Goal: Task Accomplishment & Management: Manage account settings

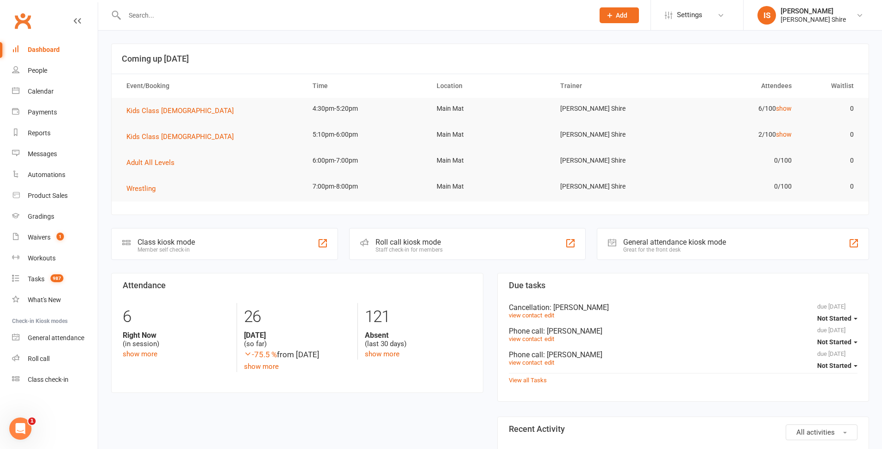
click at [163, 13] on input "text" at bounding box center [355, 15] width 466 height 13
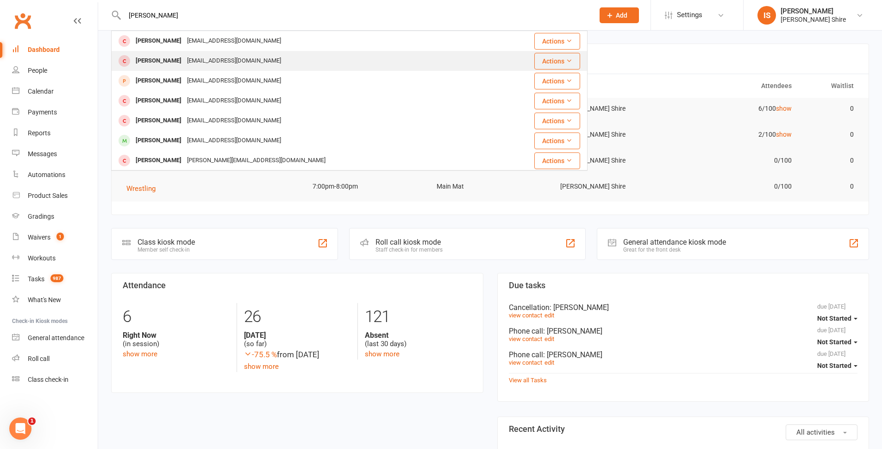
type input "darcy"
click at [288, 55] on div "Darcy Aiken mataiken@gmail.com" at bounding box center [309, 60] width 395 height 19
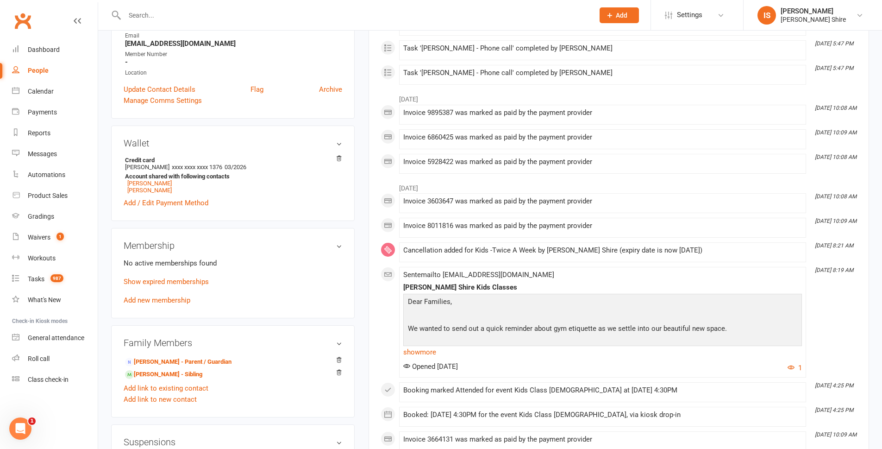
scroll to position [185, 0]
click at [163, 298] on link "Add new membership" at bounding box center [157, 299] width 67 height 8
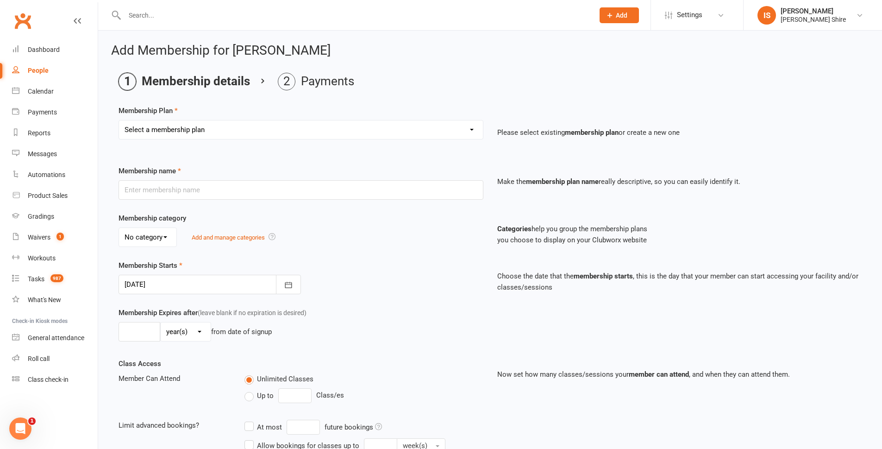
click at [226, 131] on select "Select a membership plan Create new Membership Plan Adult - Once a week Adult -…" at bounding box center [301, 129] width 364 height 19
select select "5"
click at [119, 120] on select "Select a membership plan Create new Membership Plan Adult - Once a week Adult -…" at bounding box center [301, 129] width 364 height 19
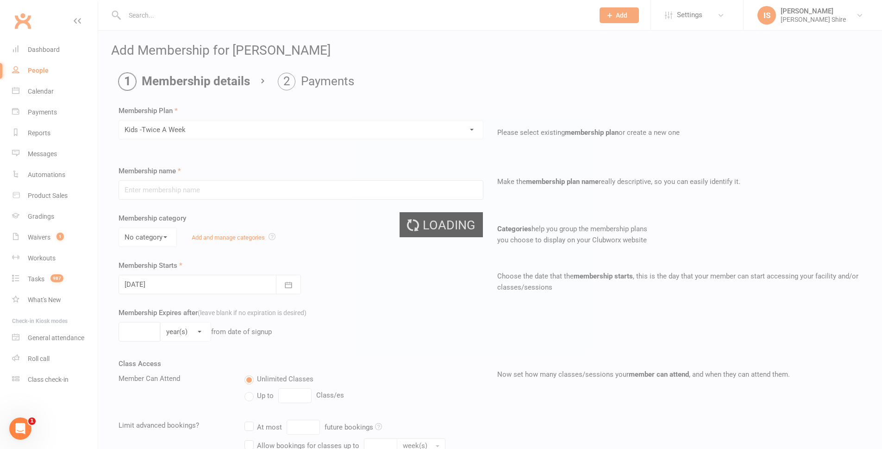
type input "Kids -Twice A Week"
select select "2"
type input "0"
type input "2"
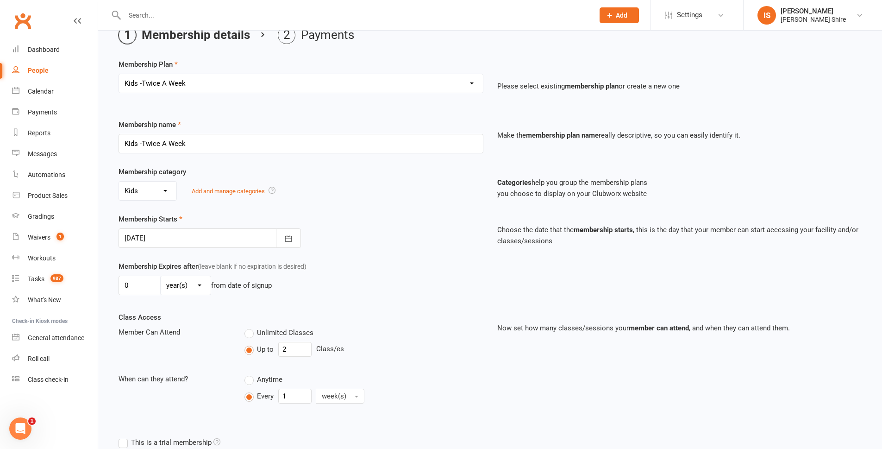
scroll to position [93, 0]
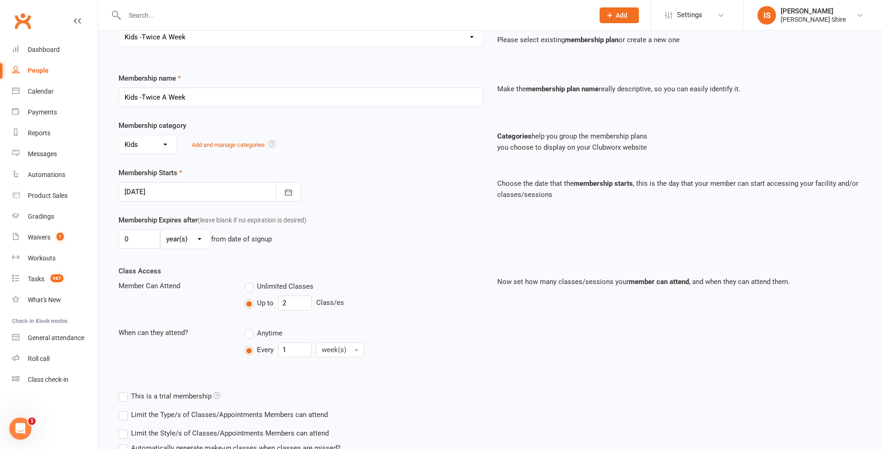
click at [197, 193] on div at bounding box center [210, 191] width 182 height 19
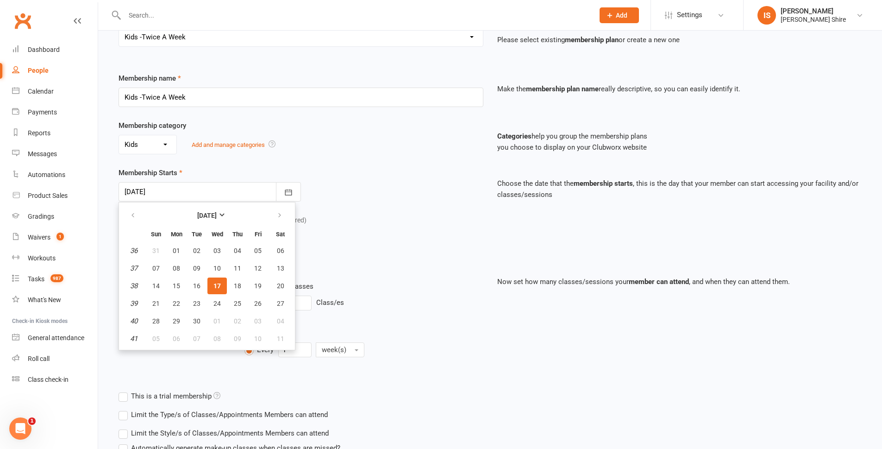
click at [326, 249] on div "0 day(s) week(s) month(s) year(s) from date of signup" at bounding box center [301, 238] width 365 height 19
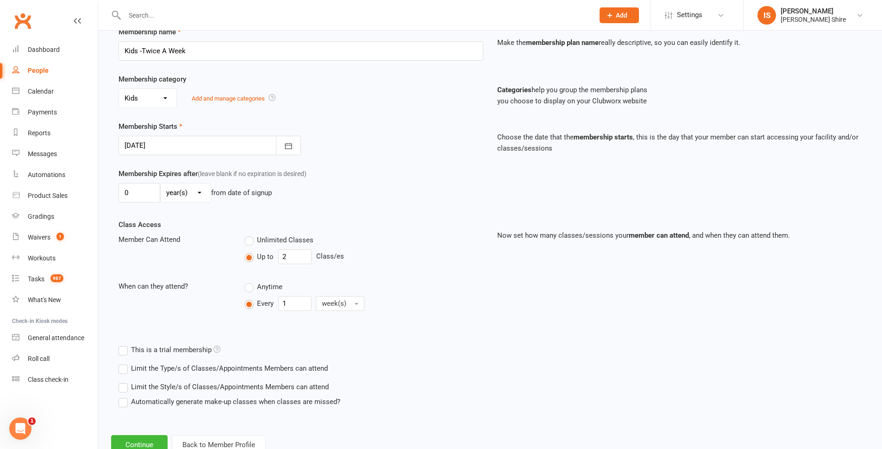
scroll to position [171, 0]
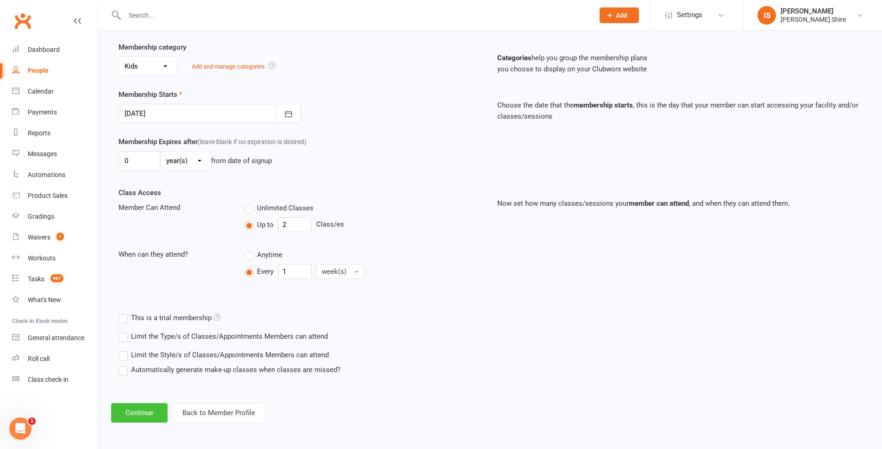
click at [146, 412] on button "Continue" at bounding box center [139, 412] width 56 height 19
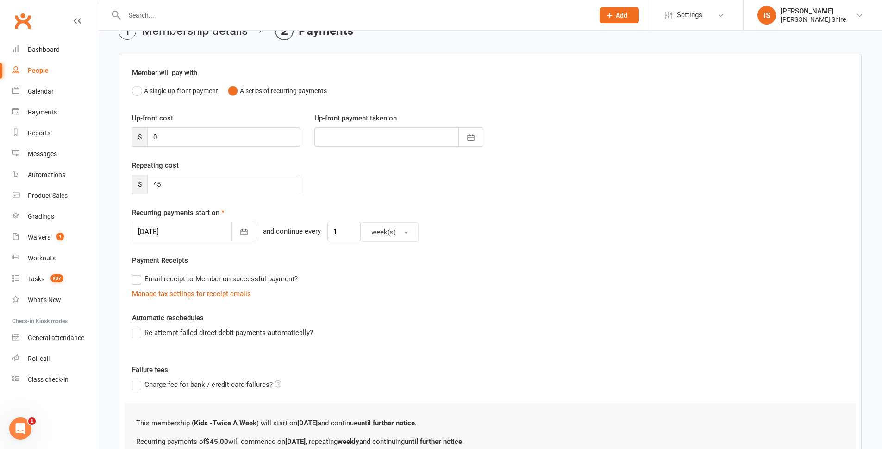
scroll to position [46, 0]
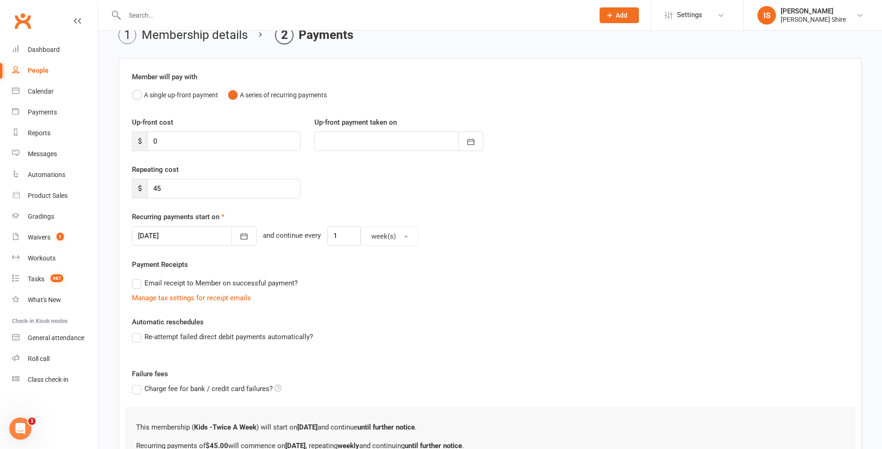
click at [194, 238] on div at bounding box center [194, 235] width 125 height 19
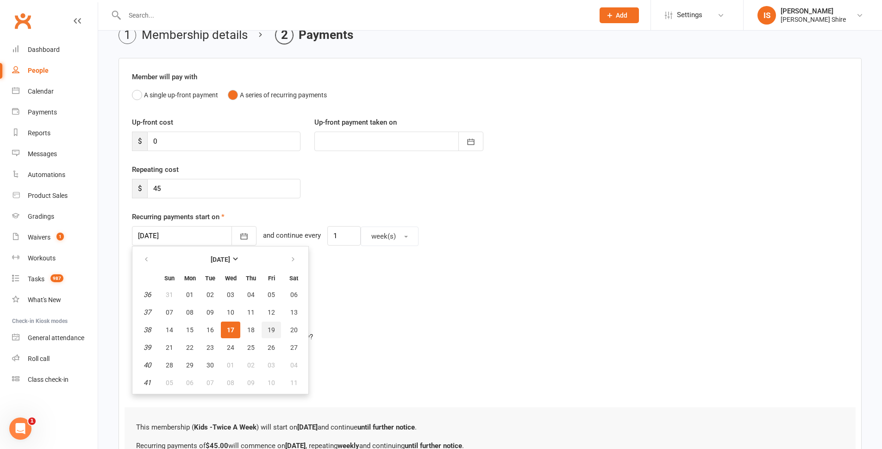
click at [275, 328] on button "19" at bounding box center [271, 329] width 19 height 17
type input "[DATE]"
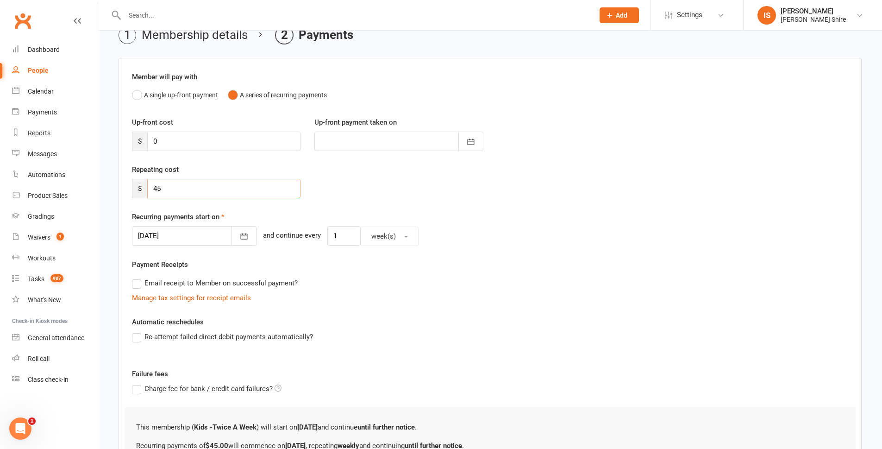
click at [234, 194] on input "45" at bounding box center [223, 188] width 153 height 19
type input "4"
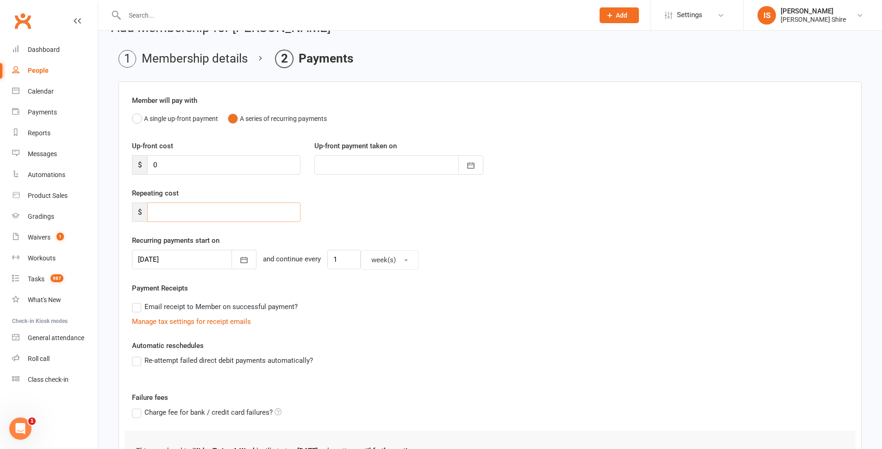
scroll to position [0, 0]
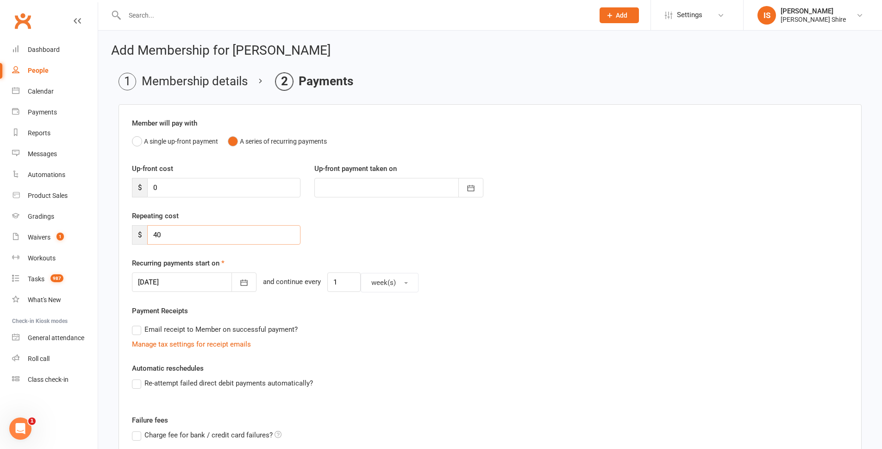
type input "4"
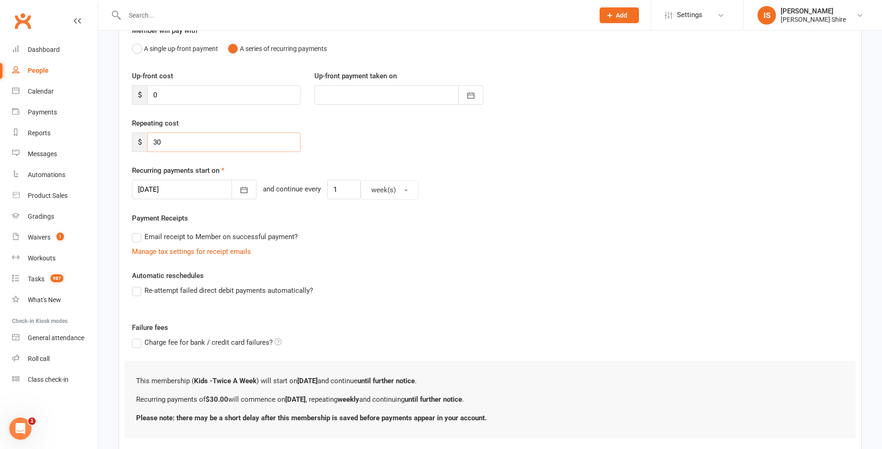
scroll to position [139, 0]
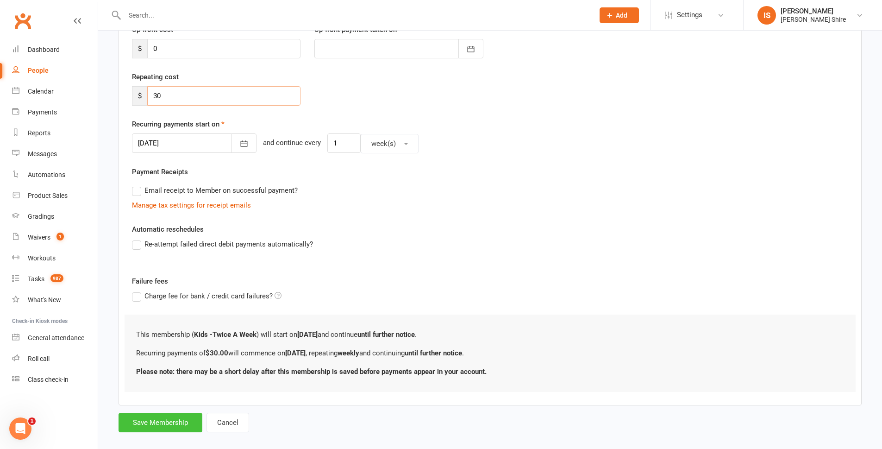
type input "30"
click at [167, 419] on button "Save Membership" at bounding box center [161, 422] width 84 height 19
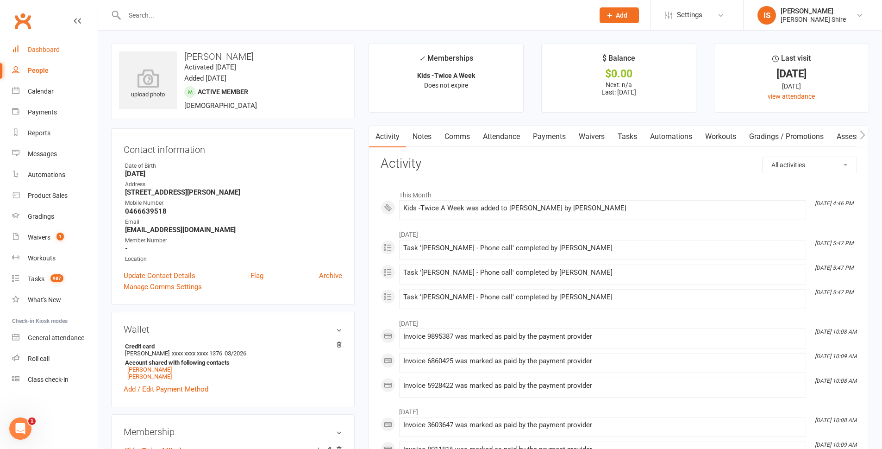
click at [45, 44] on link "Dashboard" at bounding box center [55, 49] width 86 height 21
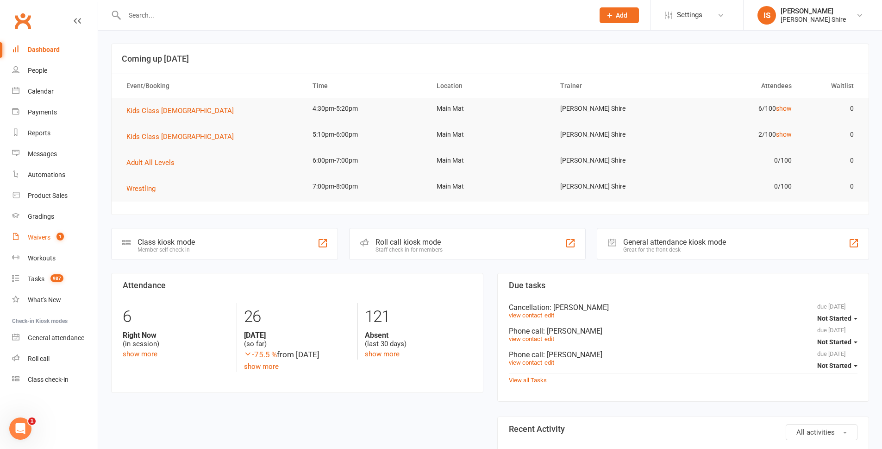
click at [37, 236] on div "Waivers" at bounding box center [39, 236] width 23 height 7
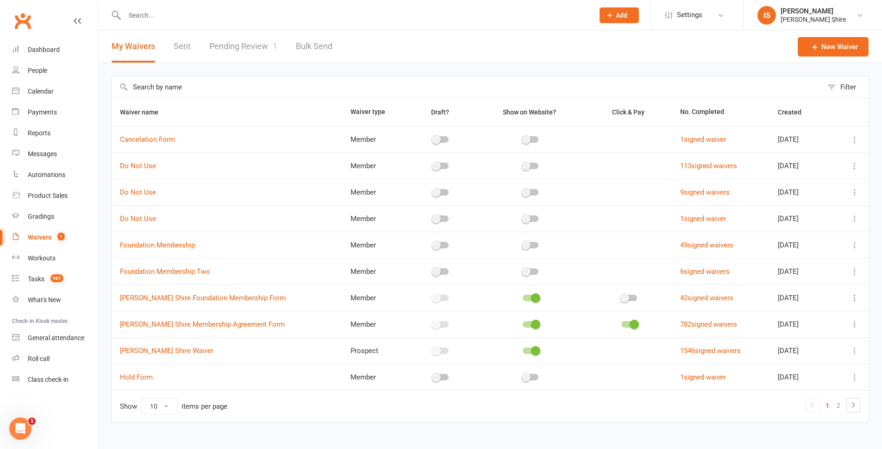
click at [250, 51] on link "Pending Review 1" at bounding box center [243, 47] width 68 height 32
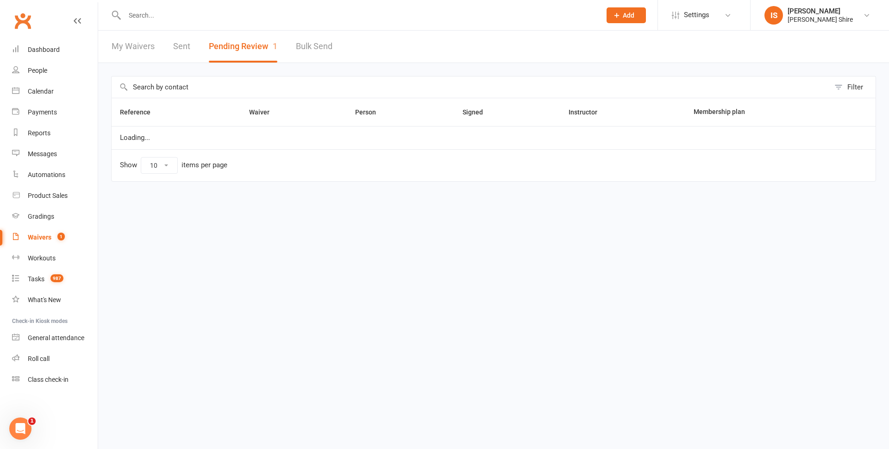
select select "100"
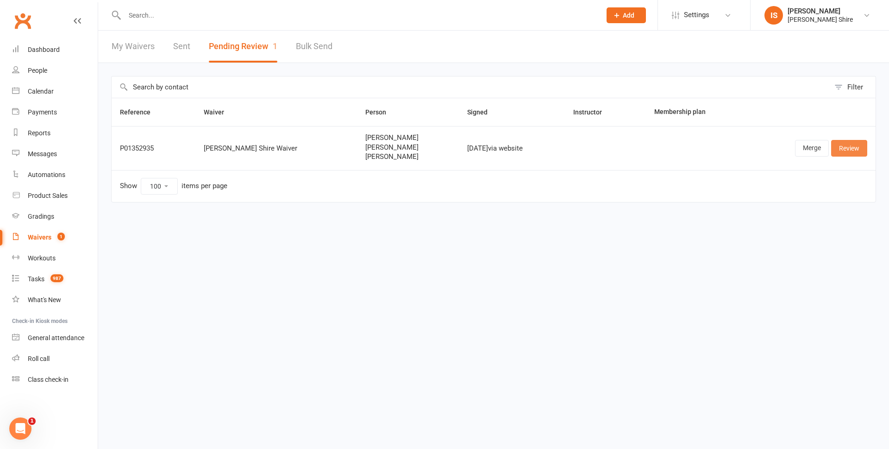
click at [846, 144] on link "Review" at bounding box center [849, 148] width 36 height 17
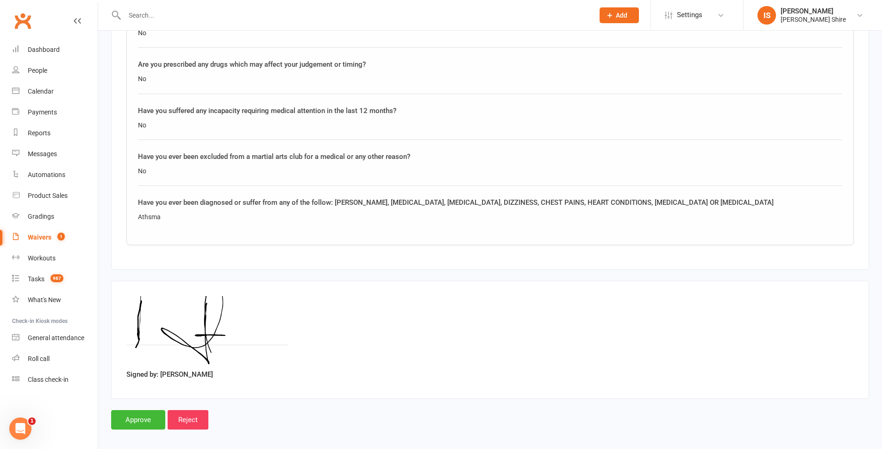
scroll to position [1571, 0]
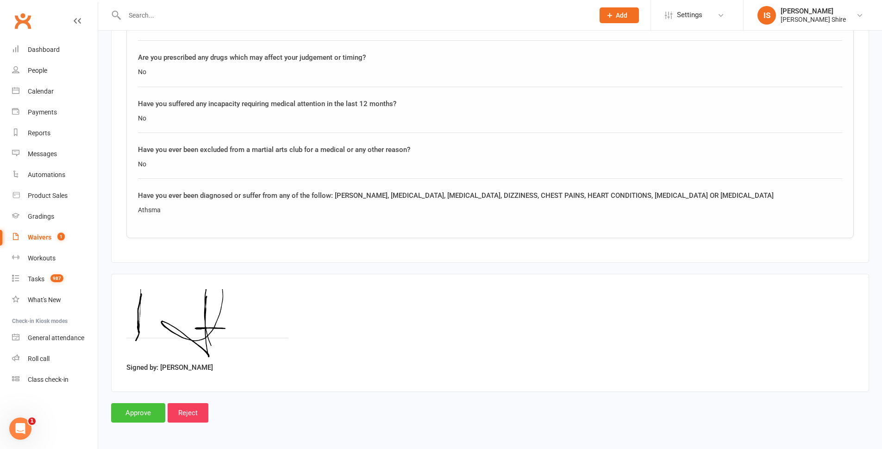
click at [138, 407] on input "Approve" at bounding box center [138, 412] width 54 height 19
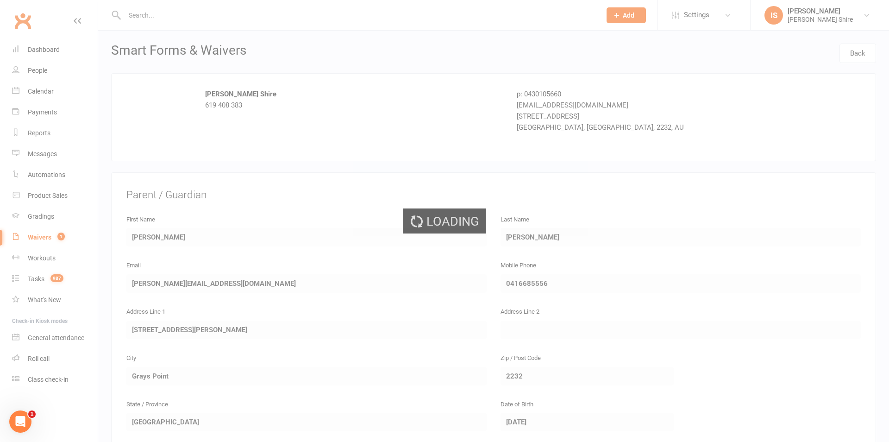
select select "100"
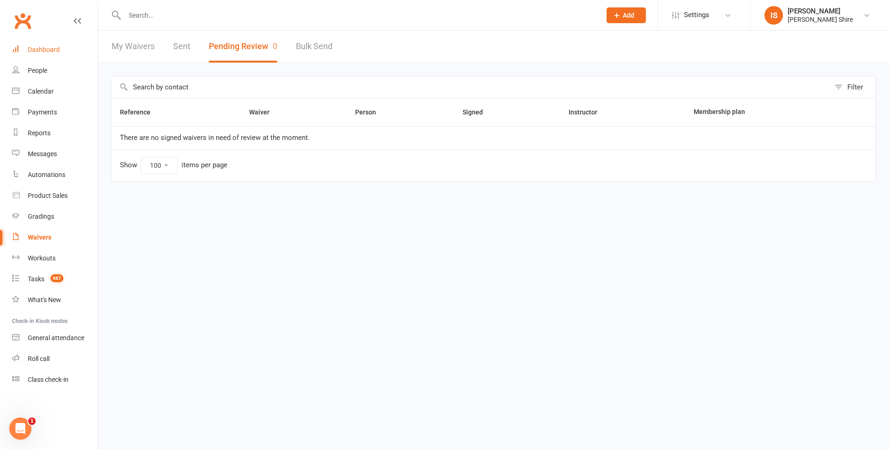
click at [71, 54] on link "Dashboard" at bounding box center [55, 49] width 86 height 21
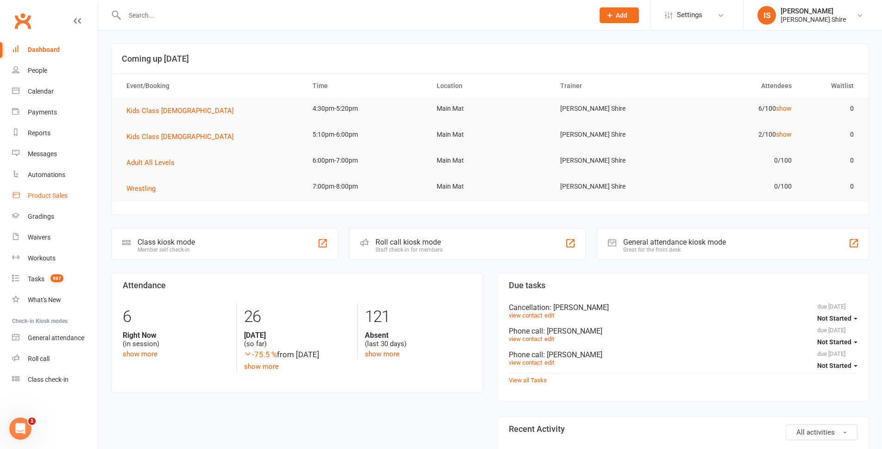
click at [41, 196] on div "Product Sales" at bounding box center [48, 195] width 40 height 7
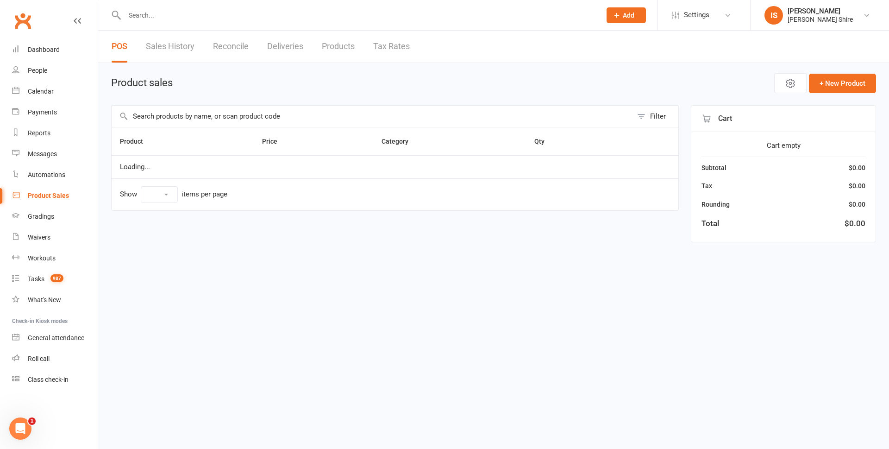
select select "10"
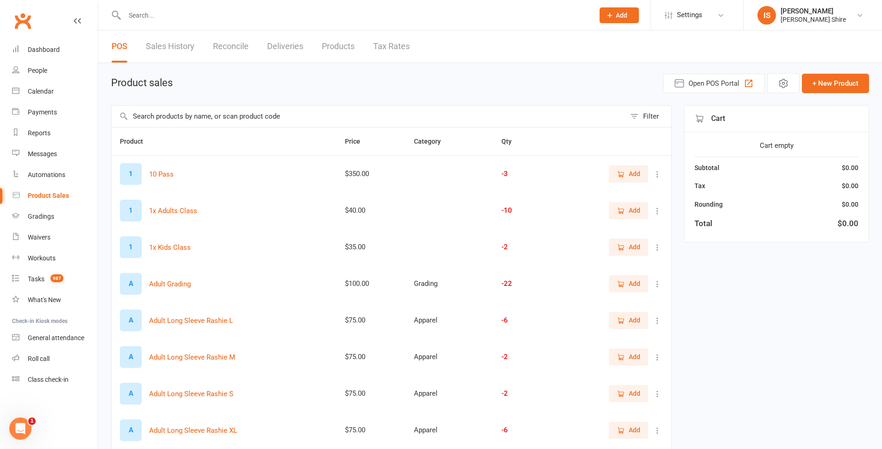
click at [323, 44] on link "Products" at bounding box center [338, 47] width 33 height 32
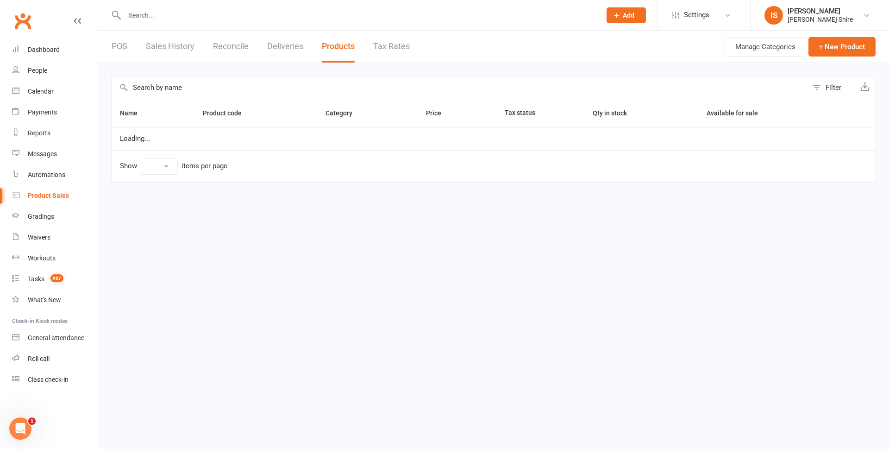
select select "10"
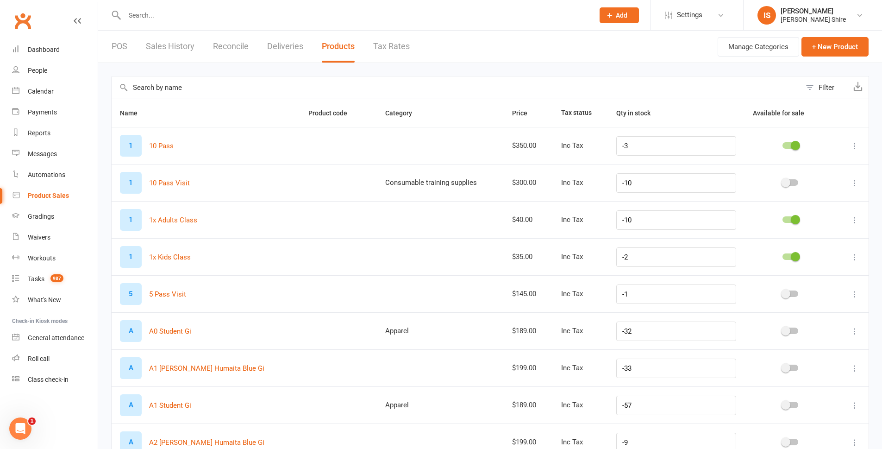
click at [299, 44] on link "Deliveries" at bounding box center [285, 47] width 36 height 32
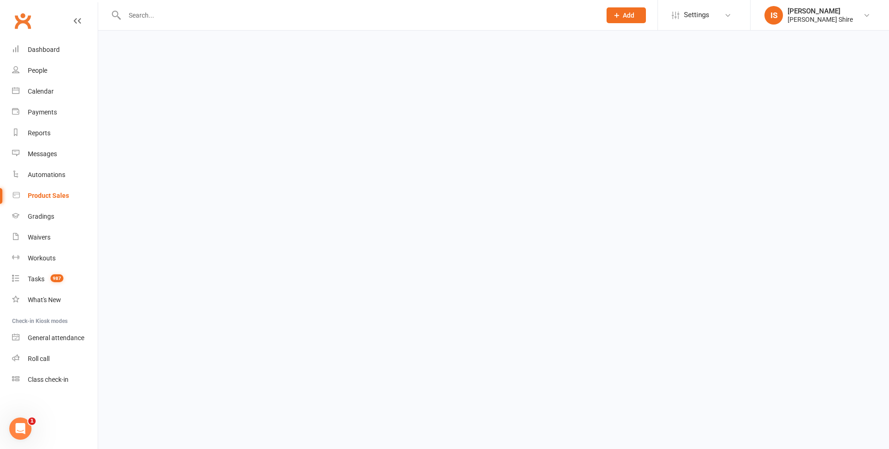
select select "any"
select select "25"
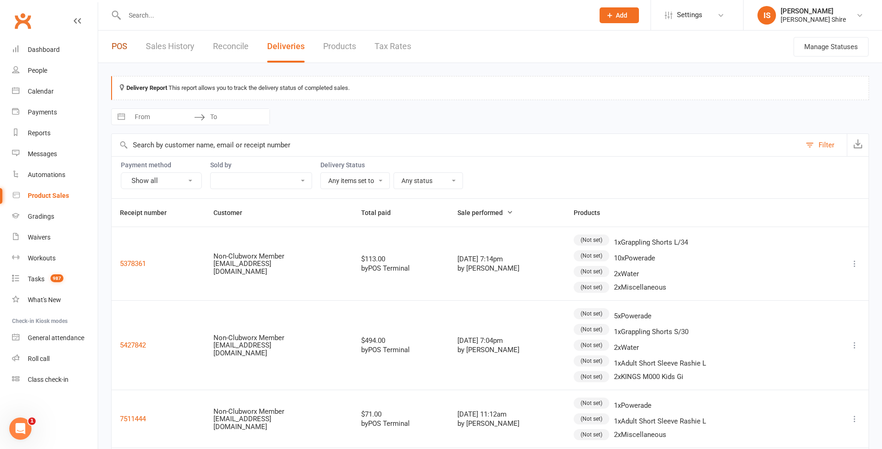
click at [118, 49] on link "POS" at bounding box center [120, 47] width 16 height 32
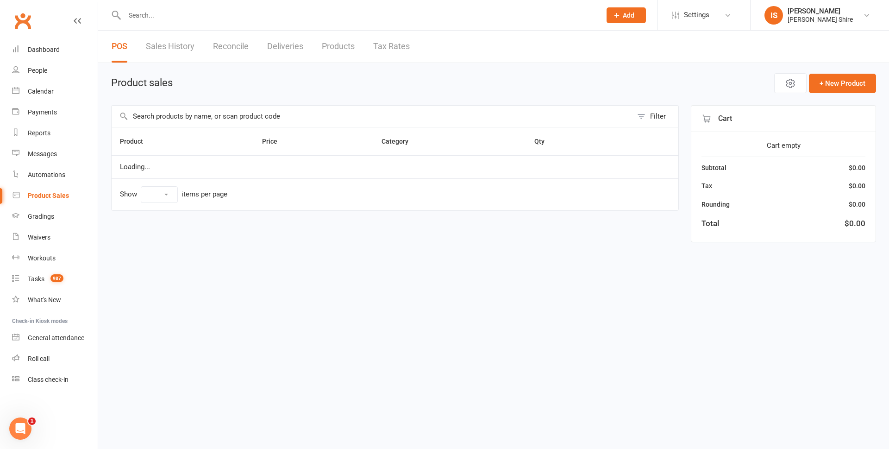
select select "10"
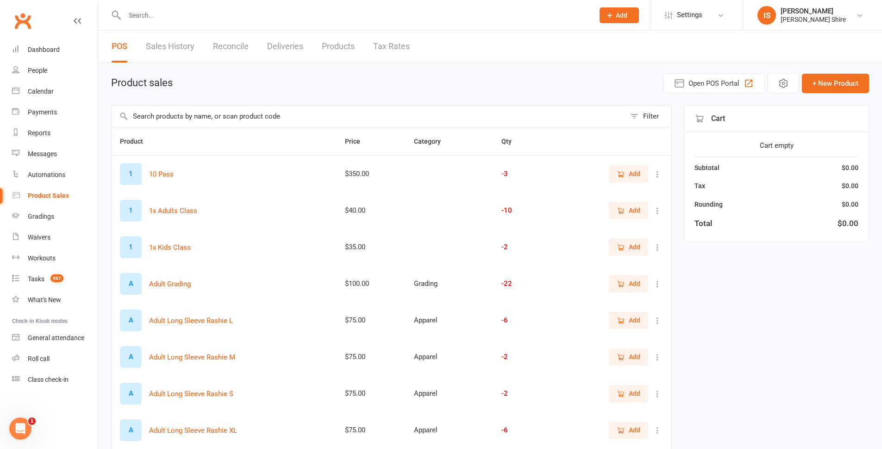
click at [217, 111] on input "text" at bounding box center [369, 116] width 514 height 21
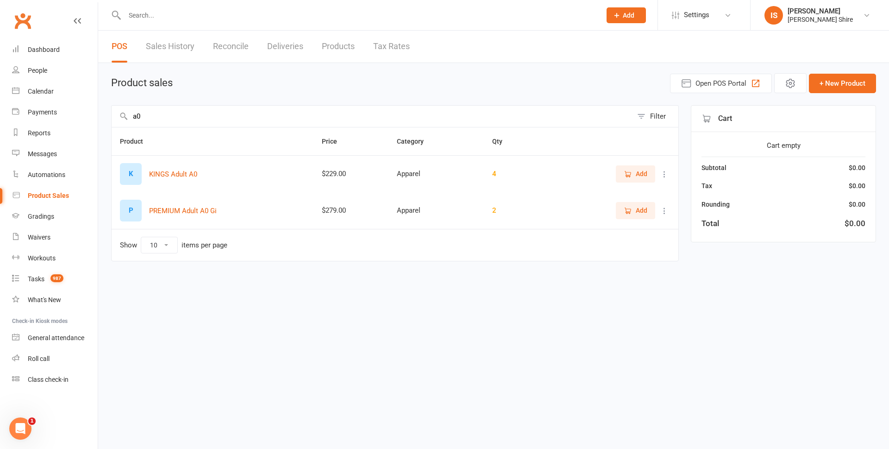
type input "a0"
click at [635, 168] on button "Add" at bounding box center [635, 173] width 39 height 17
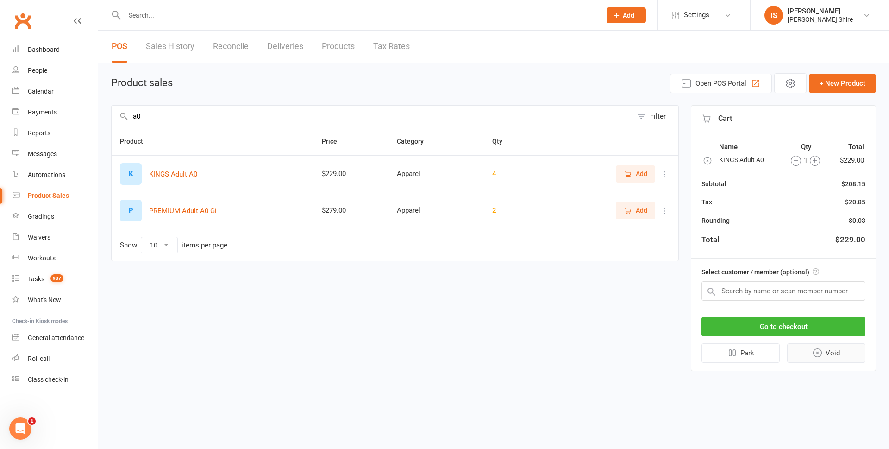
click at [839, 359] on button "Void" at bounding box center [826, 352] width 79 height 19
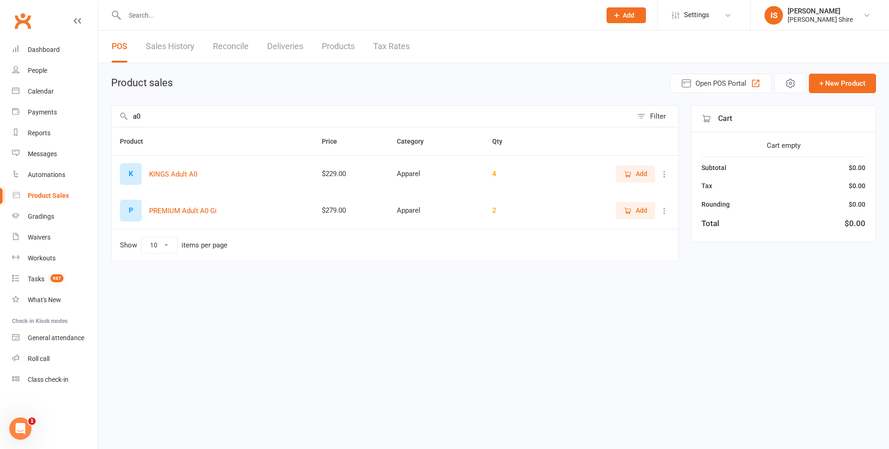
click at [667, 172] on icon at bounding box center [664, 173] width 9 height 9
click at [452, 73] on div "Product sales Open POS Portal + New Product a0 Filter Product Price Category Qt…" at bounding box center [493, 175] width 791 height 224
click at [41, 47] on div "Dashboard" at bounding box center [44, 49] width 32 height 7
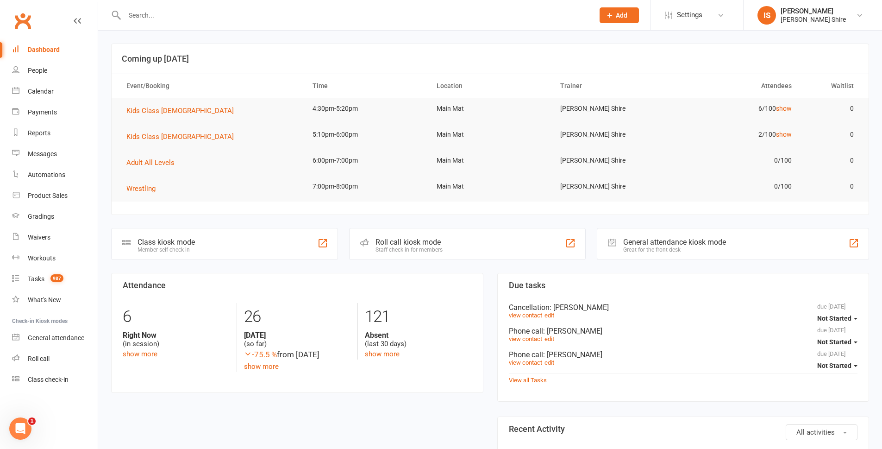
click at [76, 55] on link "Dashboard" at bounding box center [55, 49] width 86 height 21
click at [48, 198] on div "Product Sales" at bounding box center [48, 195] width 40 height 7
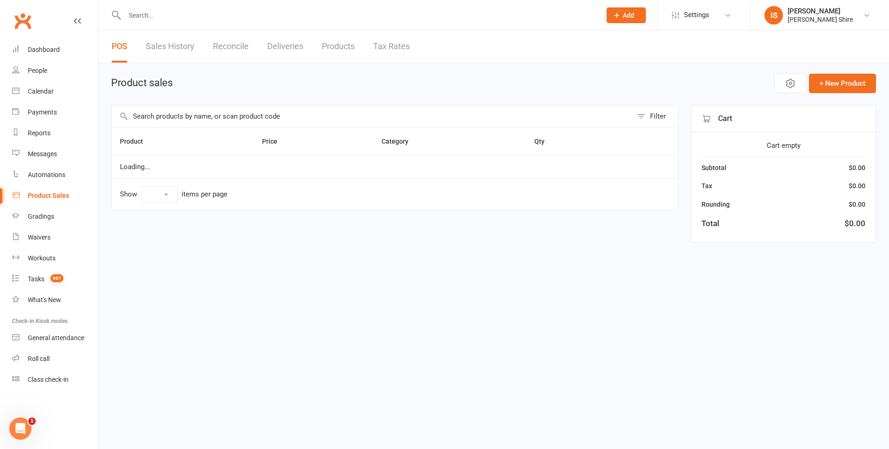
select select "10"
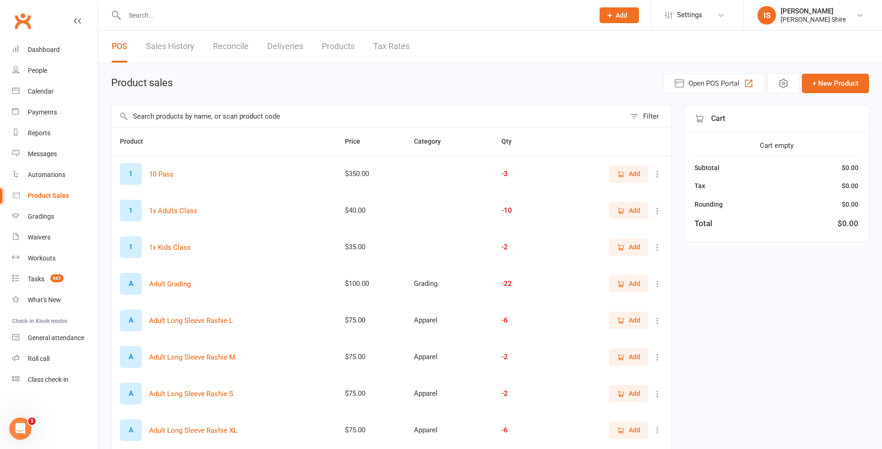
click at [202, 120] on input "text" at bounding box center [369, 116] width 514 height 21
click at [52, 55] on link "Dashboard" at bounding box center [55, 49] width 86 height 21
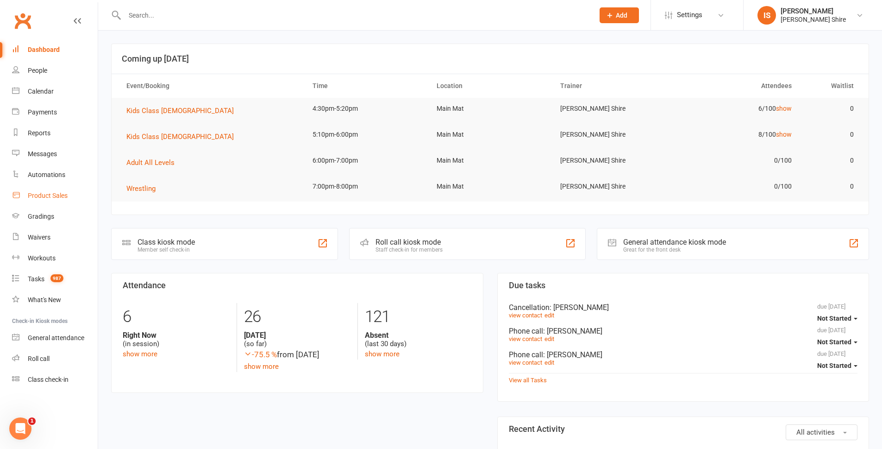
click at [57, 197] on div "Product Sales" at bounding box center [48, 195] width 40 height 7
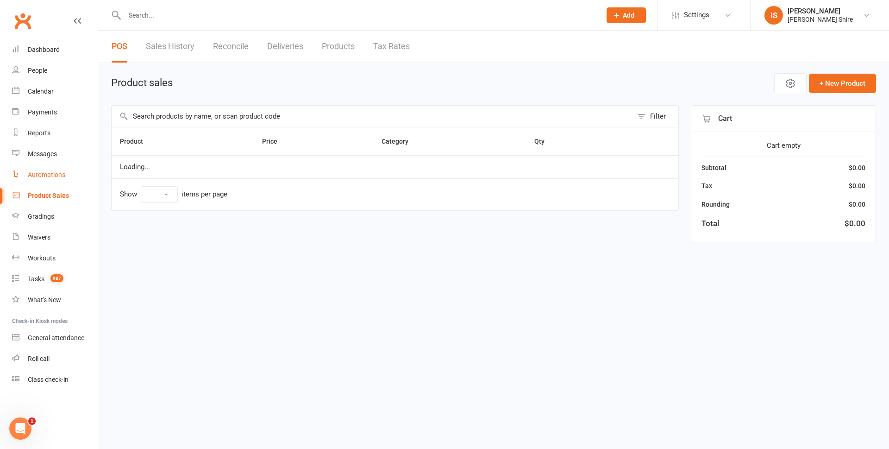
select select "10"
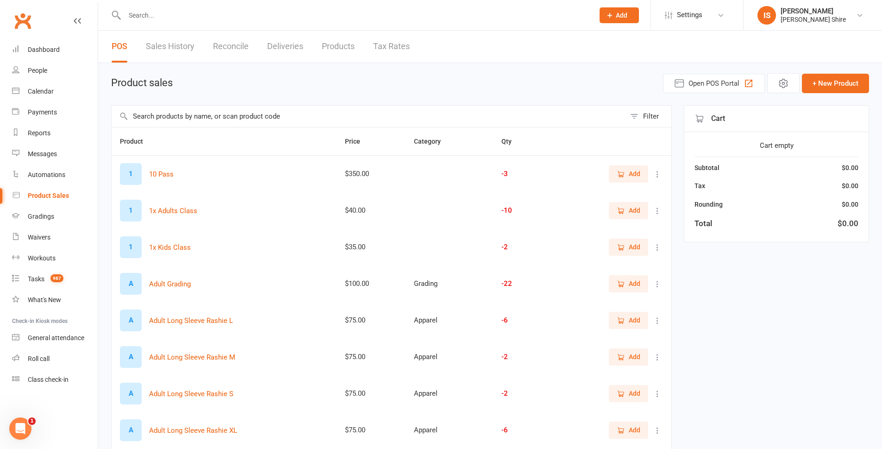
click at [199, 123] on input "text" at bounding box center [369, 116] width 514 height 21
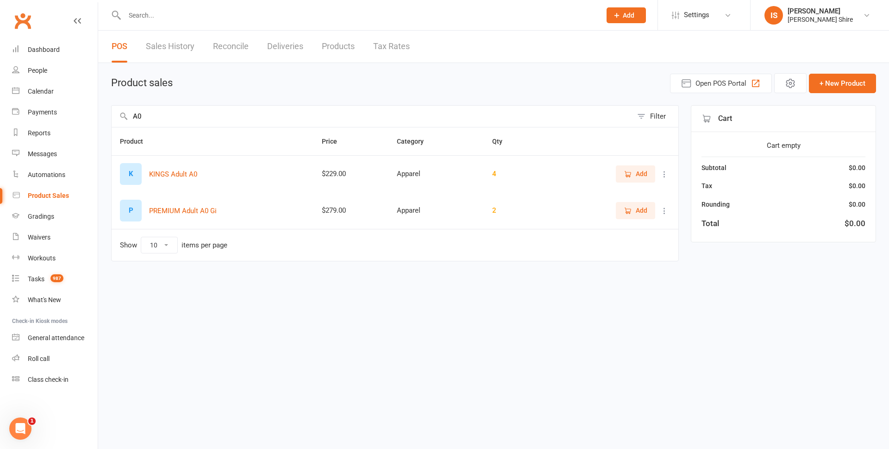
type input "A0"
click at [664, 169] on icon at bounding box center [664, 173] width 9 height 9
click at [659, 185] on link "View / Edit" at bounding box center [624, 192] width 92 height 19
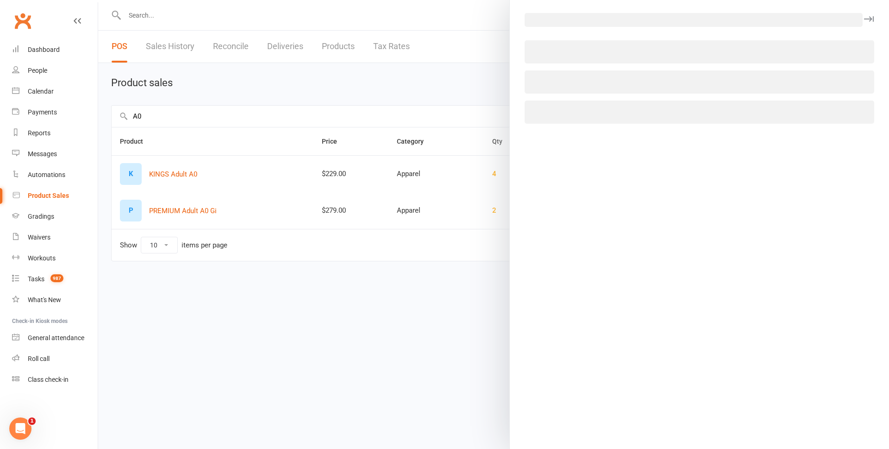
select select "689"
select select "446"
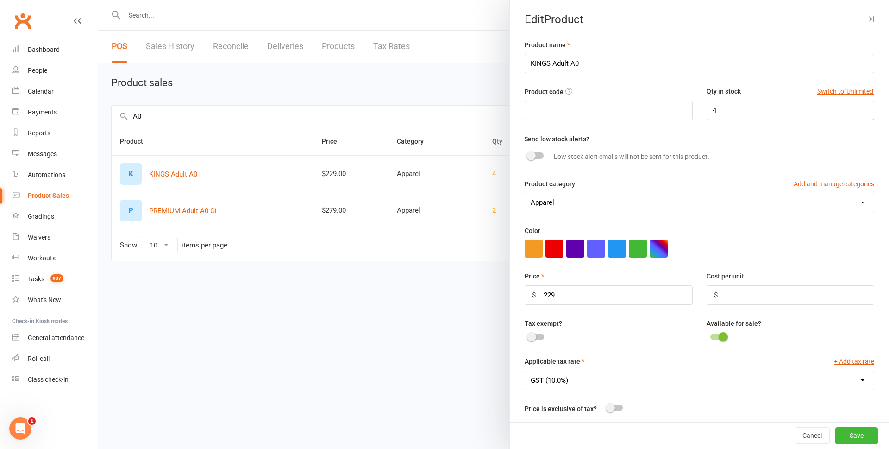
click at [714, 106] on input "4" at bounding box center [791, 109] width 168 height 19
type input "5"
click at [849, 432] on button "Save" at bounding box center [856, 435] width 43 height 17
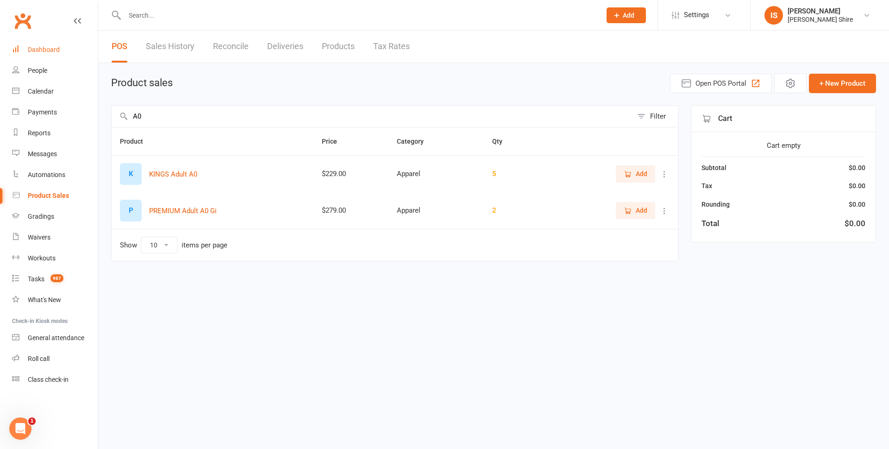
click at [37, 53] on div "Dashboard" at bounding box center [44, 49] width 32 height 7
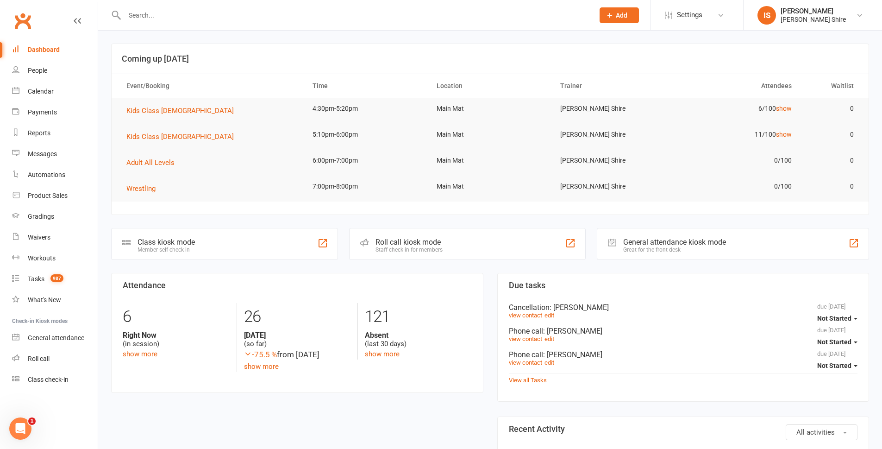
click at [57, 48] on div "Dashboard" at bounding box center [44, 49] width 32 height 7
click at [36, 49] on div "Dashboard" at bounding box center [44, 49] width 32 height 7
click at [259, 12] on input "text" at bounding box center [355, 15] width 466 height 13
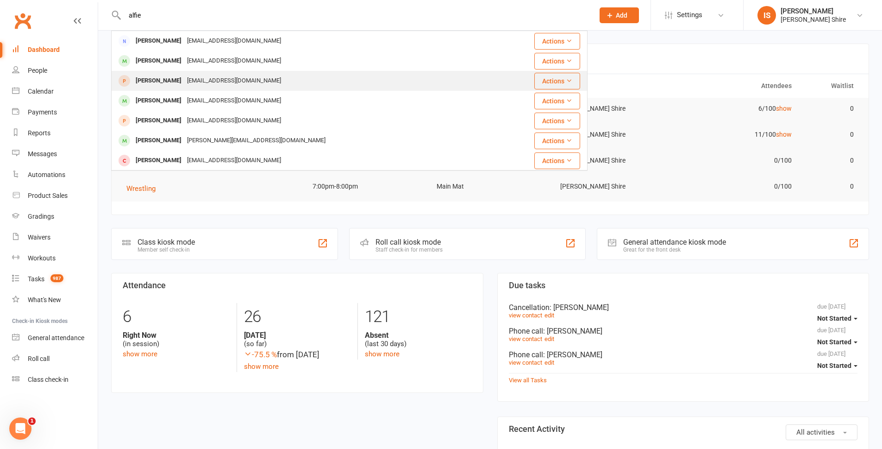
type input "alfie"
click at [281, 81] on div "Alfie Owen jowen9314@gmail.com" at bounding box center [309, 80] width 395 height 19
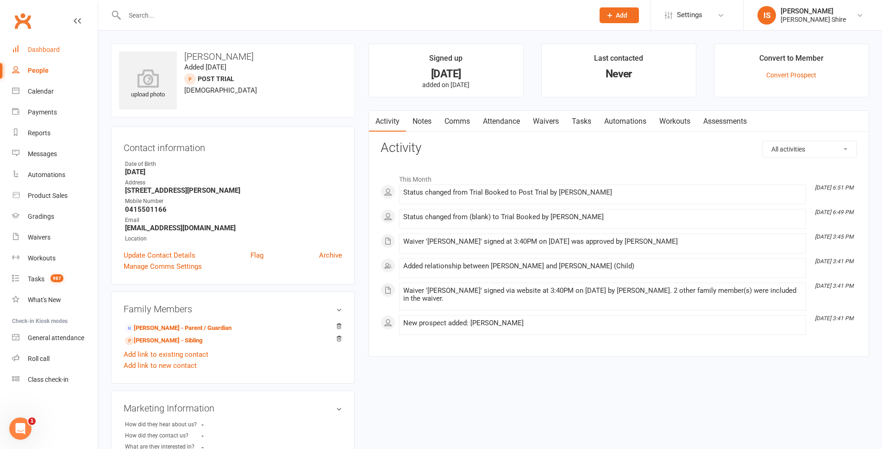
click at [31, 54] on link "Dashboard" at bounding box center [55, 49] width 86 height 21
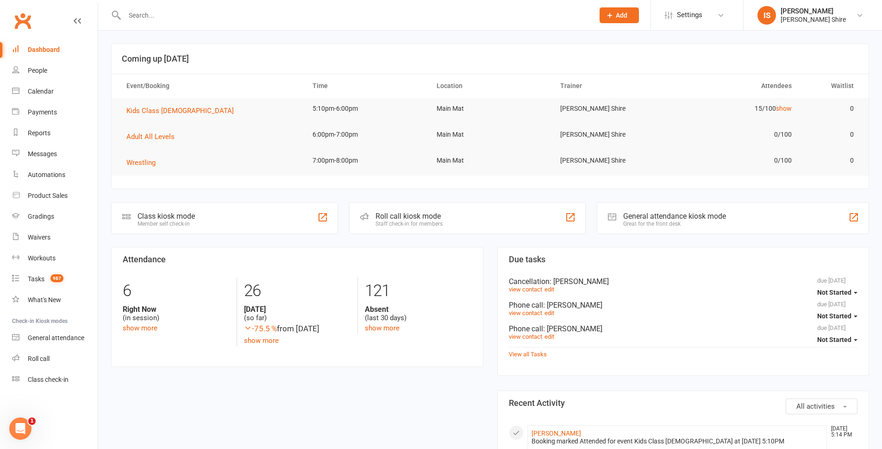
click at [47, 48] on div "Dashboard" at bounding box center [44, 49] width 32 height 7
click at [160, 10] on input "text" at bounding box center [355, 15] width 466 height 13
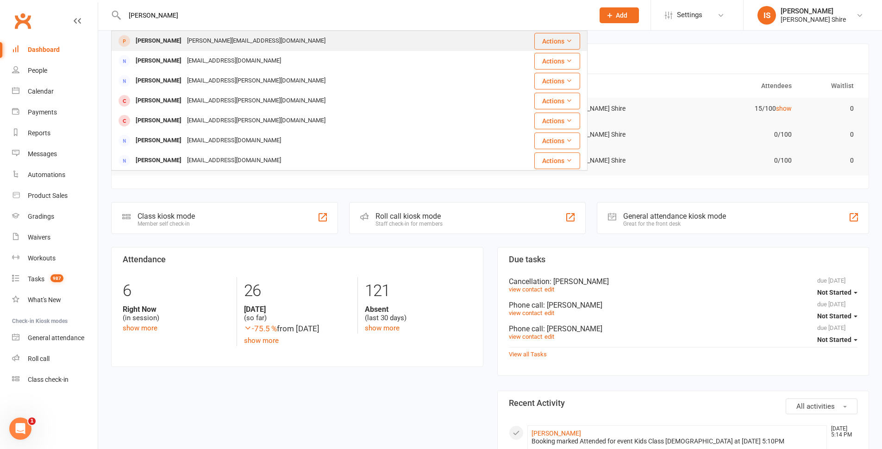
type input "kirby"
click at [235, 40] on div "Kirby Tomkins Josie.t@hail.net.au" at bounding box center [303, 40] width 382 height 19
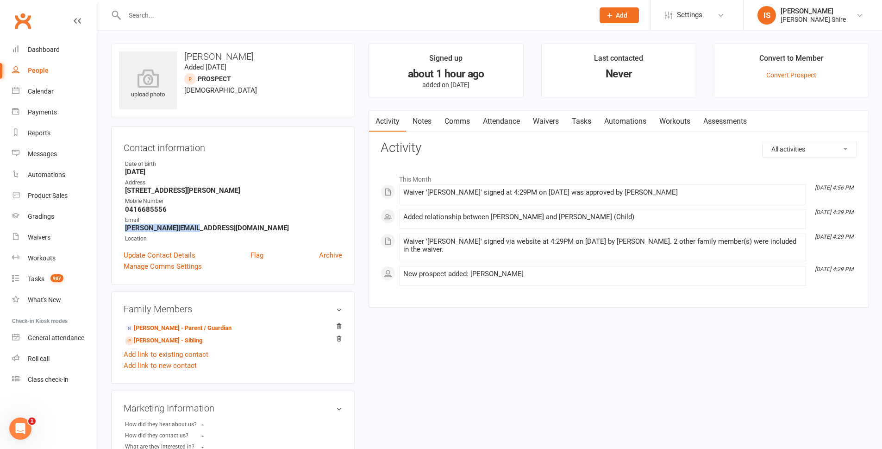
drag, startPoint x: 196, startPoint y: 226, endPoint x: 119, endPoint y: 225, distance: 77.3
click at [119, 225] on div "Contact information Owner Date of Birth July 15, 2016 Address 25 Budyan Rd Gray…" at bounding box center [233, 205] width 244 height 158
copy strong "Josie.t@hail.net.au"
click at [40, 190] on link "Product Sales" at bounding box center [55, 195] width 86 height 21
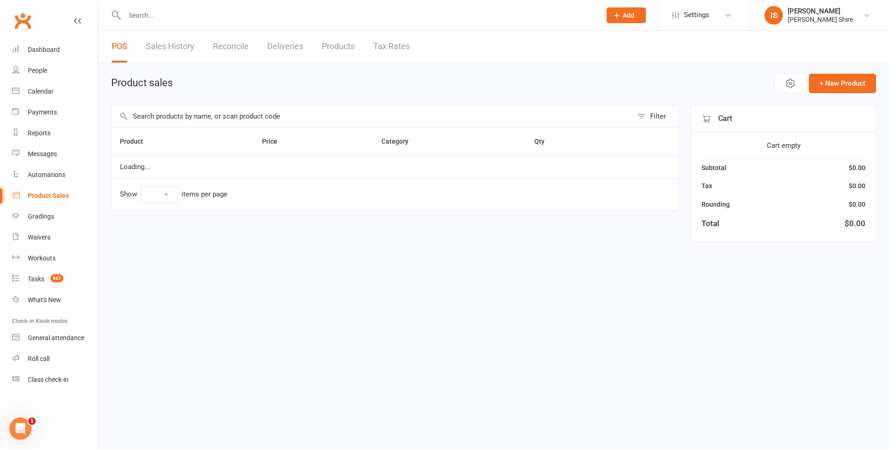
select select "10"
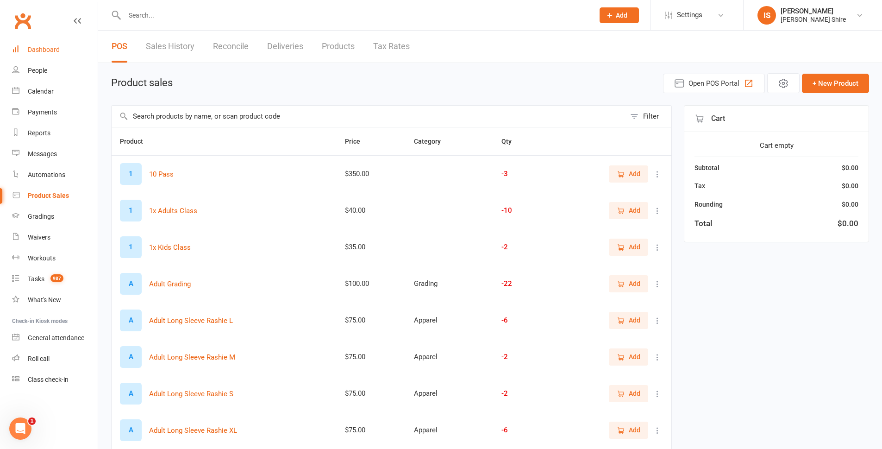
click at [63, 47] on link "Dashboard" at bounding box center [55, 49] width 86 height 21
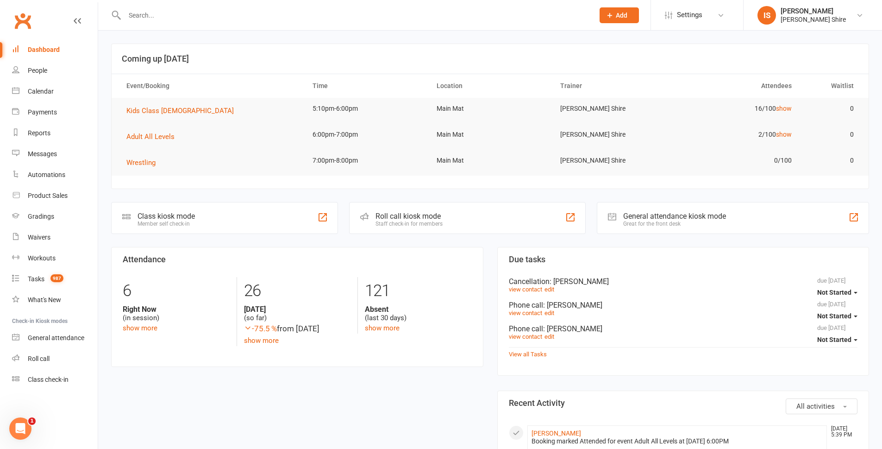
click at [60, 51] on link "Dashboard" at bounding box center [55, 49] width 86 height 21
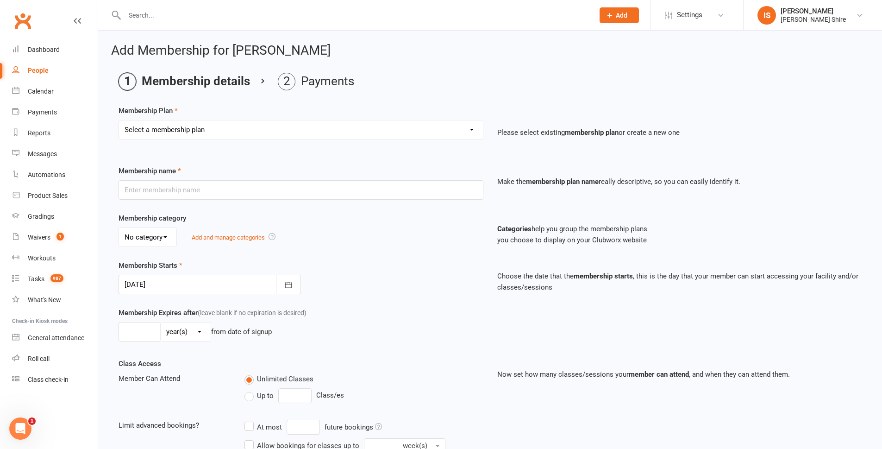
click at [149, 19] on input "text" at bounding box center [355, 15] width 466 height 13
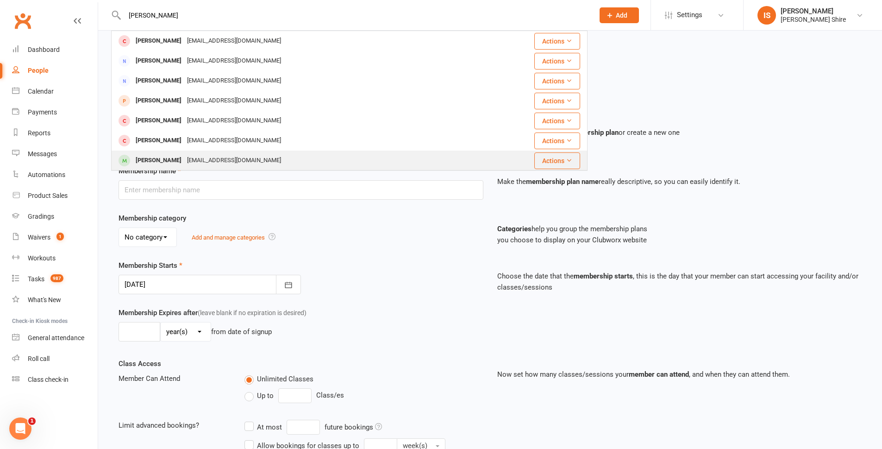
type input "darcy aiken"
click at [263, 155] on div "Ethan Aiken mataiken@gmail.com" at bounding box center [310, 160] width 396 height 19
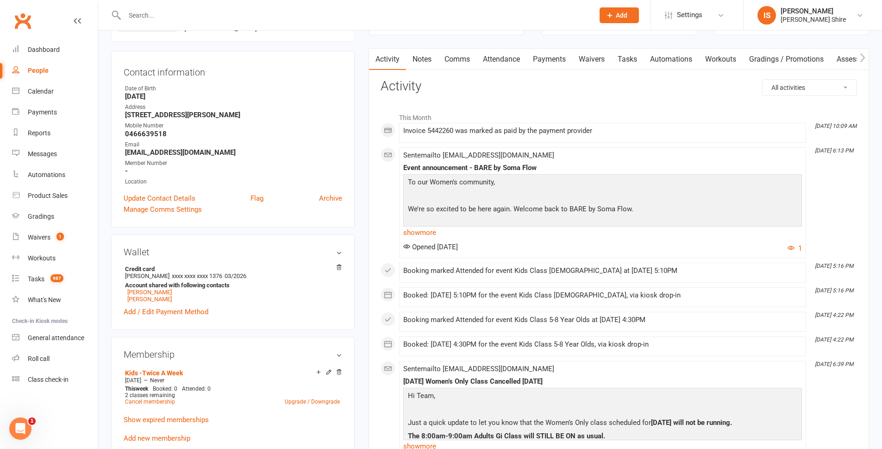
scroll to position [93, 0]
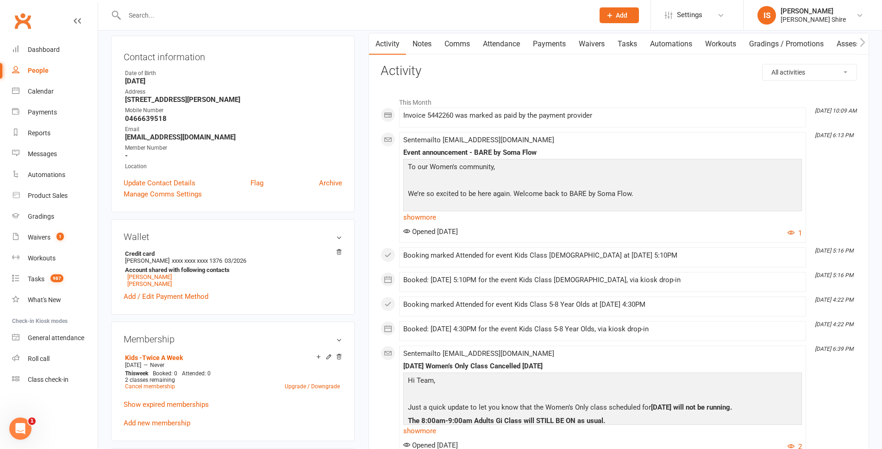
click at [543, 44] on link "Payments" at bounding box center [549, 43] width 46 height 21
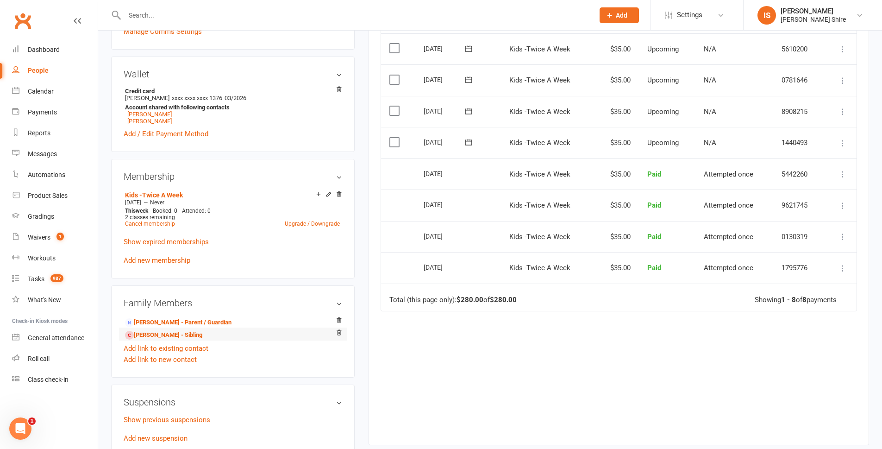
scroll to position [278, 0]
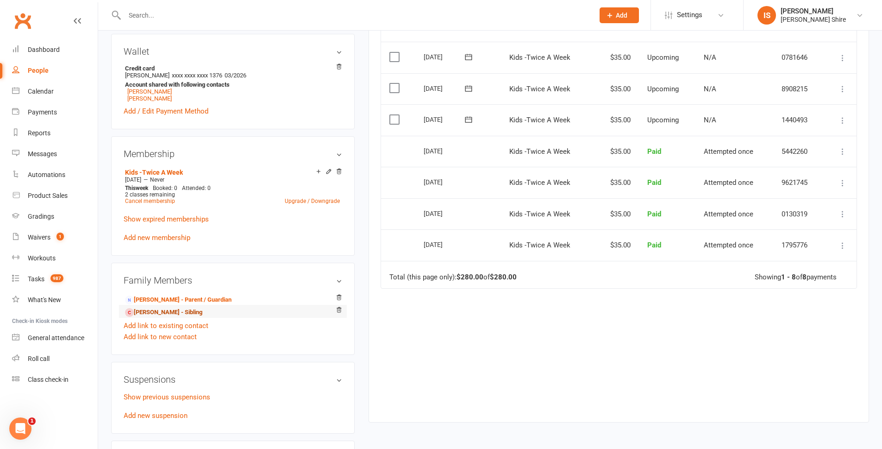
click at [178, 314] on link "Darcy Aiken - Sibling" at bounding box center [163, 312] width 77 height 10
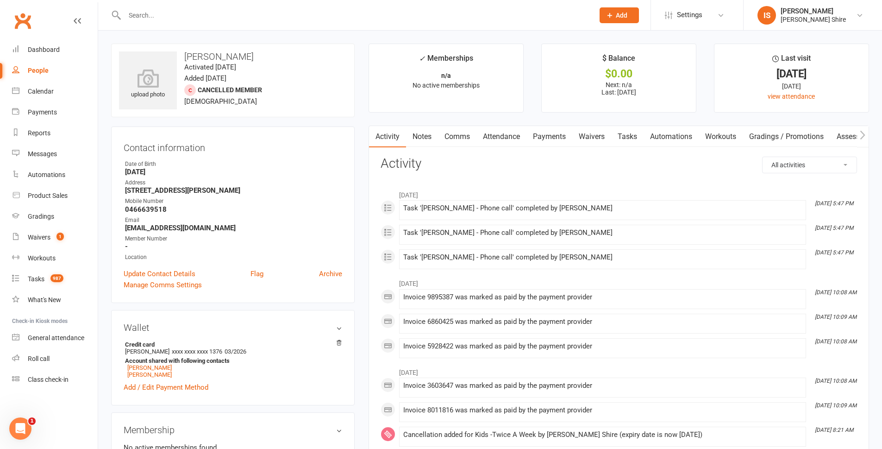
click at [561, 132] on link "Payments" at bounding box center [549, 136] width 46 height 21
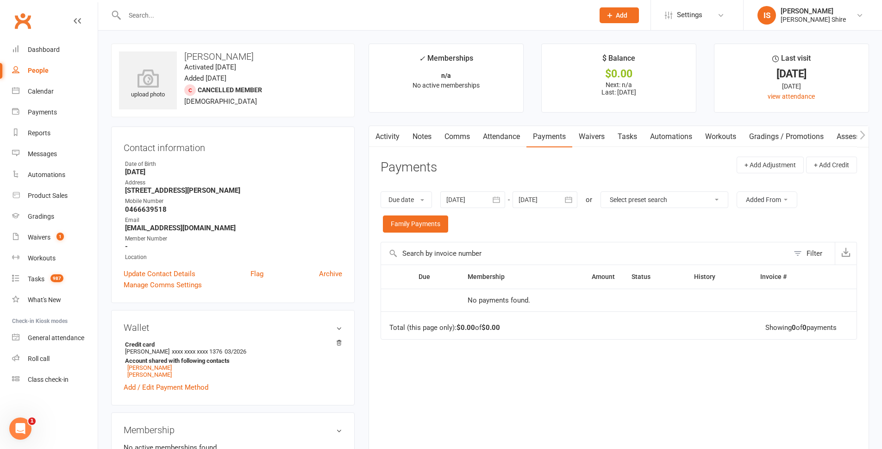
click at [496, 198] on icon "button" at bounding box center [496, 199] width 9 height 9
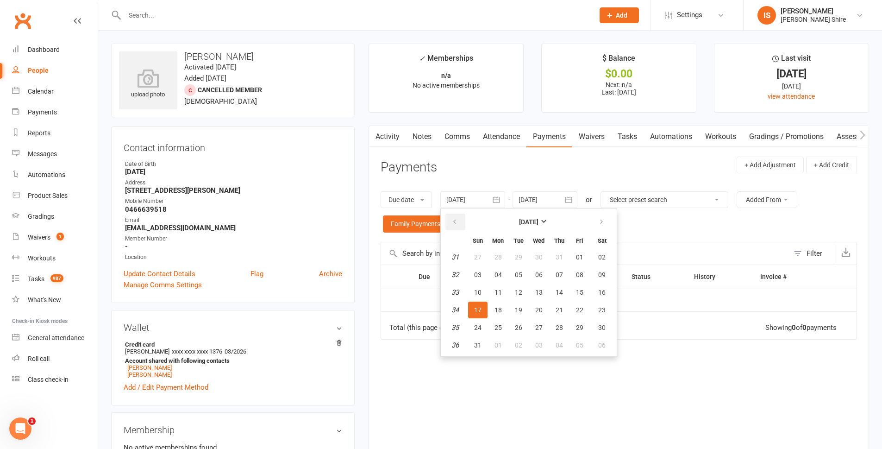
click at [463, 223] on button "button" at bounding box center [455, 221] width 20 height 17
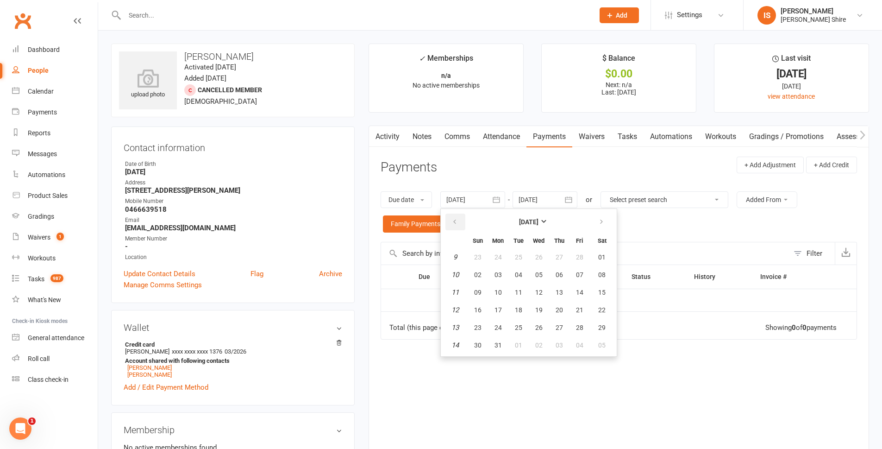
click at [463, 223] on button "button" at bounding box center [455, 221] width 20 height 17
click at [545, 250] on button "01" at bounding box center [538, 257] width 19 height 17
type input "01 Jan 2025"
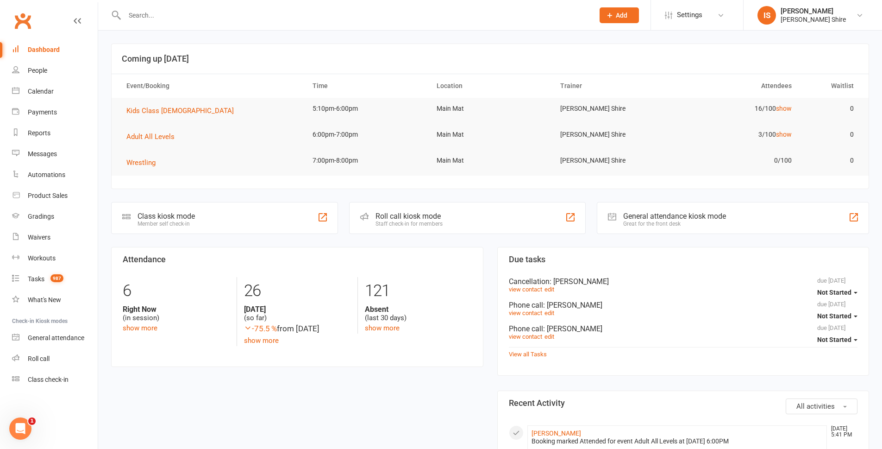
click at [24, 48] on link "Dashboard" at bounding box center [55, 49] width 86 height 21
click at [44, 47] on div "Dashboard" at bounding box center [44, 49] width 32 height 7
click at [58, 50] on div "Dashboard" at bounding box center [44, 49] width 32 height 7
click at [51, 43] on link "Dashboard" at bounding box center [55, 49] width 86 height 21
click at [29, 50] on div "Dashboard" at bounding box center [44, 49] width 32 height 7
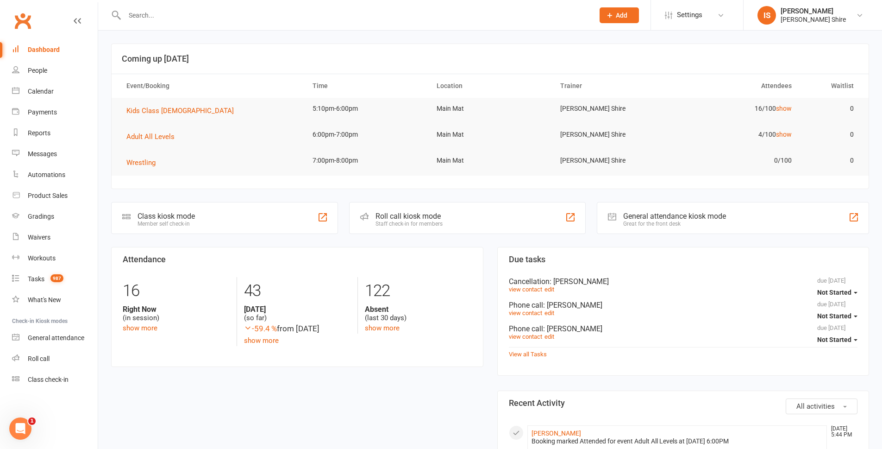
click at [31, 49] on div "Dashboard" at bounding box center [44, 49] width 32 height 7
click at [75, 47] on link "Dashboard" at bounding box center [55, 49] width 86 height 21
click at [199, 12] on input "text" at bounding box center [355, 15] width 466 height 13
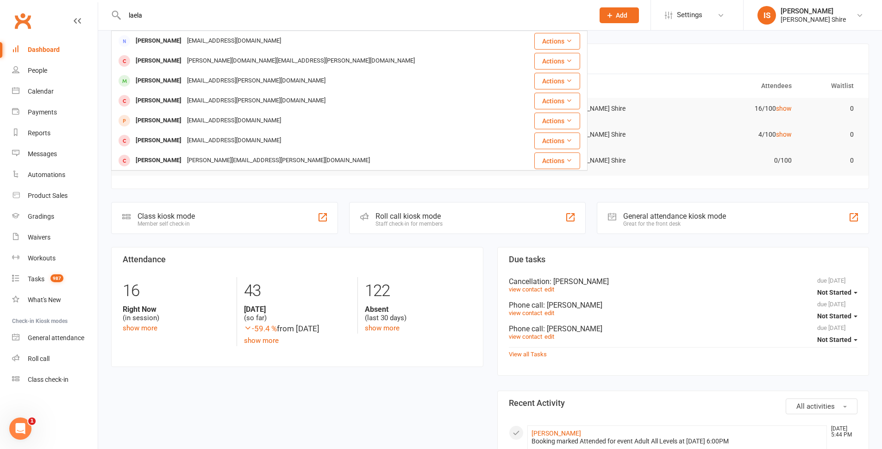
type input "laela"
click at [63, 52] on link "Dashboard" at bounding box center [55, 49] width 86 height 21
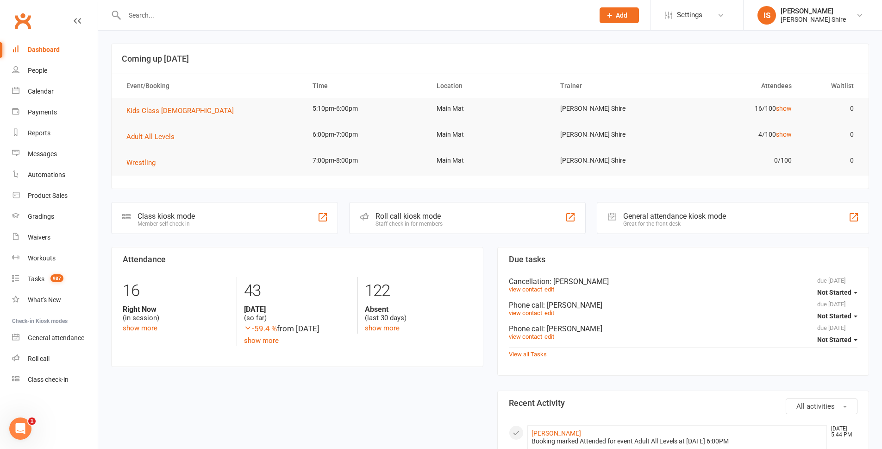
click at [39, 49] on div "Dashboard" at bounding box center [44, 49] width 32 height 7
click at [36, 41] on link "Dashboard" at bounding box center [55, 49] width 86 height 21
click at [36, 47] on div "Dashboard" at bounding box center [44, 49] width 32 height 7
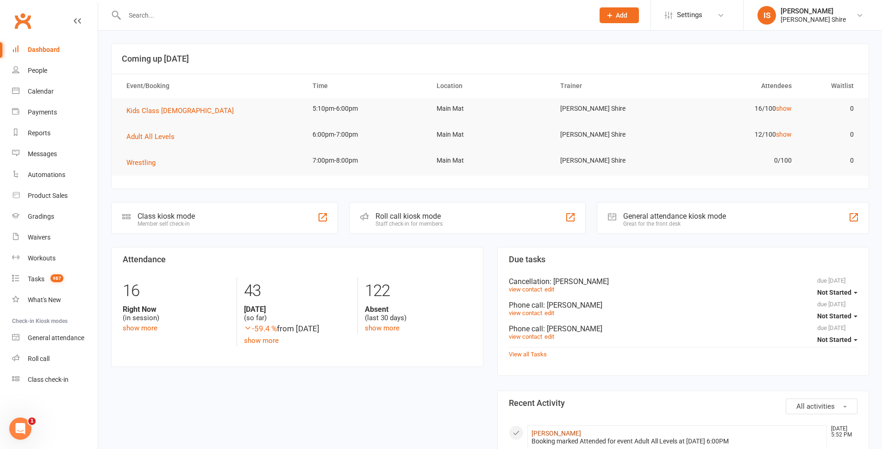
click at [546, 431] on link "[PERSON_NAME]" at bounding box center [557, 432] width 50 height 7
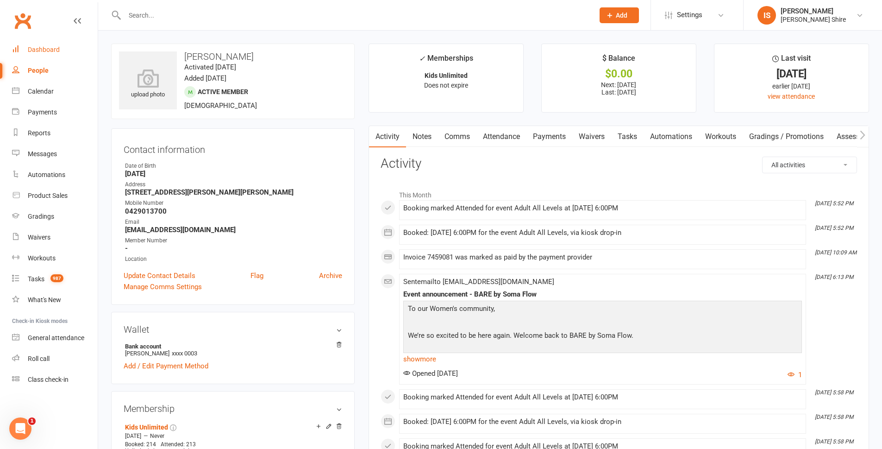
click at [71, 42] on link "Dashboard" at bounding box center [55, 49] width 86 height 21
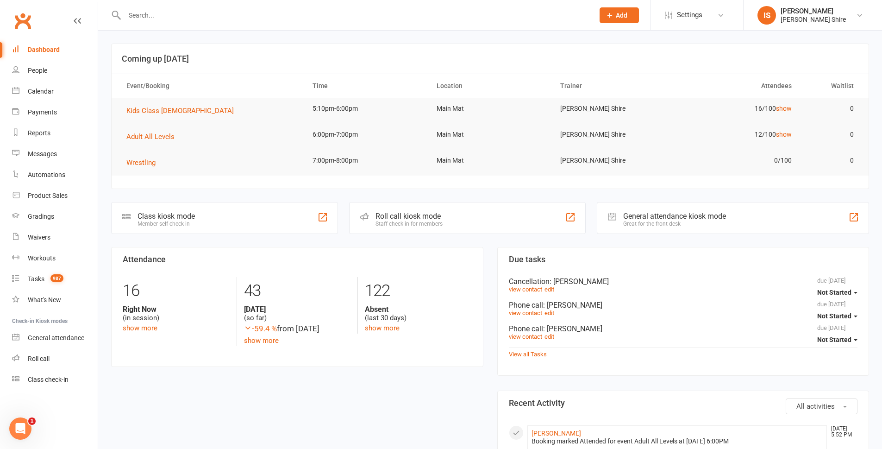
click at [41, 56] on link "Dashboard" at bounding box center [55, 49] width 86 height 21
click at [41, 40] on link "Dashboard" at bounding box center [55, 49] width 86 height 21
click at [46, 45] on link "Dashboard" at bounding box center [55, 49] width 86 height 21
click at [190, 20] on input "text" at bounding box center [355, 15] width 466 height 13
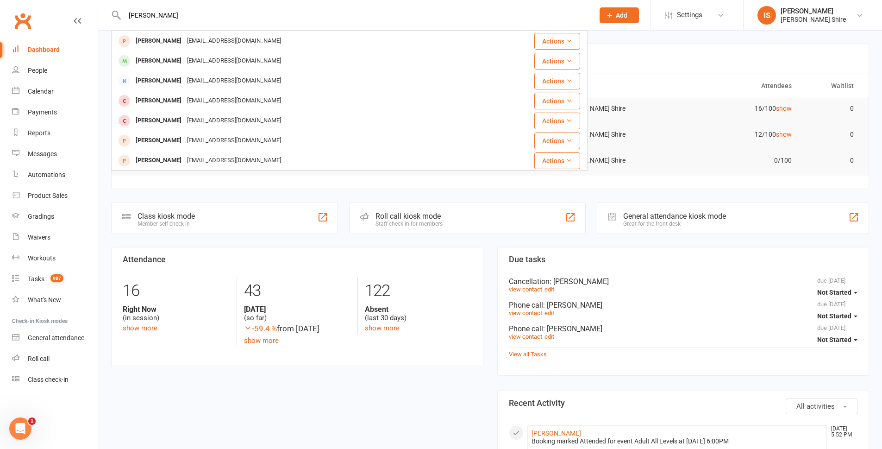
type input "hayden"
click at [67, 49] on link "Dashboard" at bounding box center [55, 49] width 86 height 21
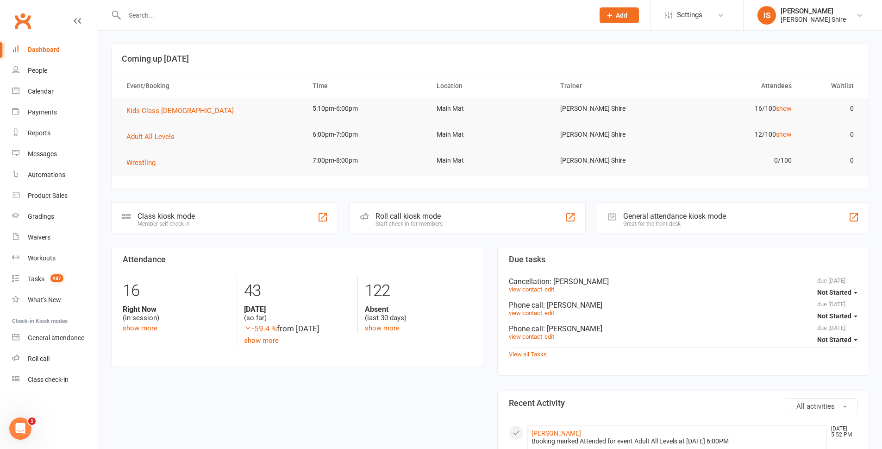
click at [41, 49] on div "Dashboard" at bounding box center [44, 49] width 32 height 7
click at [163, 110] on span "Kids Class [DEMOGRAPHIC_DATA]" at bounding box center [179, 110] width 107 height 8
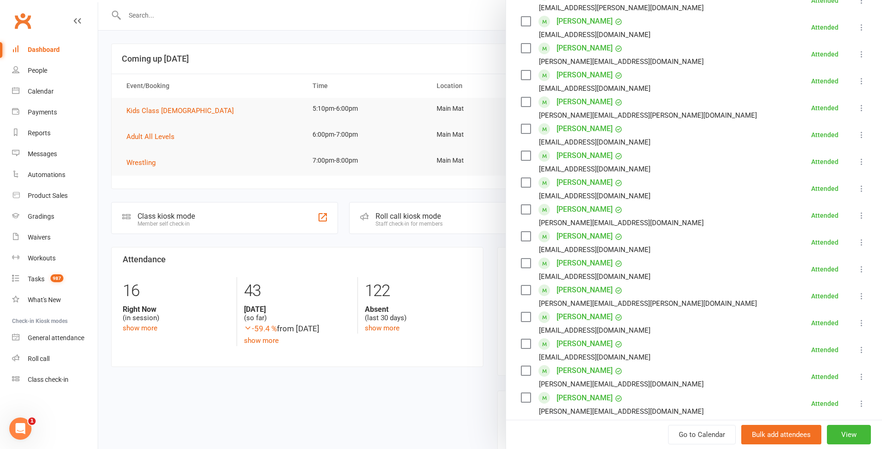
scroll to position [139, 0]
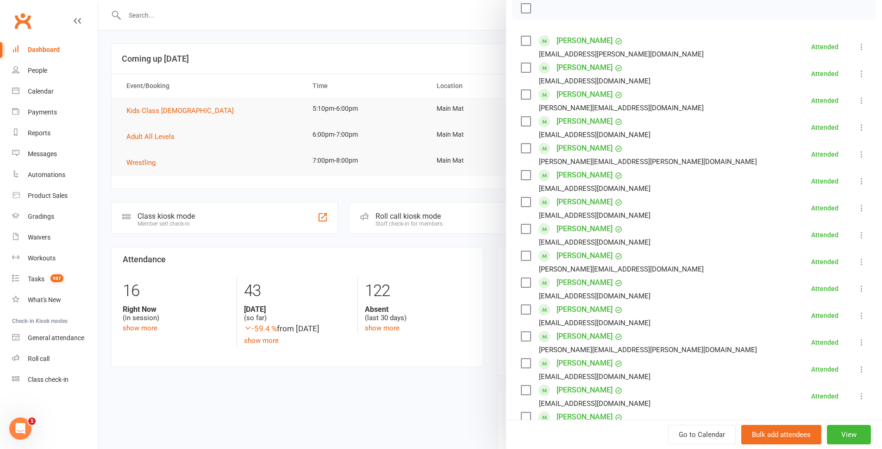
click at [100, 163] on div at bounding box center [490, 224] width 784 height 449
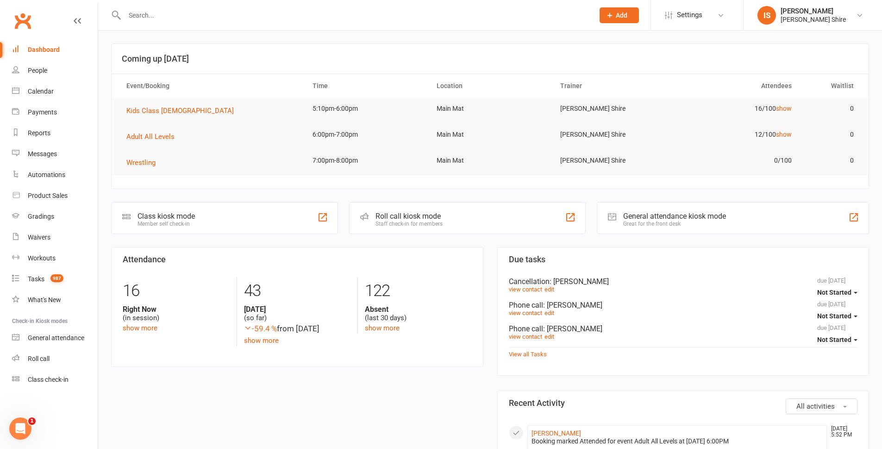
click at [63, 53] on link "Dashboard" at bounding box center [55, 49] width 86 height 21
click at [60, 58] on link "Dashboard" at bounding box center [55, 49] width 86 height 21
click at [54, 51] on div "Dashboard" at bounding box center [44, 49] width 32 height 7
click at [132, 139] on span "Adult All Levels" at bounding box center [150, 136] width 48 height 8
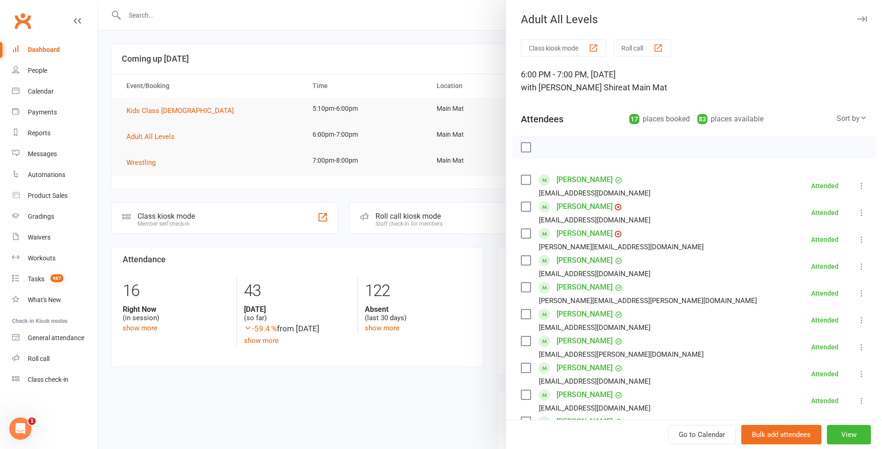
click at [123, 131] on div at bounding box center [490, 224] width 784 height 449
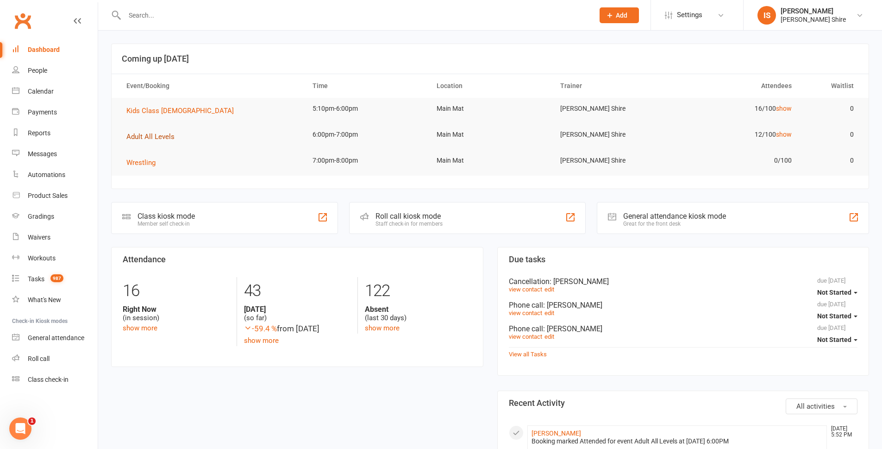
click at [151, 132] on span "Adult All Levels" at bounding box center [150, 136] width 48 height 8
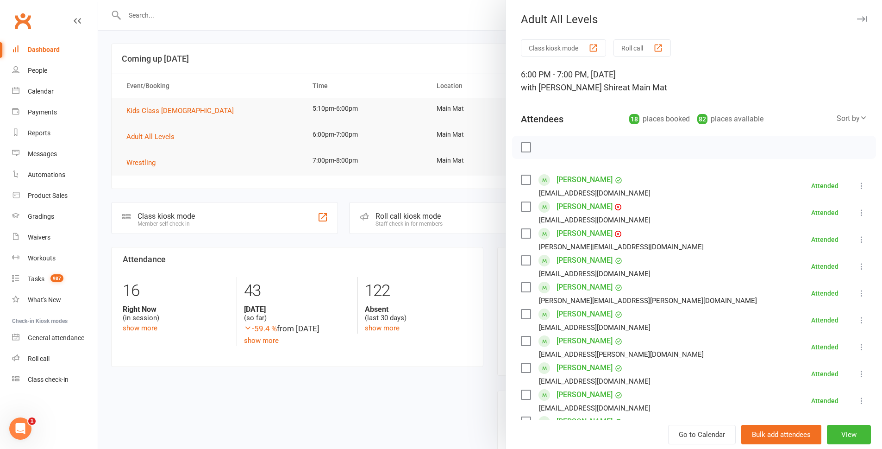
click at [142, 158] on div at bounding box center [490, 224] width 784 height 449
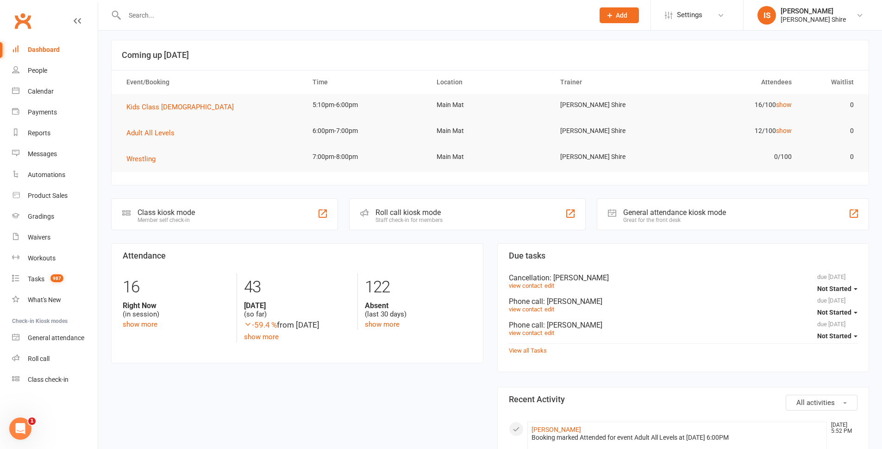
scroll to position [0, 0]
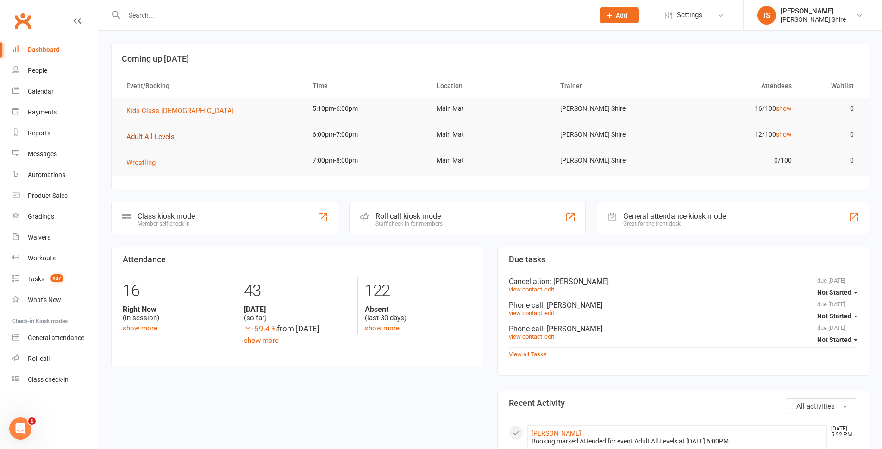
click at [154, 135] on span "Adult All Levels" at bounding box center [150, 136] width 48 height 8
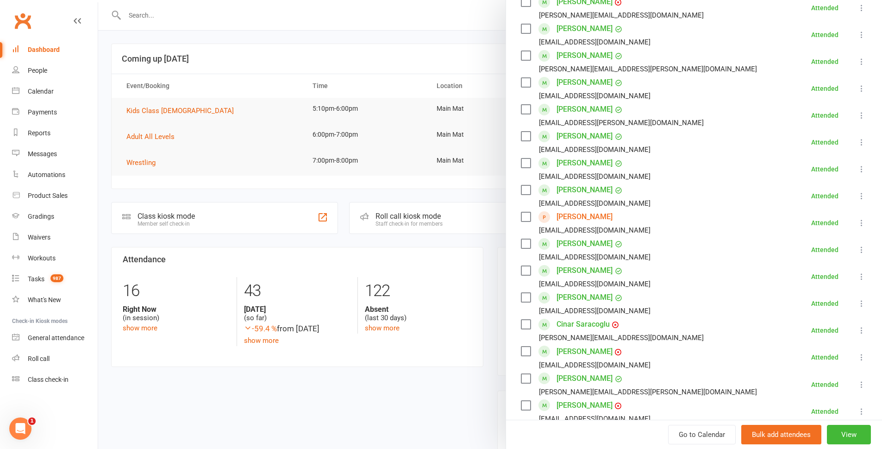
scroll to position [278, 0]
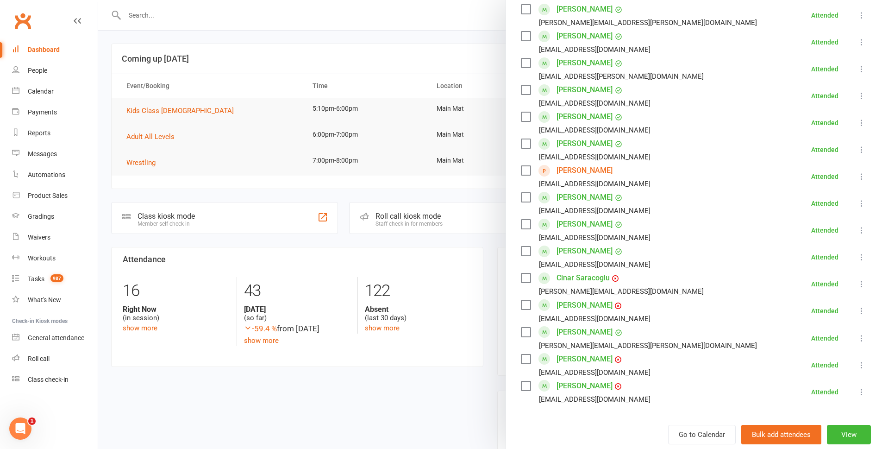
click at [110, 104] on div at bounding box center [490, 224] width 784 height 449
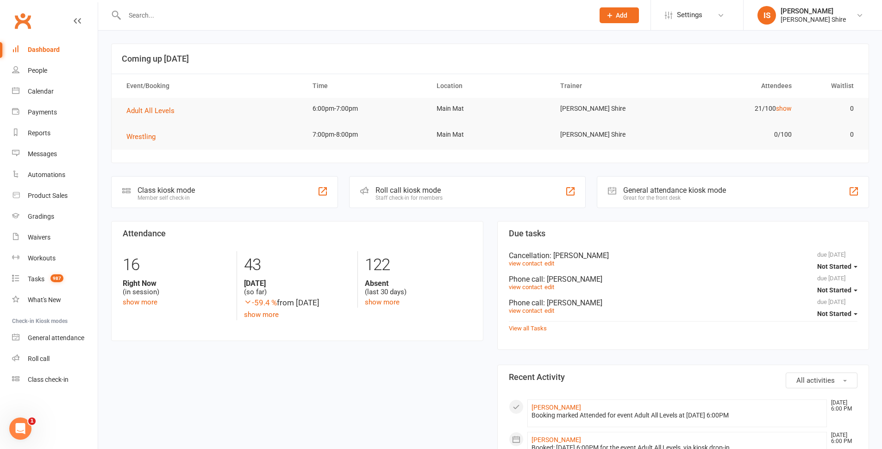
click at [42, 50] on div "Dashboard" at bounding box center [44, 49] width 32 height 7
click at [51, 48] on div "Dashboard" at bounding box center [44, 49] width 32 height 7
click at [150, 109] on span "Adult All Levels" at bounding box center [150, 110] width 48 height 8
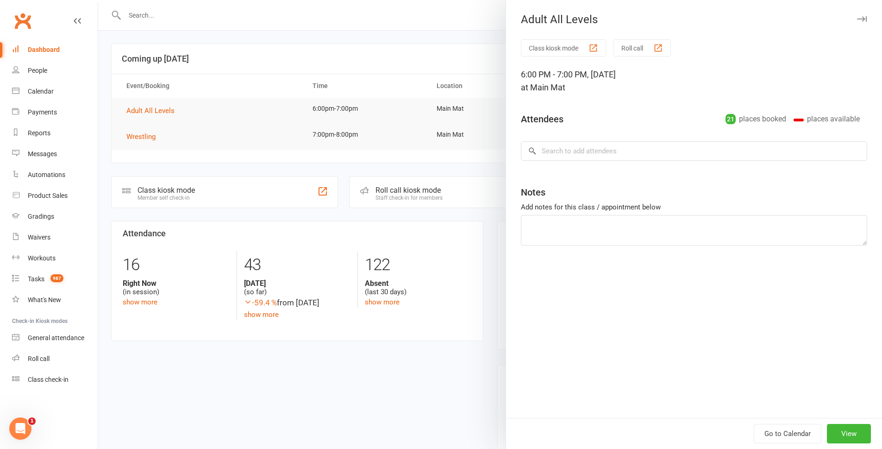
click at [116, 104] on div at bounding box center [490, 224] width 784 height 449
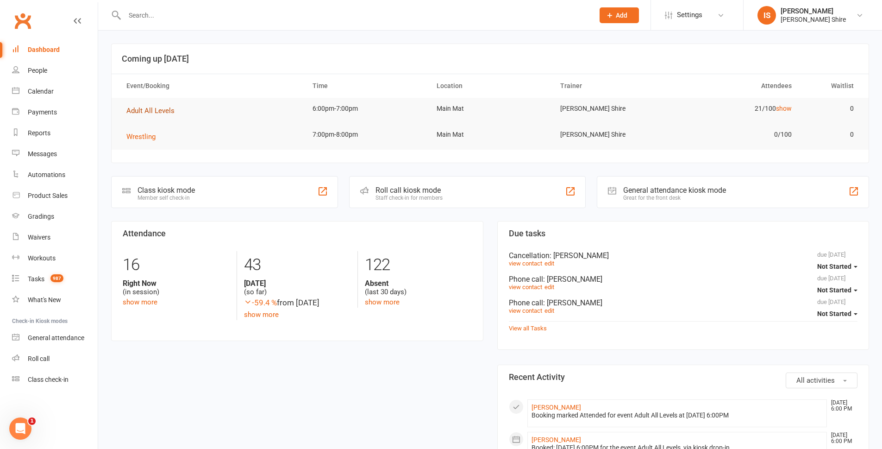
click at [140, 112] on span "Adult All Levels" at bounding box center [150, 110] width 48 height 8
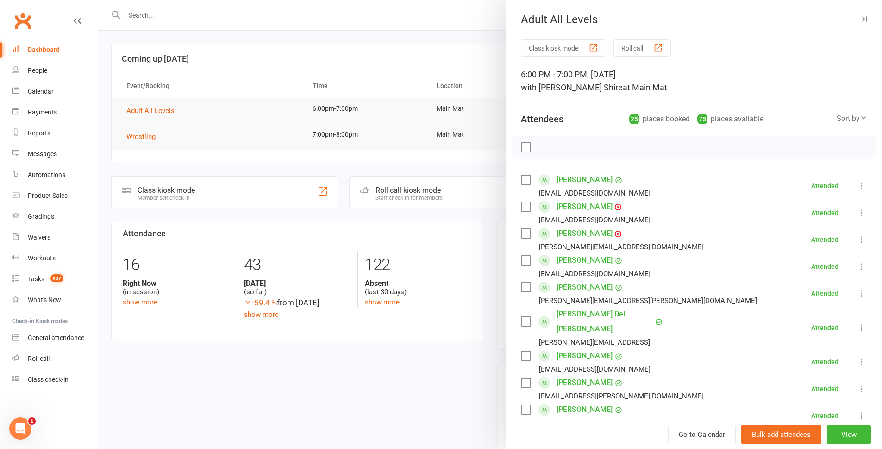
click at [108, 110] on div at bounding box center [490, 224] width 784 height 449
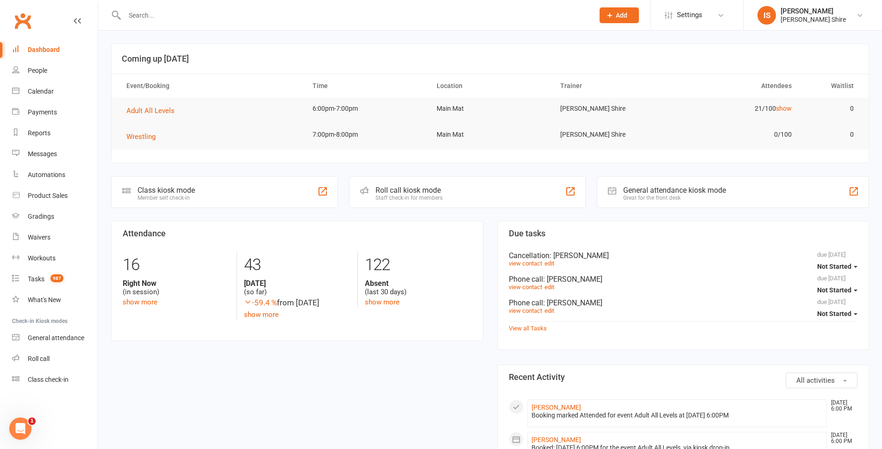
click at [52, 48] on div "Dashboard" at bounding box center [44, 49] width 32 height 7
click at [45, 197] on div "Product Sales" at bounding box center [48, 195] width 40 height 7
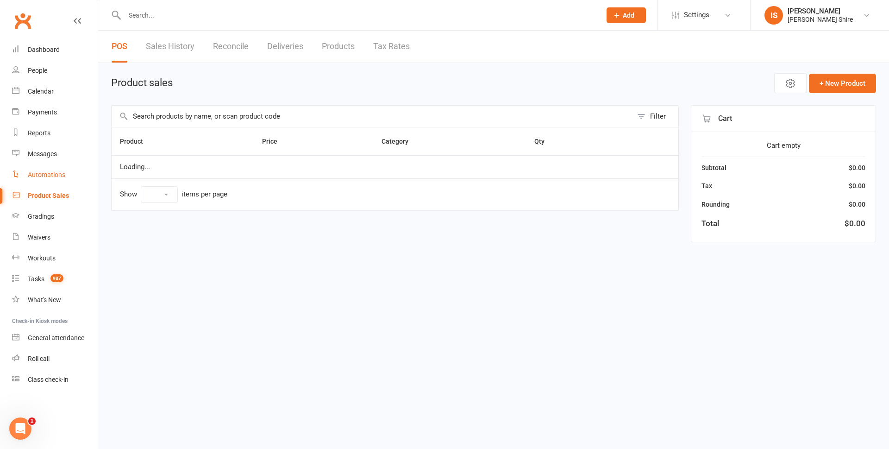
select select "10"
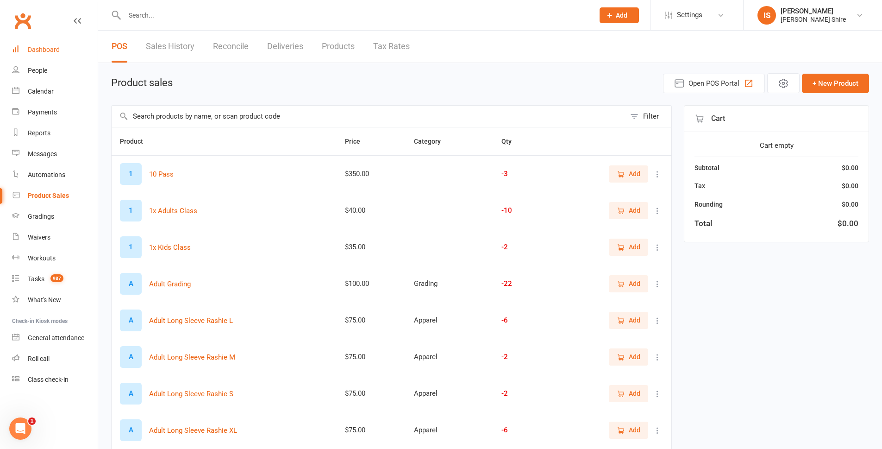
click at [57, 50] on div "Dashboard" at bounding box center [44, 49] width 32 height 7
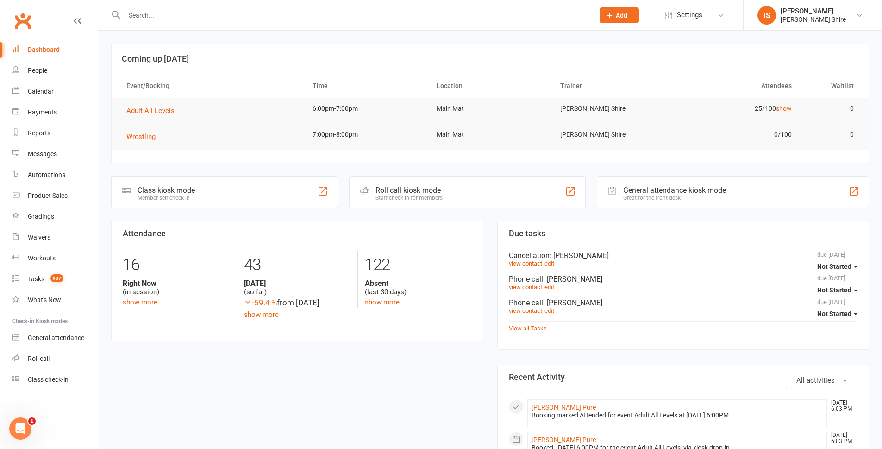
click at [37, 49] on div "Dashboard" at bounding box center [44, 49] width 32 height 7
click at [53, 196] on div "Product Sales" at bounding box center [48, 195] width 40 height 7
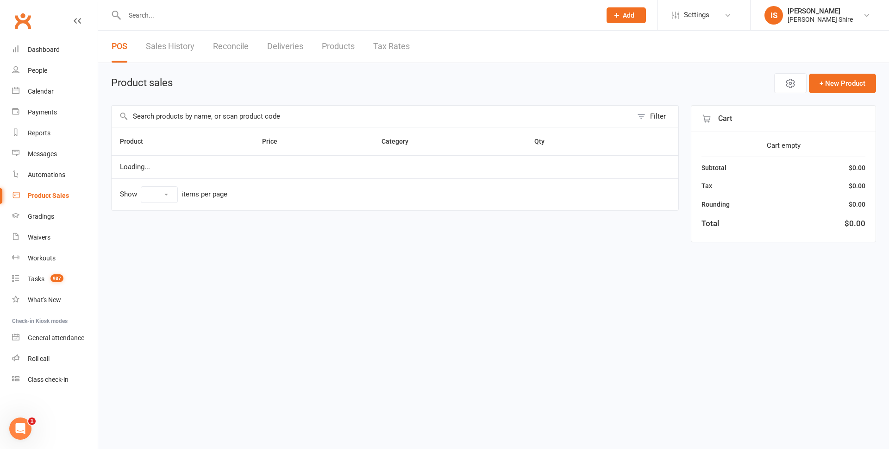
select select "10"
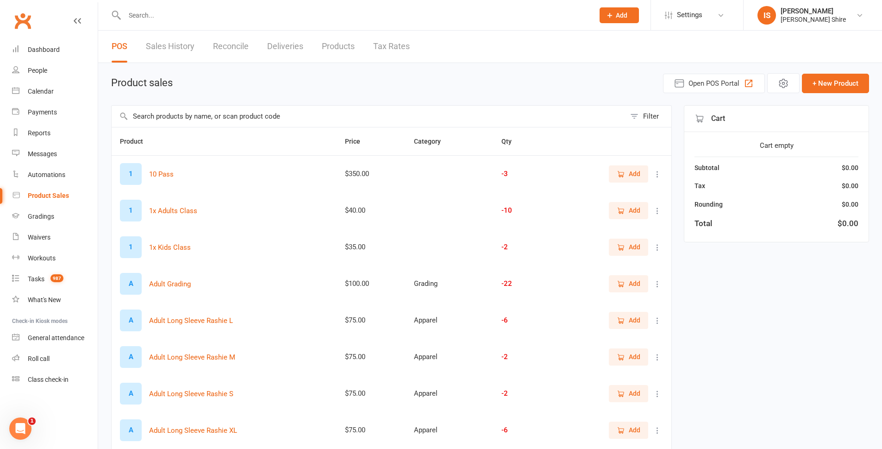
click at [160, 113] on input "text" at bounding box center [369, 116] width 514 height 21
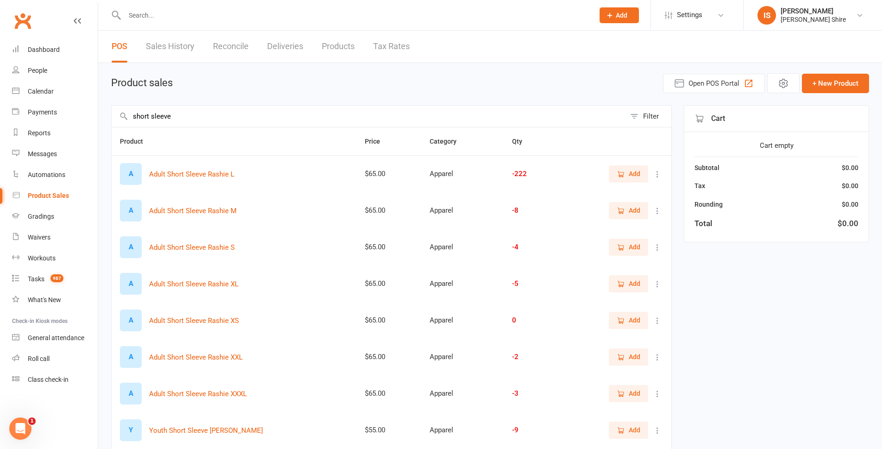
type input "short sleeve"
click at [657, 208] on icon at bounding box center [657, 210] width 9 height 9
click at [605, 231] on link "View / Edit" at bounding box center [610, 228] width 92 height 19
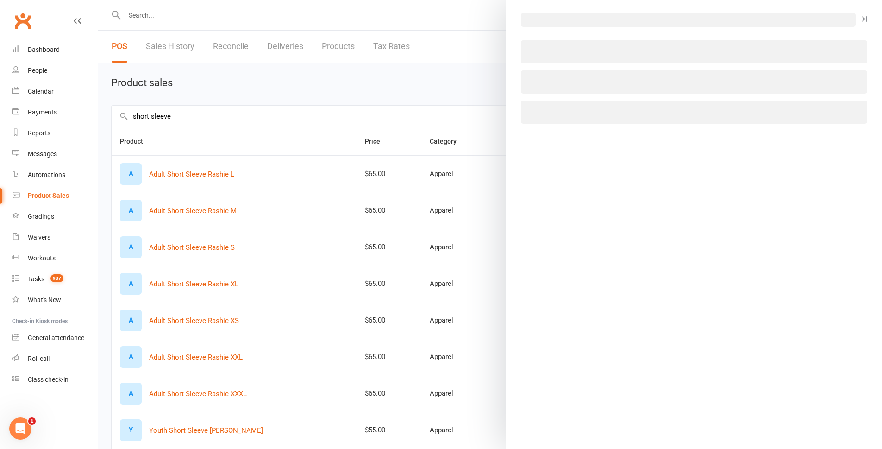
select select "689"
select select "446"
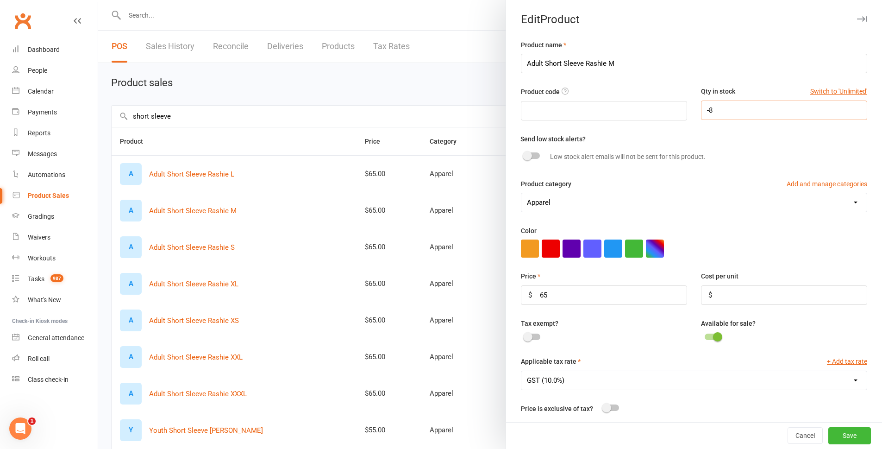
click at [707, 110] on input "-8" at bounding box center [784, 109] width 166 height 19
type input "4"
click at [841, 435] on button "Save" at bounding box center [849, 435] width 43 height 17
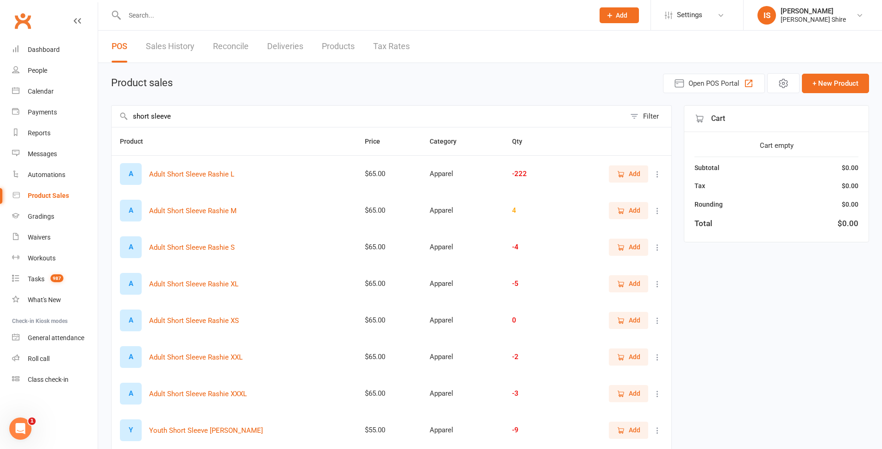
click at [657, 246] on icon at bounding box center [657, 247] width 9 height 9
click at [643, 262] on link "View / Edit" at bounding box center [610, 265] width 92 height 19
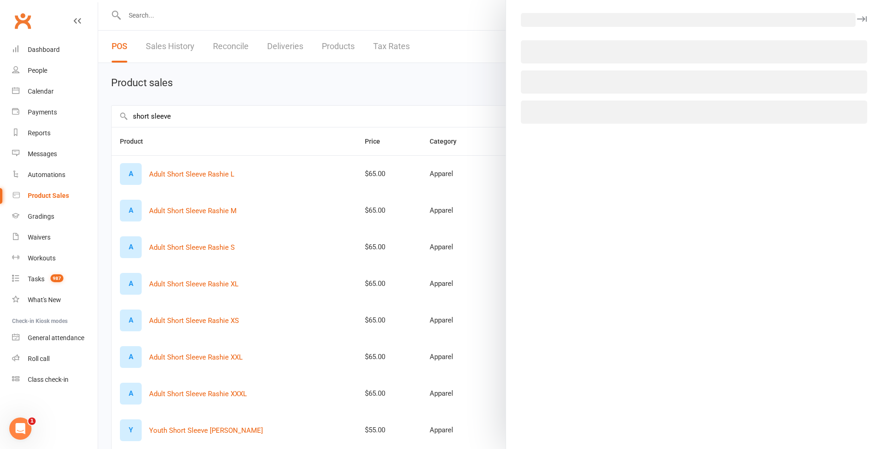
select select "689"
select select "446"
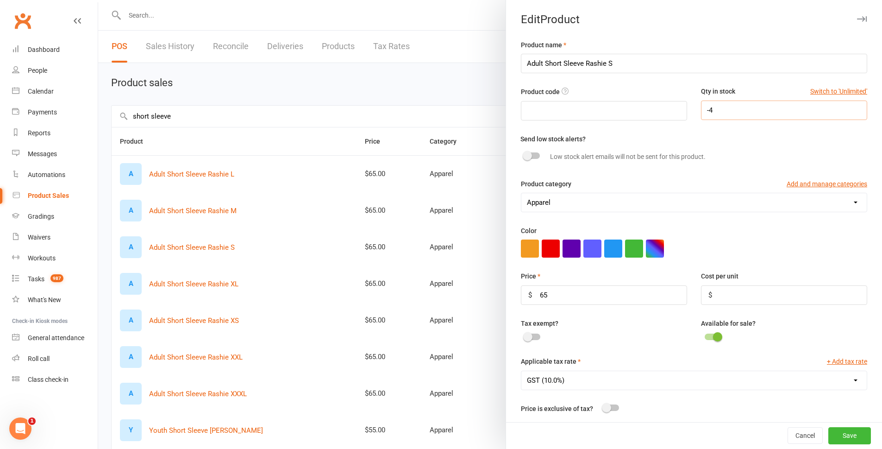
click at [708, 111] on input "-4" at bounding box center [784, 109] width 166 height 19
type input "2"
click at [843, 432] on button "Save" at bounding box center [849, 435] width 43 height 17
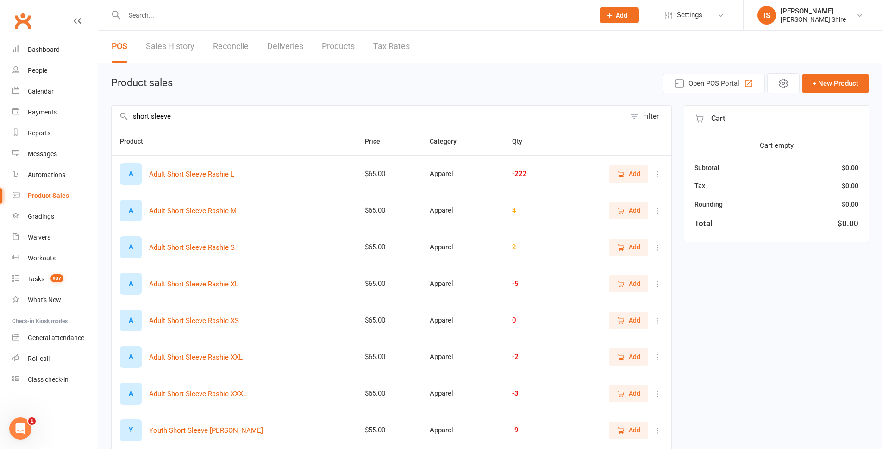
click at [659, 283] on icon at bounding box center [657, 283] width 9 height 9
click at [635, 301] on link "View / Edit" at bounding box center [610, 302] width 92 height 19
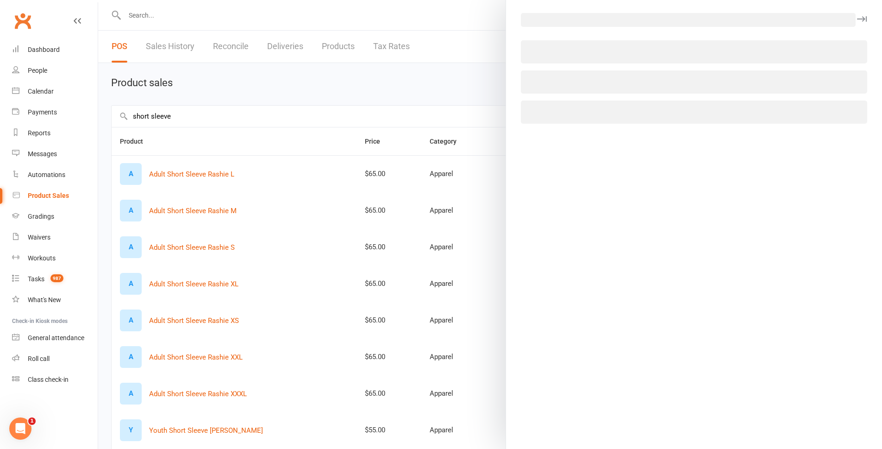
select select "689"
select select "446"
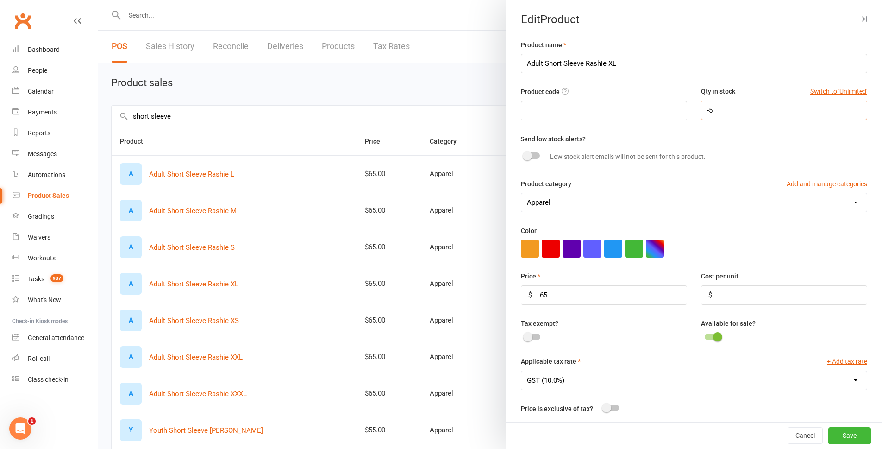
click at [765, 113] on input "-5" at bounding box center [784, 109] width 166 height 19
type input "1"
click at [831, 431] on button "Save" at bounding box center [849, 435] width 43 height 17
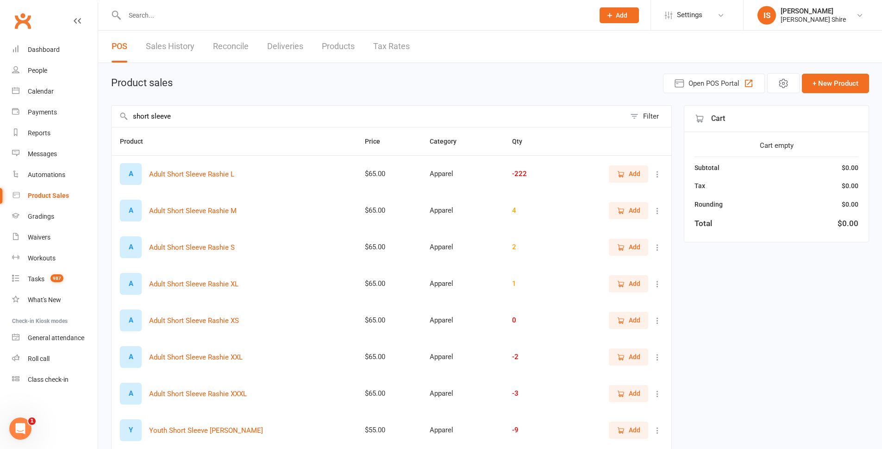
click at [656, 316] on icon at bounding box center [657, 320] width 9 height 9
click at [623, 334] on link "View / Edit" at bounding box center [610, 338] width 92 height 19
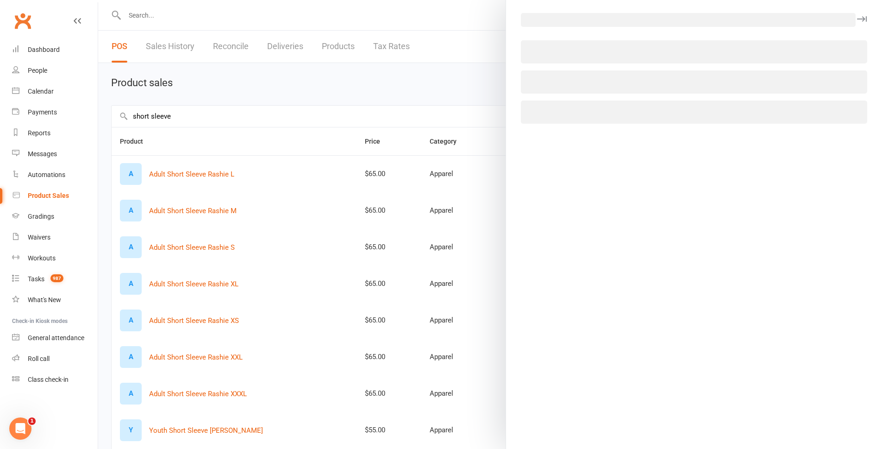
select select "689"
select select "446"
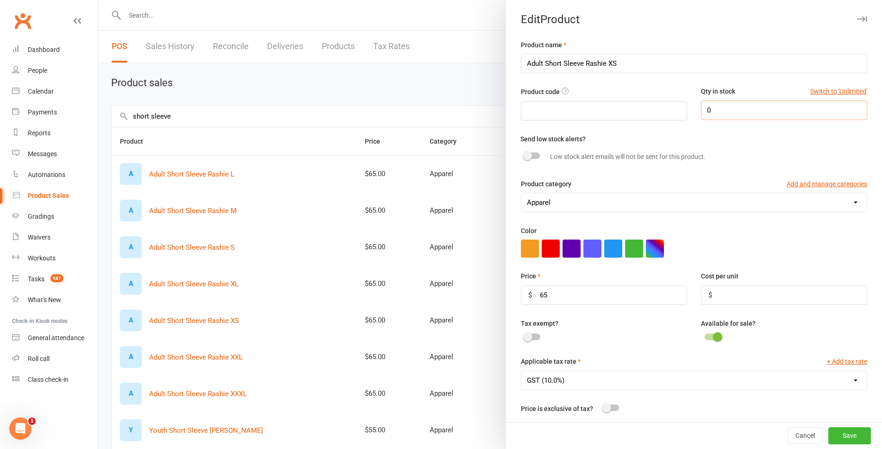
click at [727, 114] on input "0" at bounding box center [784, 109] width 166 height 19
type input "2"
click at [843, 432] on button "Save" at bounding box center [849, 435] width 43 height 17
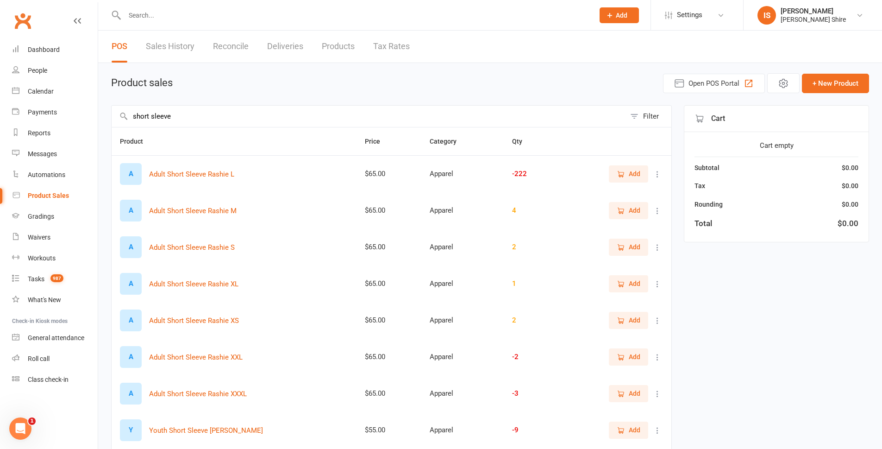
click at [661, 173] on icon at bounding box center [657, 173] width 9 height 9
click at [645, 189] on link "View / Edit" at bounding box center [610, 192] width 92 height 19
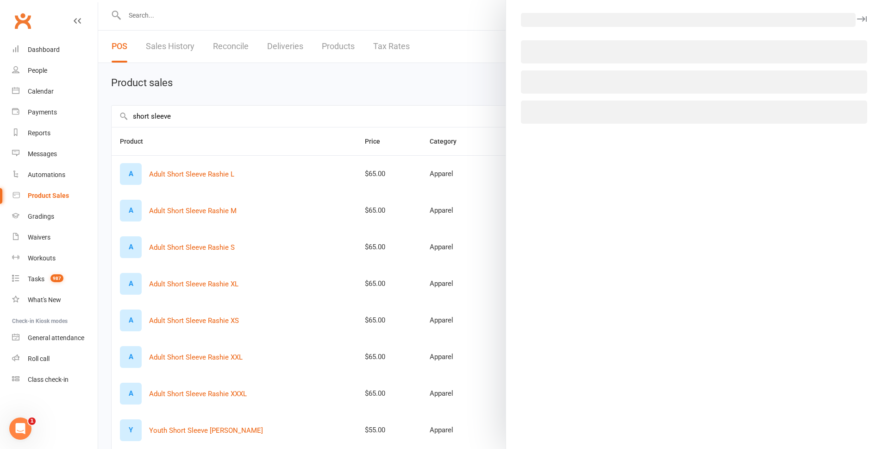
select select "689"
select select "446"
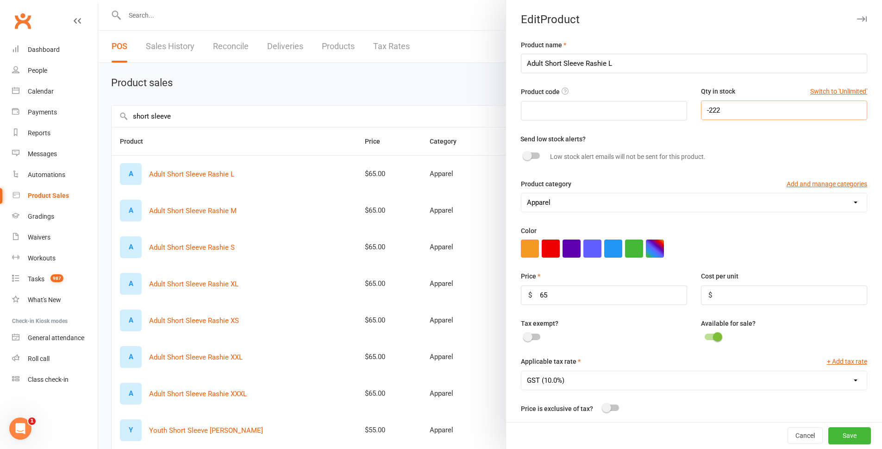
click at [724, 113] on input "-222" at bounding box center [784, 109] width 166 height 19
type input "-2"
type input "0"
click at [828, 435] on button "Save" at bounding box center [849, 435] width 43 height 17
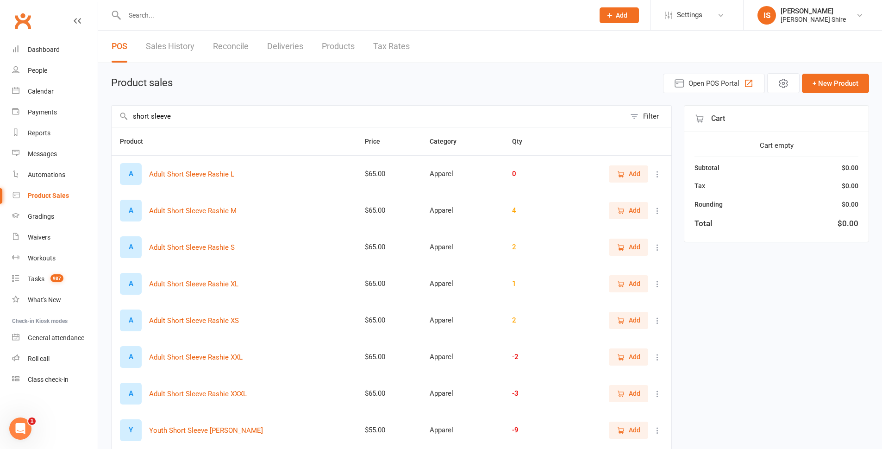
click at [654, 284] on icon at bounding box center [657, 283] width 9 height 9
click at [647, 298] on link "View / Edit" at bounding box center [610, 302] width 92 height 19
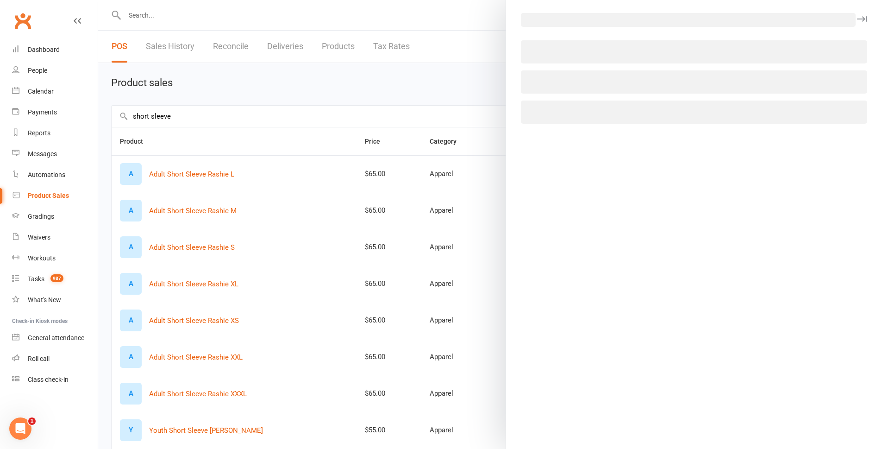
select select "689"
select select "446"
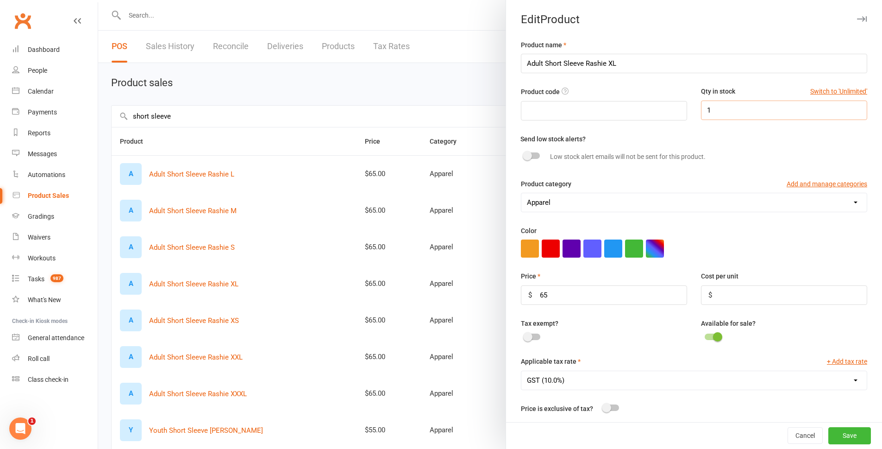
click at [725, 119] on input "1" at bounding box center [784, 109] width 166 height 19
type input "5"
click at [830, 431] on button "Save" at bounding box center [849, 435] width 43 height 17
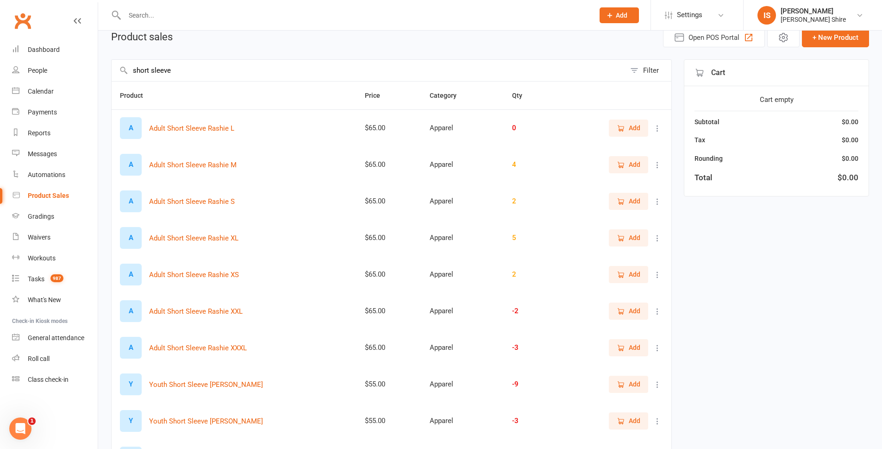
scroll to position [46, 0]
click at [657, 312] on icon at bounding box center [657, 310] width 9 height 9
click at [642, 321] on link "View / Edit" at bounding box center [610, 328] width 92 height 19
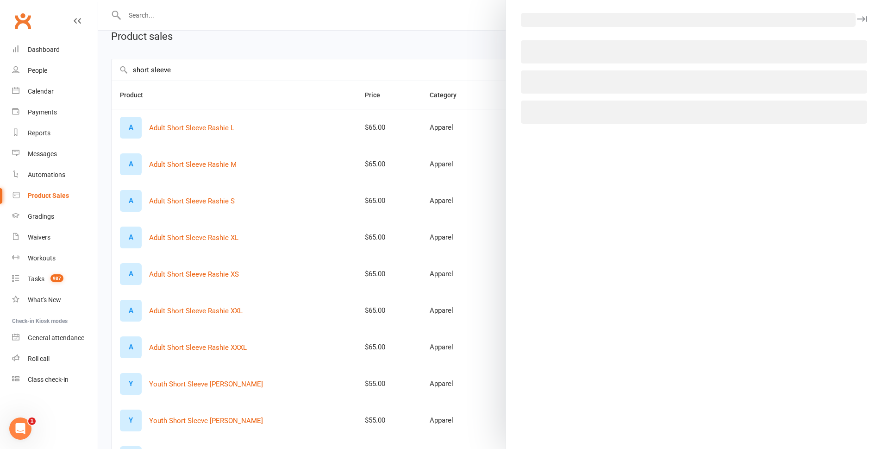
select select "689"
select select "446"
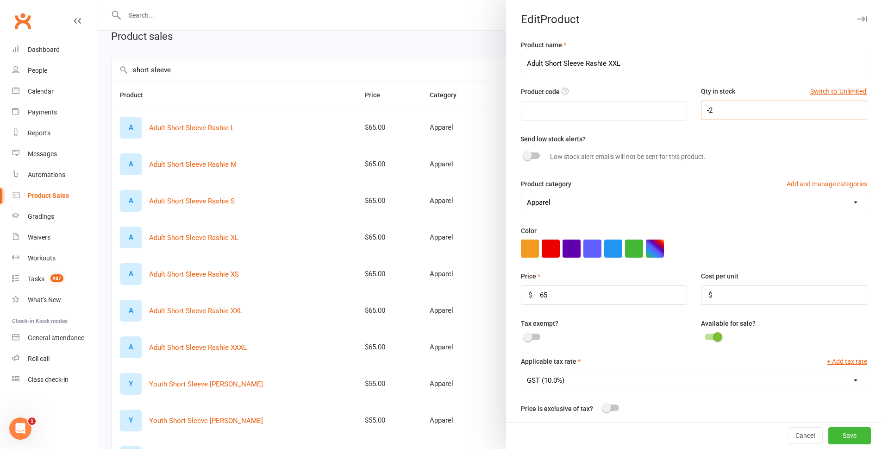
click at [715, 109] on input "-2" at bounding box center [784, 109] width 166 height 19
type input "5"
click at [841, 434] on button "Save" at bounding box center [849, 435] width 43 height 17
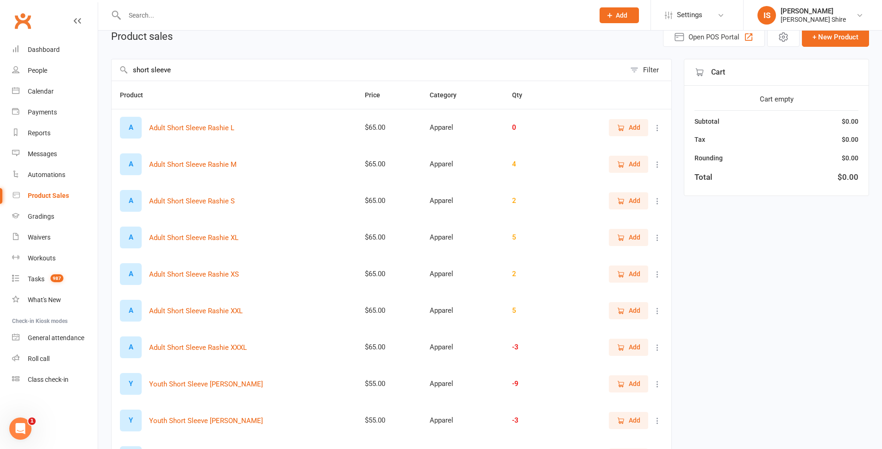
click at [657, 344] on icon at bounding box center [657, 347] width 9 height 9
click at [641, 361] on link "View / Edit" at bounding box center [610, 365] width 92 height 19
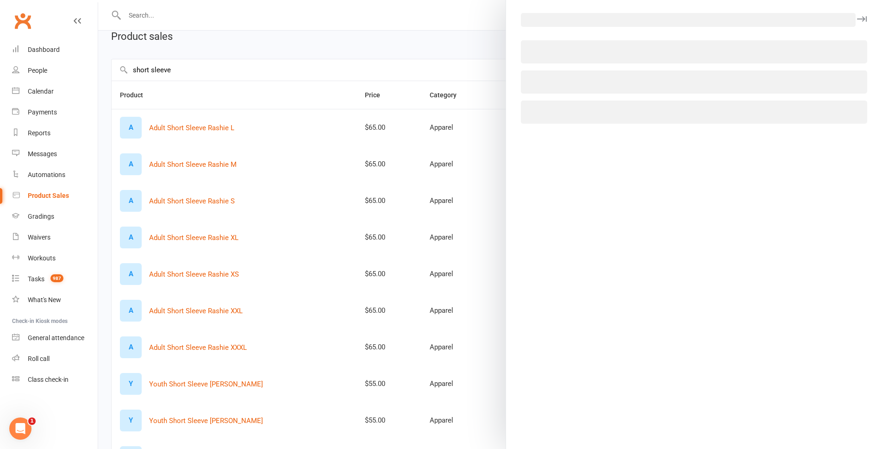
select select "689"
select select "446"
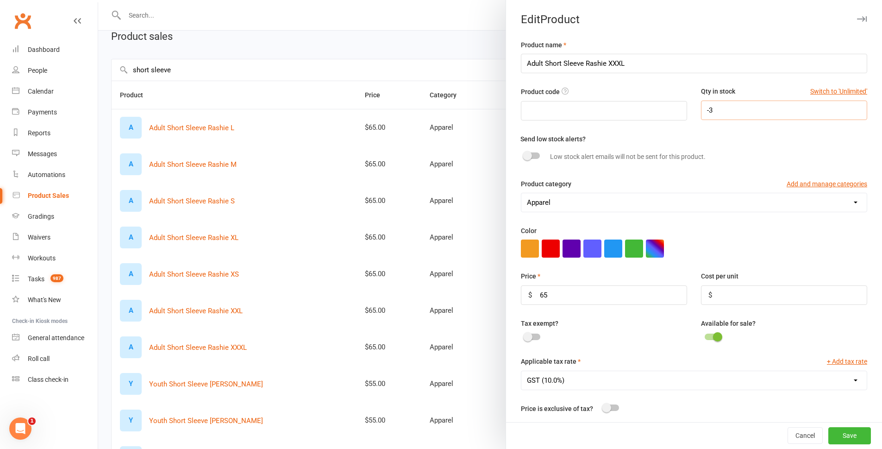
click at [732, 112] on input "-3" at bounding box center [784, 109] width 166 height 19
type input "7"
click at [845, 436] on button "Save" at bounding box center [849, 435] width 43 height 17
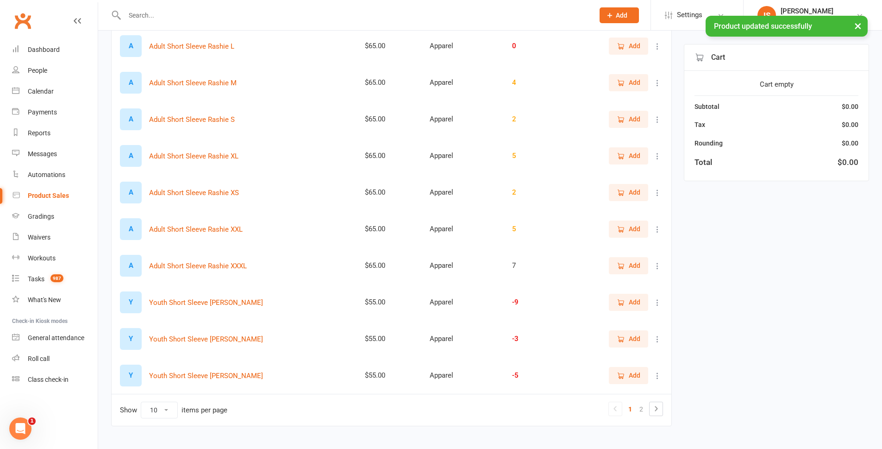
scroll to position [139, 0]
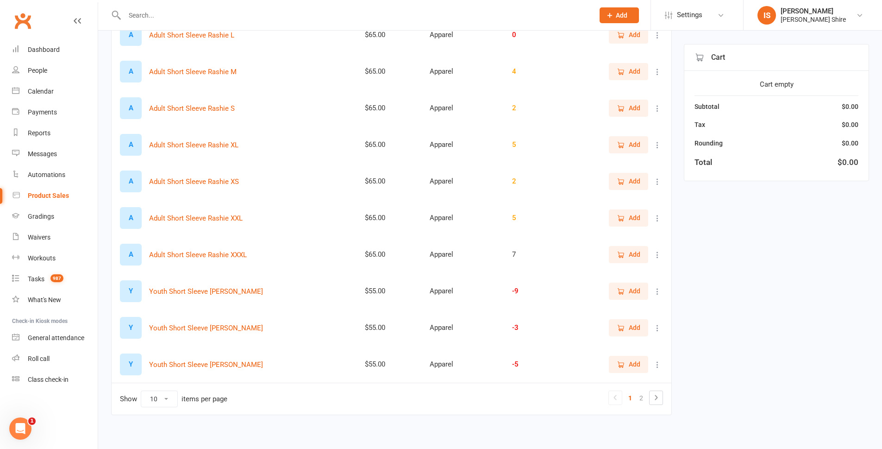
click at [658, 289] on icon at bounding box center [657, 291] width 9 height 9
click at [635, 308] on link "View / Edit" at bounding box center [610, 309] width 92 height 19
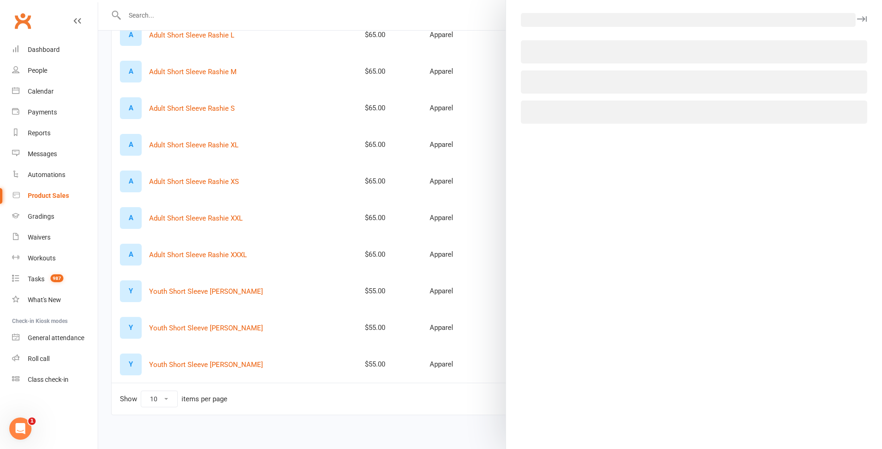
select select "689"
select select "446"
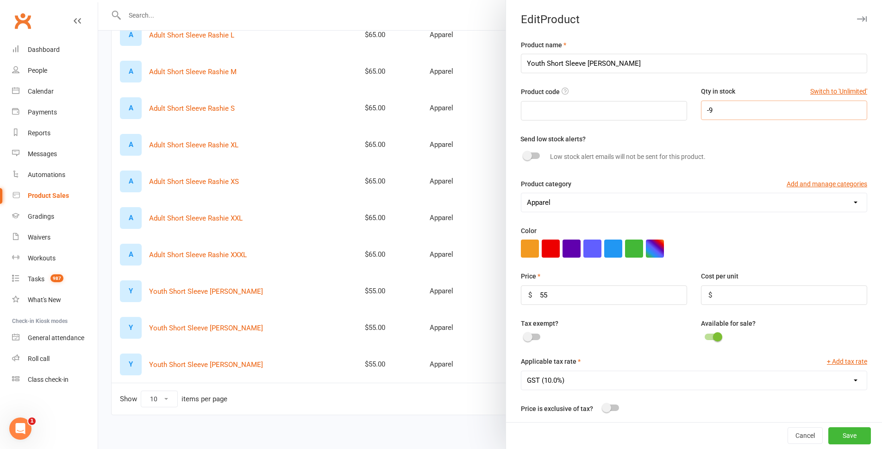
click at [713, 112] on input "-9" at bounding box center [784, 109] width 166 height 19
type input "1"
click at [835, 440] on button "Save" at bounding box center [849, 435] width 43 height 17
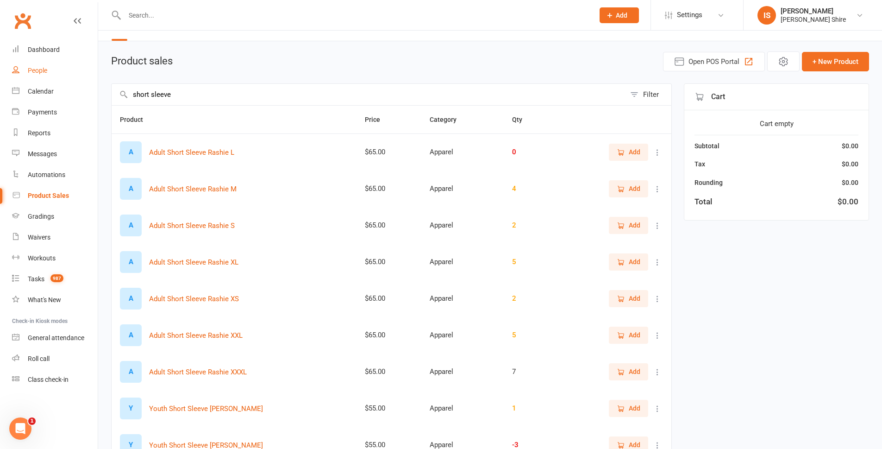
scroll to position [0, 0]
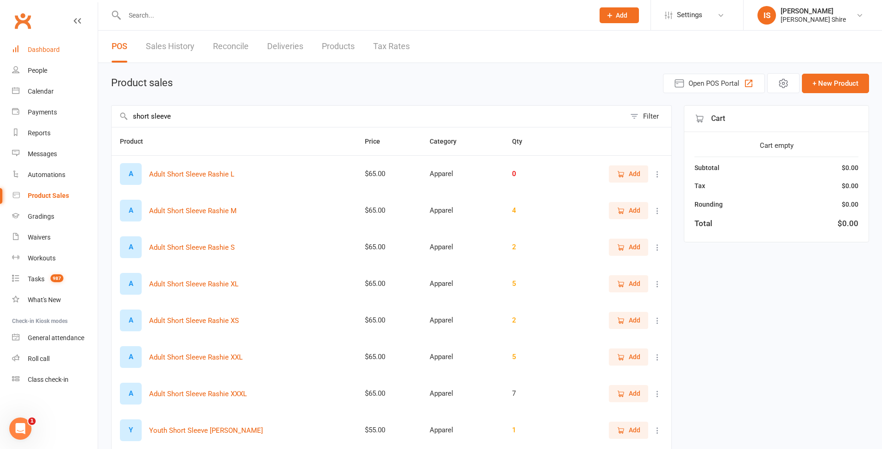
click at [51, 52] on div "Dashboard" at bounding box center [44, 49] width 32 height 7
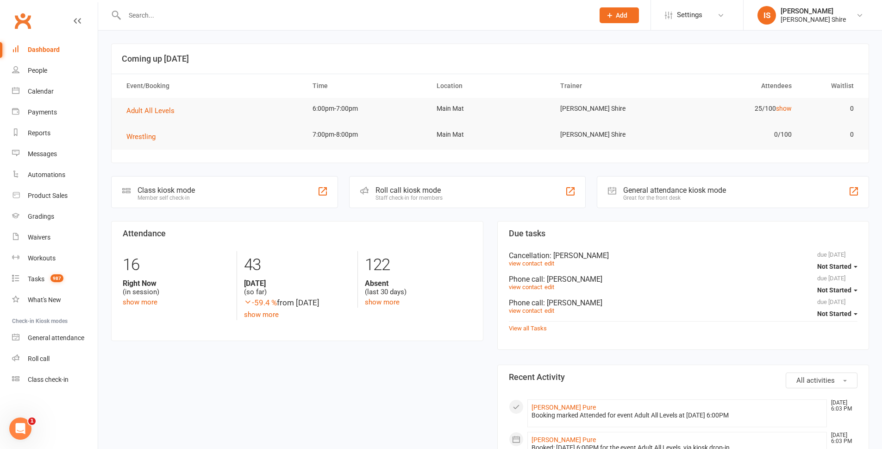
click at [56, 44] on link "Dashboard" at bounding box center [55, 49] width 86 height 21
click at [141, 111] on span "Adult All Levels" at bounding box center [150, 110] width 48 height 8
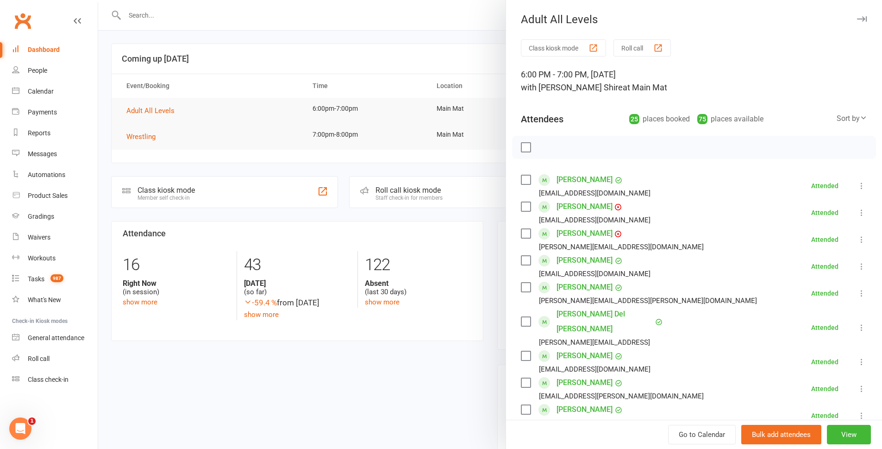
click at [136, 174] on div at bounding box center [490, 224] width 784 height 449
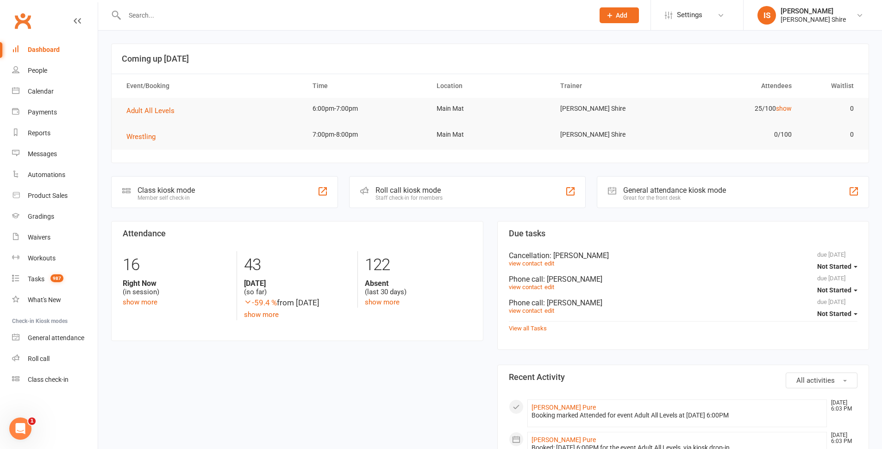
click at [46, 49] on div "Dashboard" at bounding box center [44, 49] width 32 height 7
click at [65, 51] on link "Dashboard" at bounding box center [55, 49] width 86 height 21
click at [212, 13] on input "text" at bounding box center [355, 15] width 466 height 13
click at [61, 47] on link "Dashboard" at bounding box center [55, 49] width 86 height 21
click at [53, 96] on link "Calendar" at bounding box center [55, 91] width 86 height 21
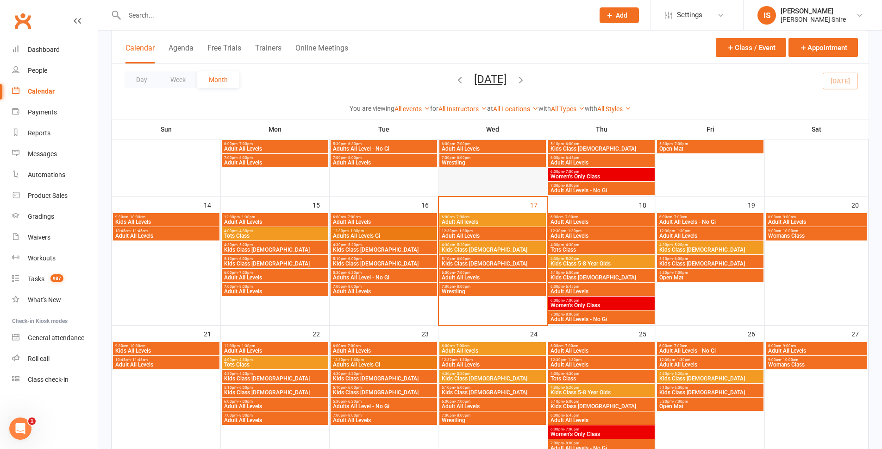
scroll to position [232, 0]
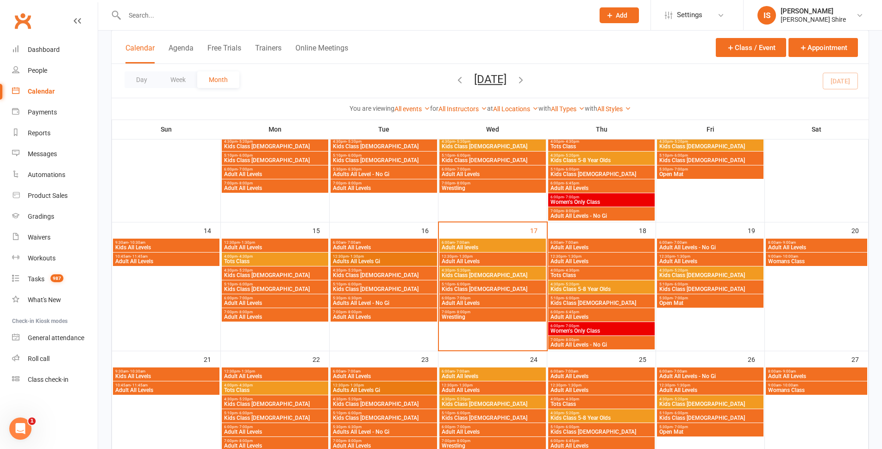
click at [373, 271] on span "4:30pm - 5:20pm" at bounding box center [383, 270] width 103 height 4
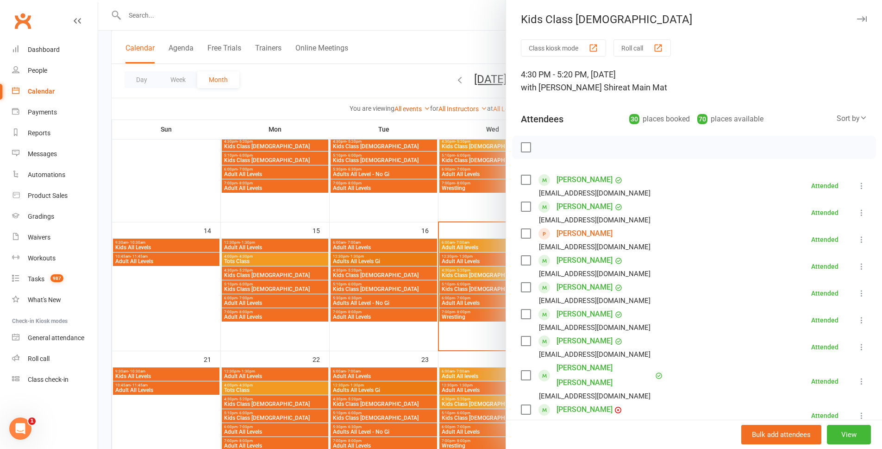
click at [370, 284] on div at bounding box center [490, 224] width 784 height 449
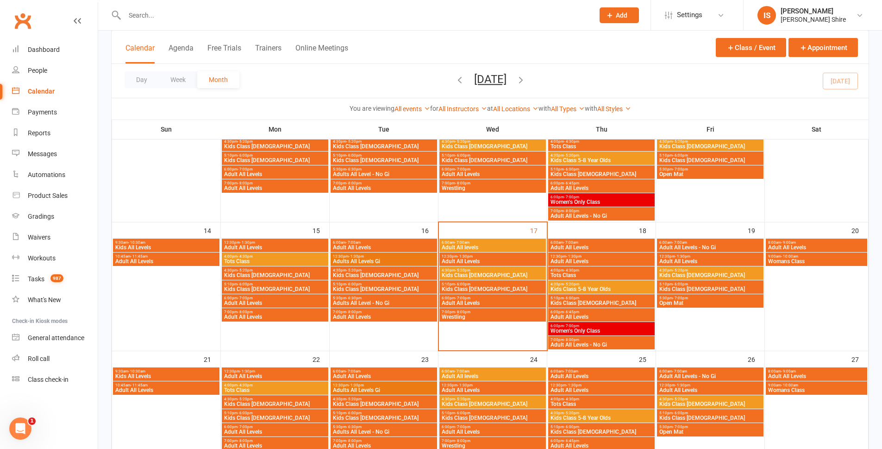
click at [374, 288] on span "Kids Class [DEMOGRAPHIC_DATA]" at bounding box center [383, 289] width 103 height 6
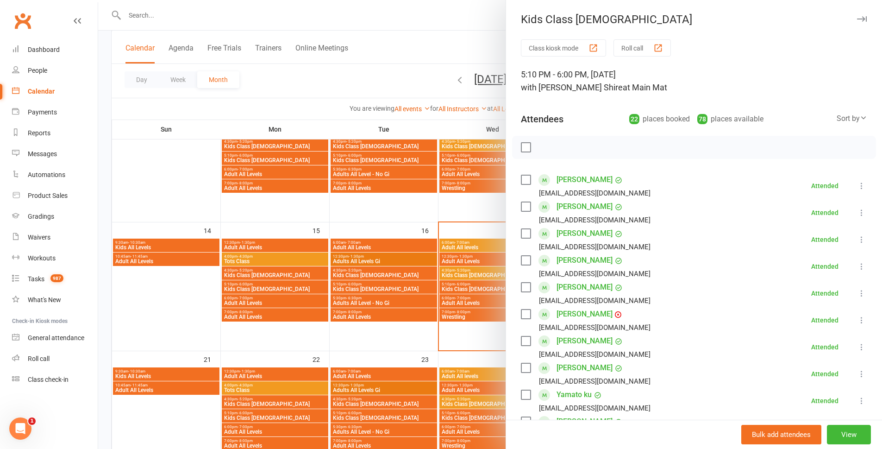
click at [376, 301] on div at bounding box center [490, 224] width 784 height 449
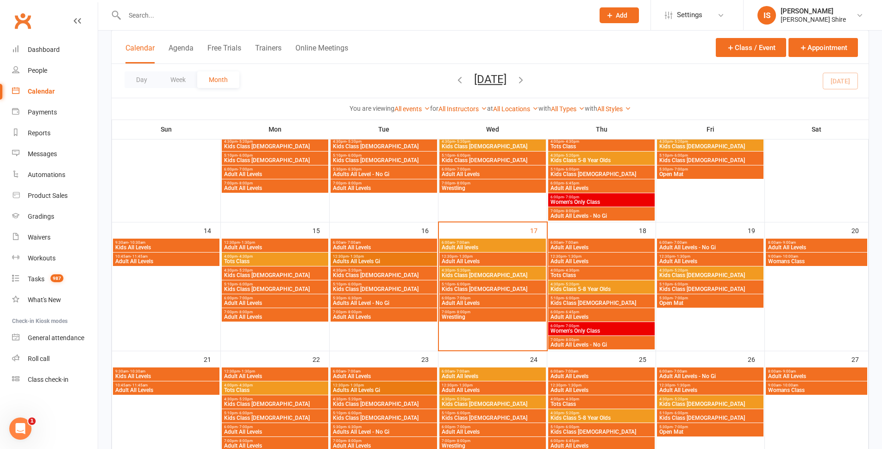
click at [376, 301] on span "Adults All Level - No Gi" at bounding box center [383, 303] width 103 height 6
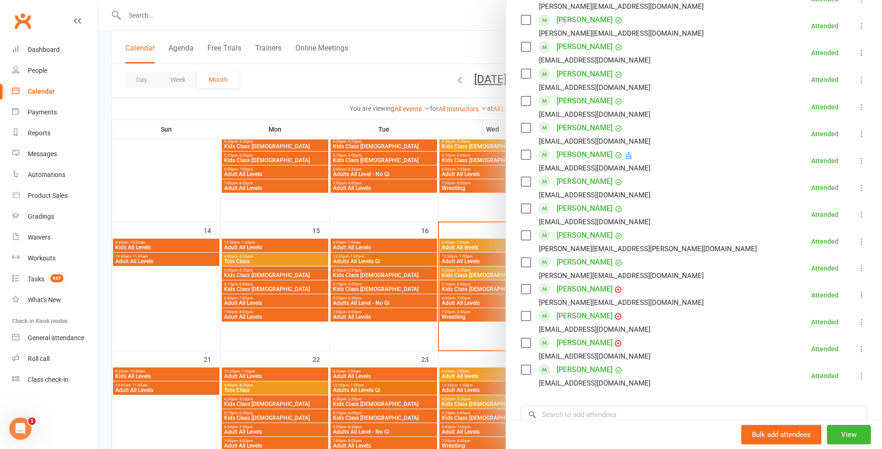
scroll to position [509, 0]
click at [363, 313] on div at bounding box center [490, 224] width 784 height 449
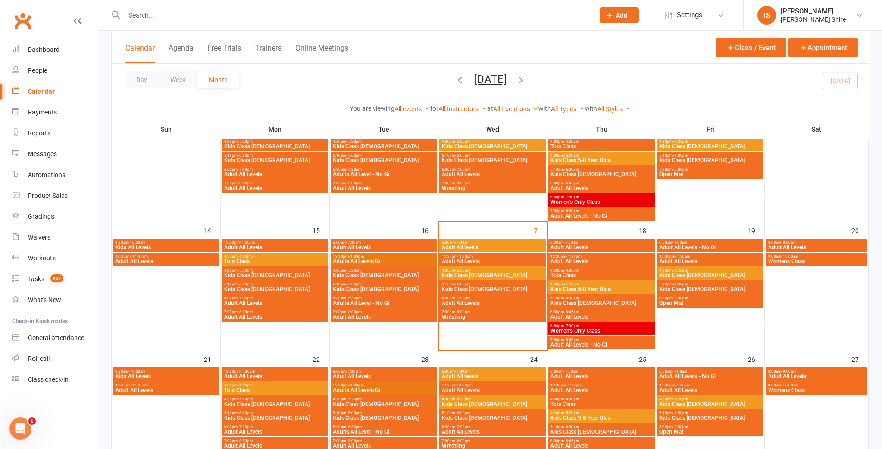
click at [403, 316] on span "Adult All Levels" at bounding box center [383, 317] width 103 height 6
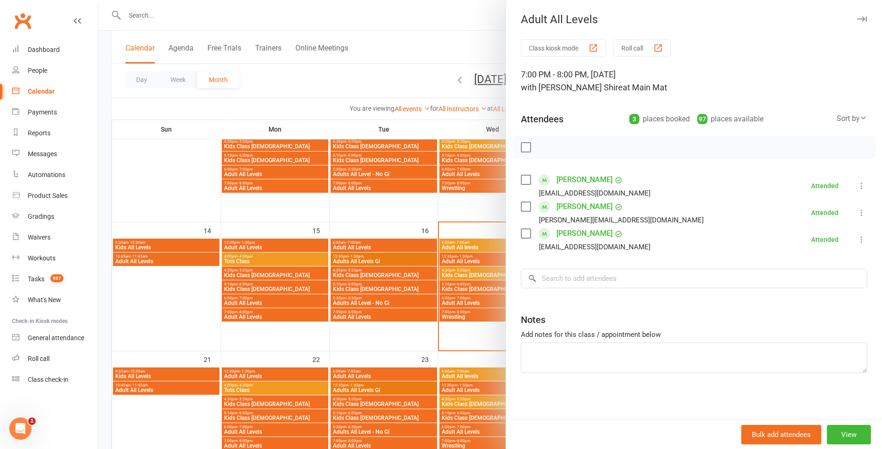
click at [380, 341] on div at bounding box center [490, 224] width 784 height 449
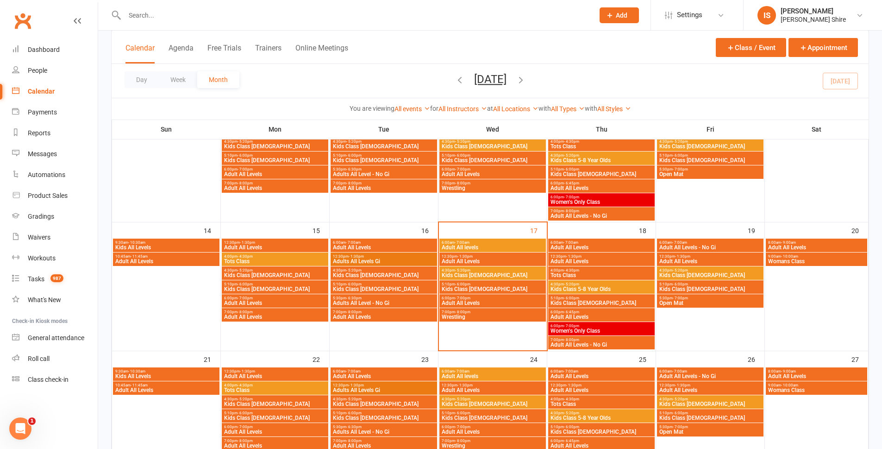
click at [266, 260] on span "Tots Class" at bounding box center [275, 261] width 103 height 6
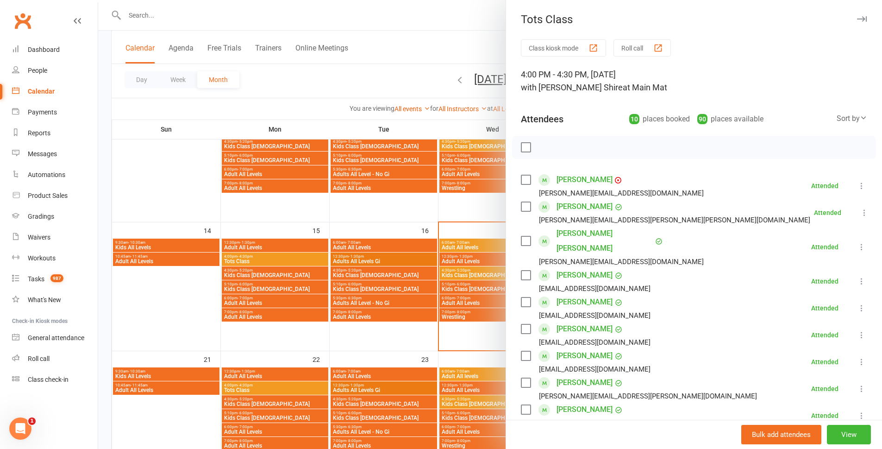
click at [267, 272] on div at bounding box center [490, 224] width 784 height 449
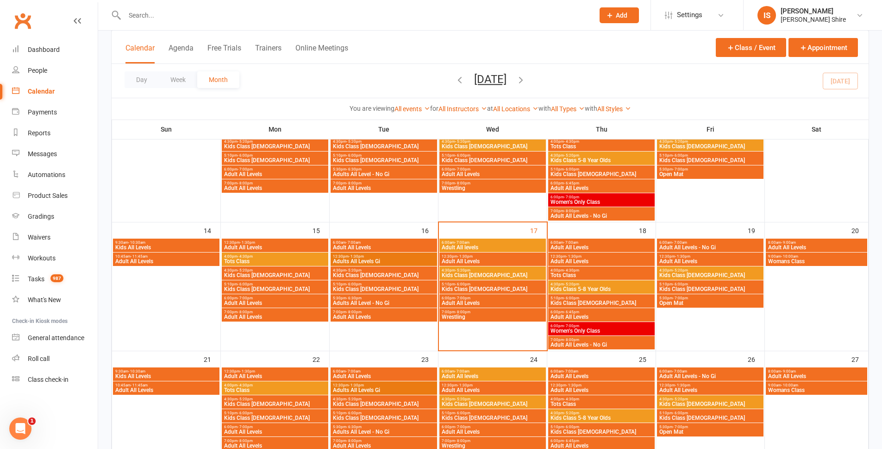
click at [267, 272] on span "Kids Class [DEMOGRAPHIC_DATA]" at bounding box center [275, 275] width 103 height 6
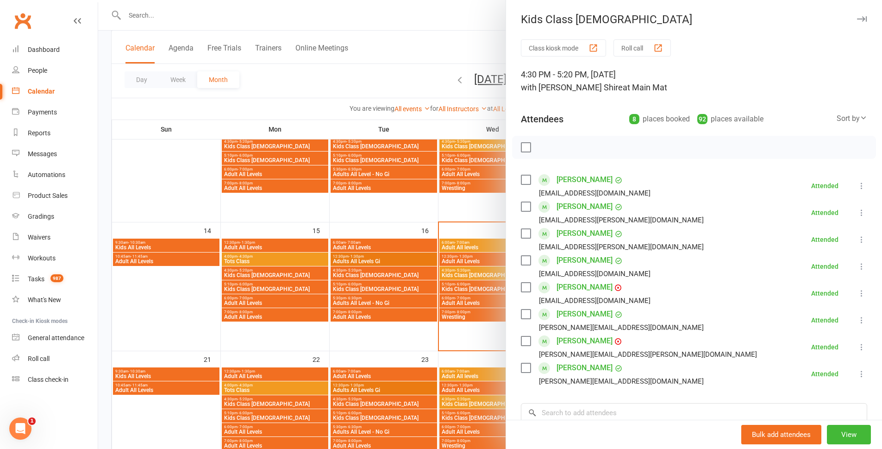
click at [272, 285] on div at bounding box center [490, 224] width 784 height 449
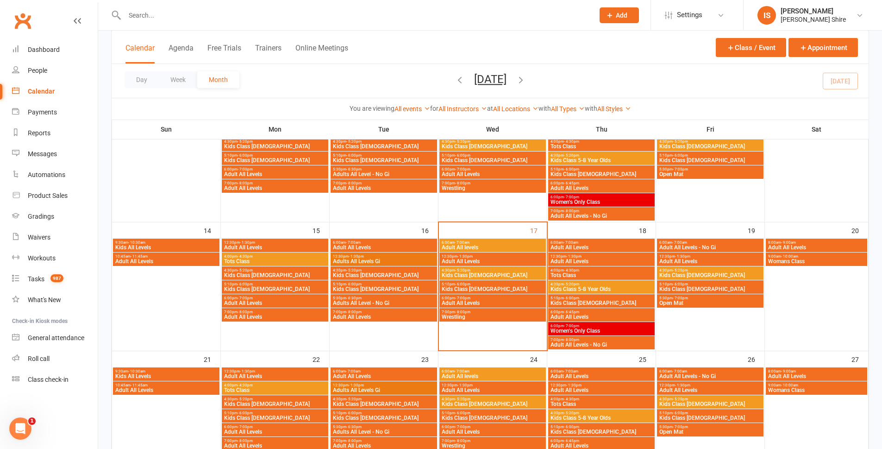
click at [272, 285] on span "5:10pm - 6:00pm" at bounding box center [275, 284] width 103 height 4
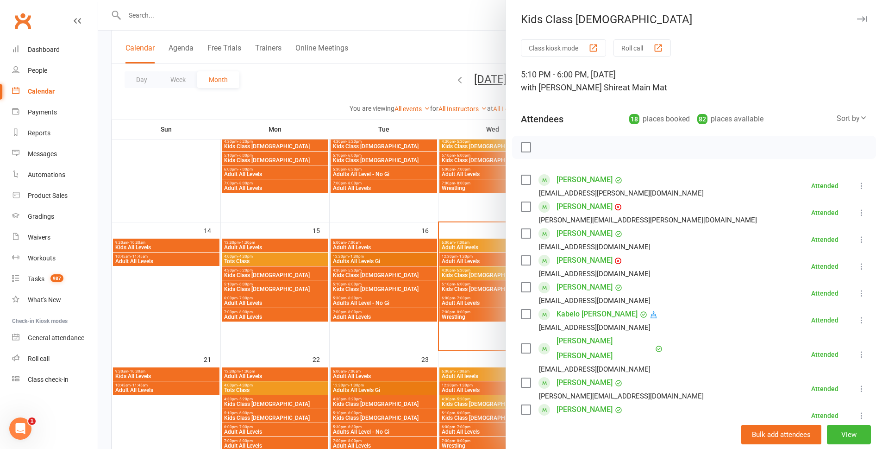
click at [278, 302] on div at bounding box center [490, 224] width 784 height 449
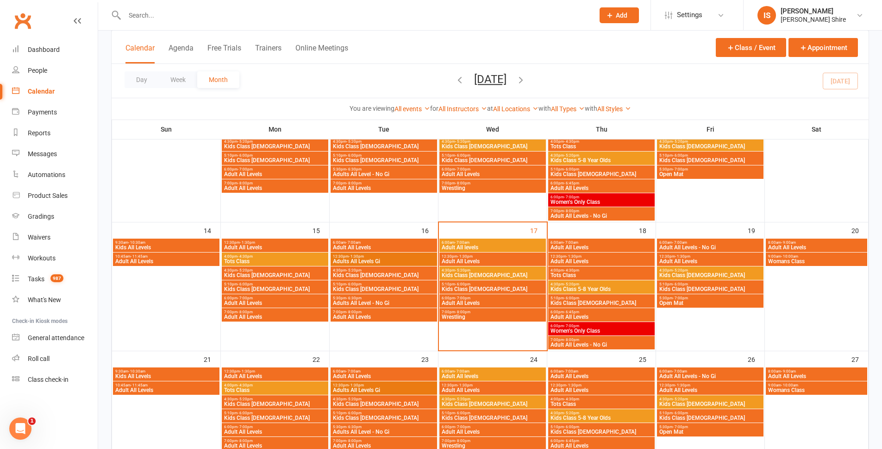
click at [257, 300] on span "Adult All Levels" at bounding box center [275, 303] width 103 height 6
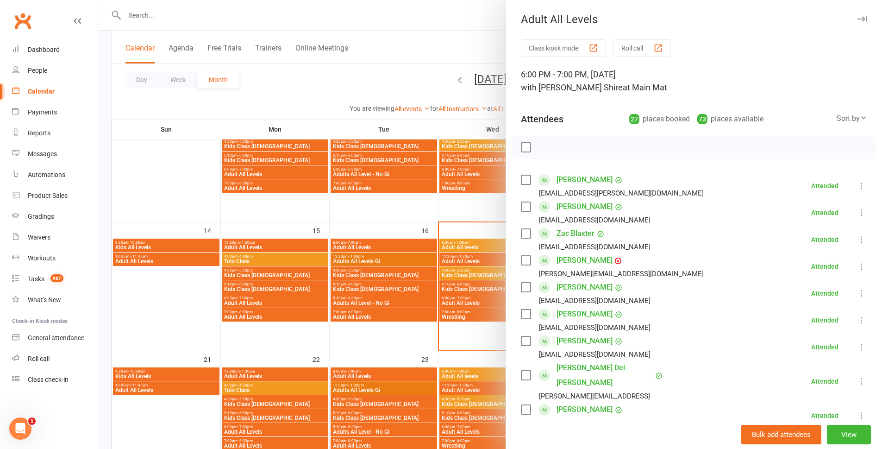
click at [262, 312] on div at bounding box center [490, 224] width 784 height 449
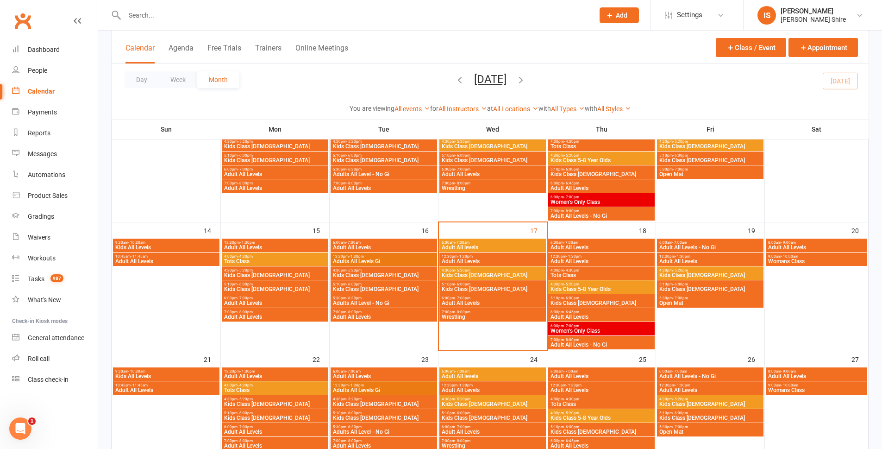
click at [262, 314] on span "Adult All Levels" at bounding box center [275, 317] width 103 height 6
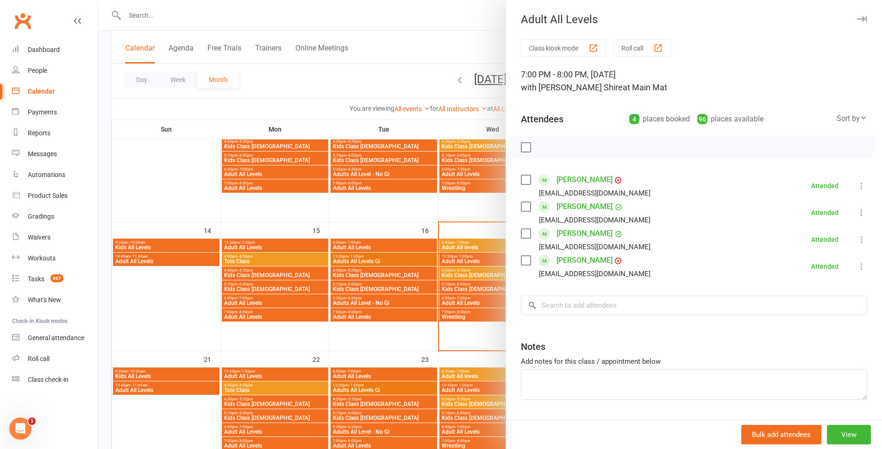
click at [269, 343] on div at bounding box center [490, 224] width 784 height 449
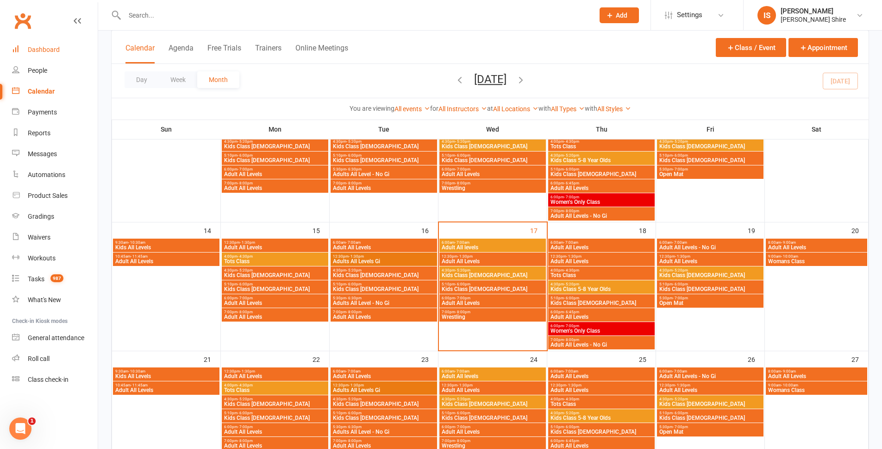
click at [35, 50] on div "Dashboard" at bounding box center [44, 49] width 32 height 7
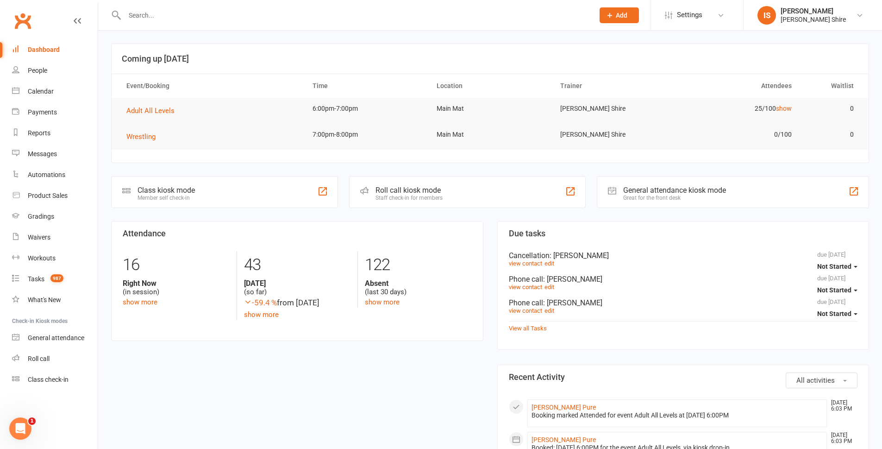
click at [51, 49] on div "Dashboard" at bounding box center [44, 49] width 32 height 7
click at [141, 108] on span "Adult All Levels" at bounding box center [150, 110] width 48 height 8
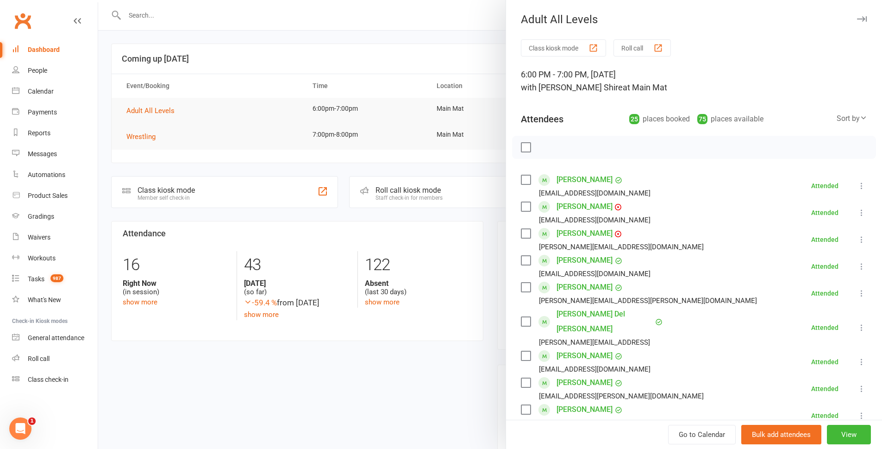
click at [562, 259] on link "[PERSON_NAME]" at bounding box center [585, 260] width 56 height 15
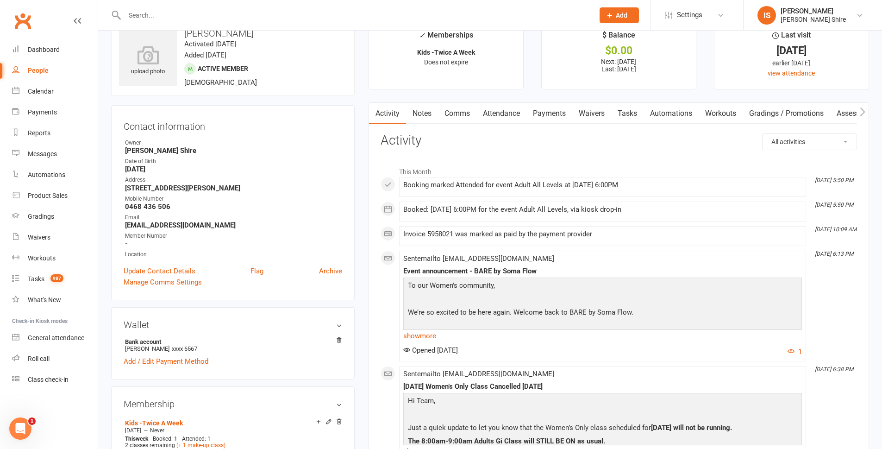
scroll to position [46, 0]
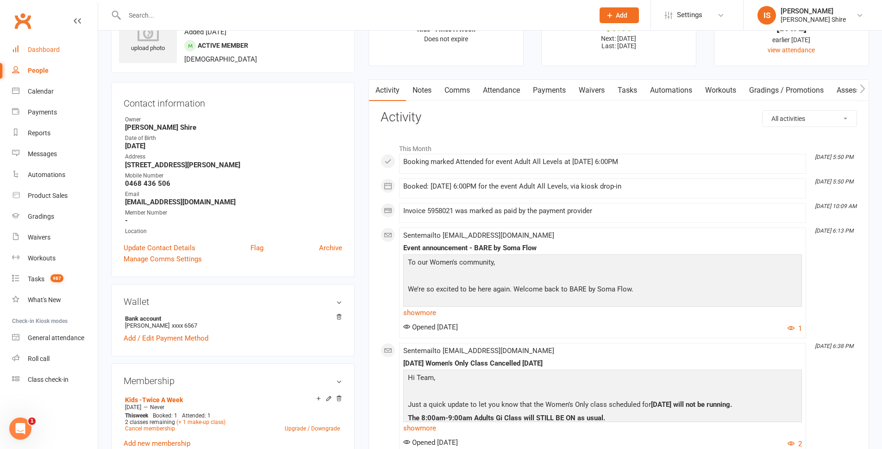
click at [62, 57] on link "Dashboard" at bounding box center [55, 49] width 86 height 21
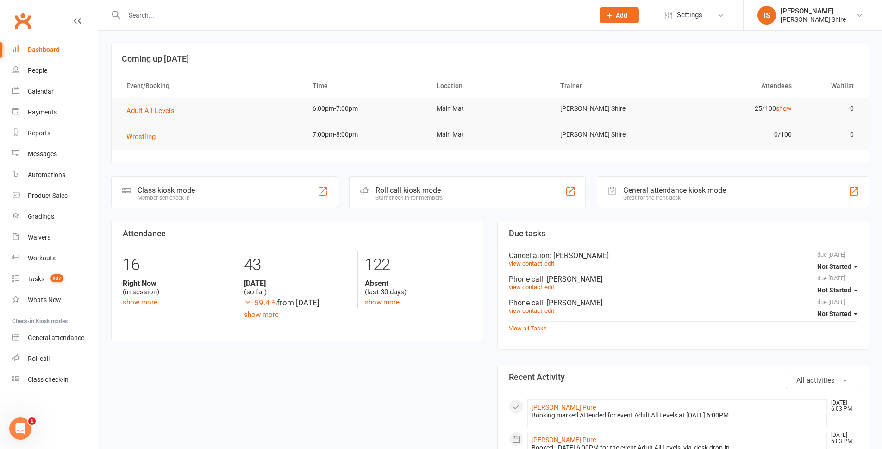
click at [188, 18] on input "text" at bounding box center [355, 15] width 466 height 13
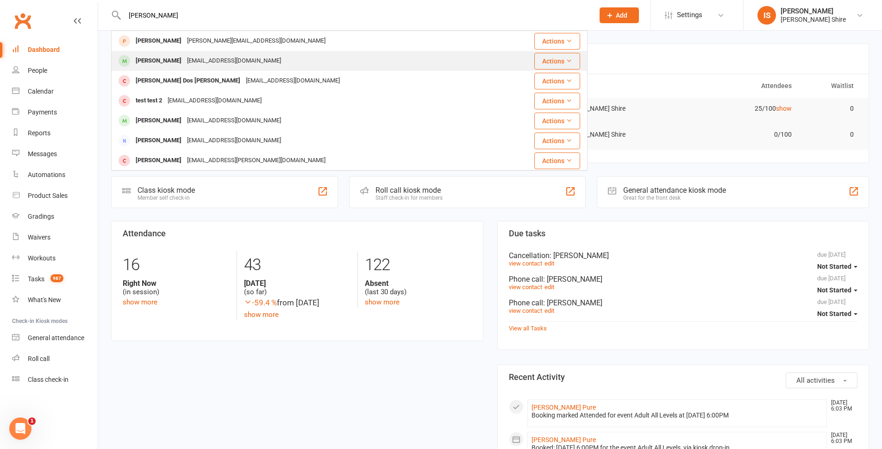
type input "[PERSON_NAME]"
click at [217, 67] on div "[EMAIL_ADDRESS][DOMAIN_NAME]" at bounding box center [234, 60] width 100 height 13
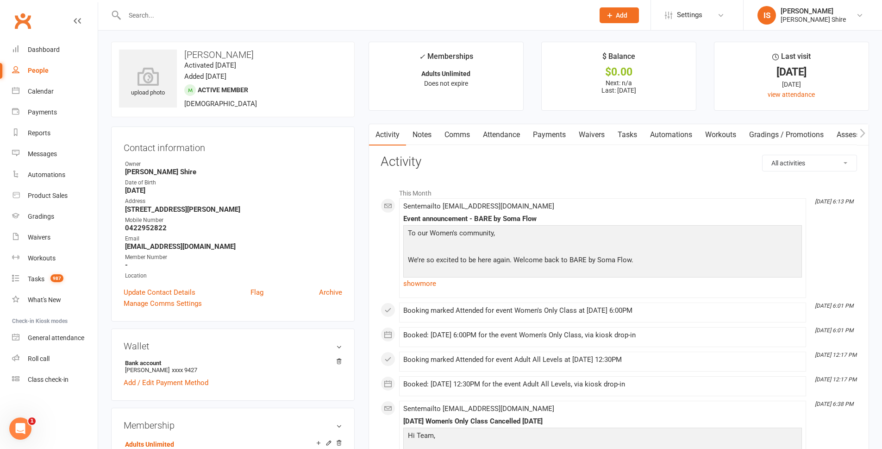
scroll to position [46, 0]
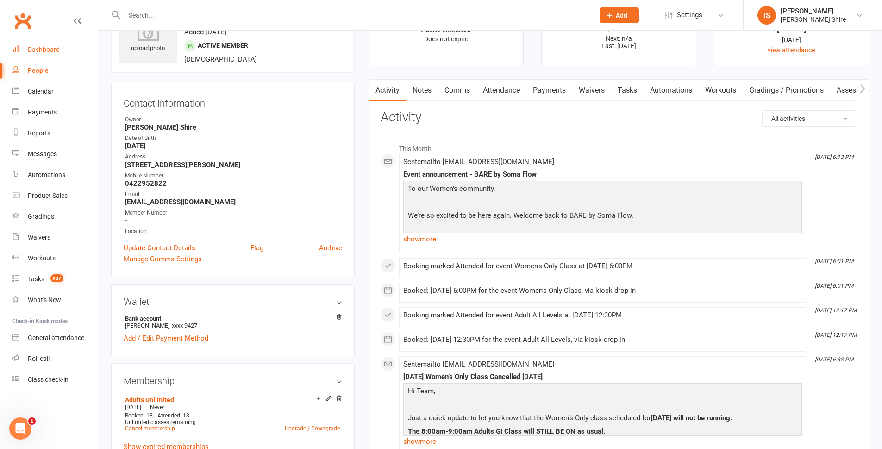
click at [58, 54] on link "Dashboard" at bounding box center [55, 49] width 86 height 21
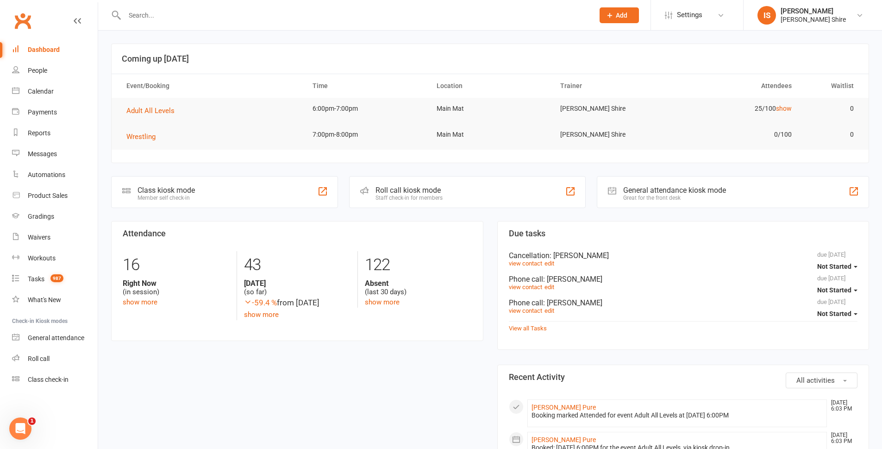
click at [41, 64] on link "People" at bounding box center [55, 70] width 86 height 21
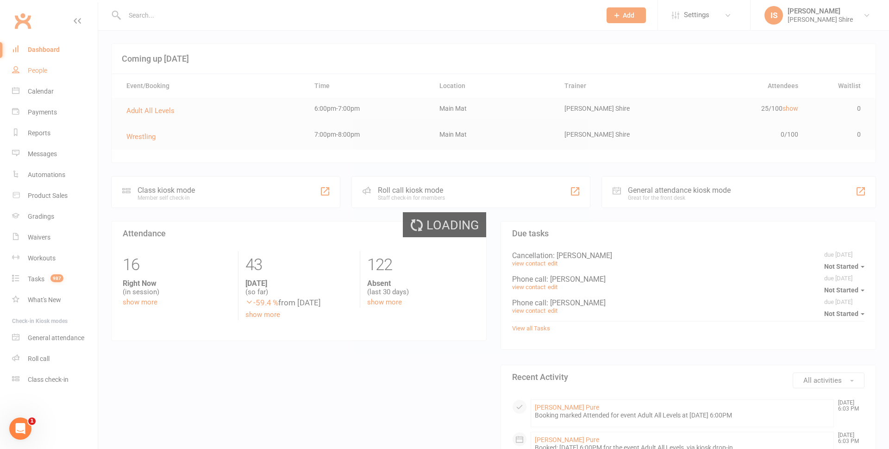
select select "100"
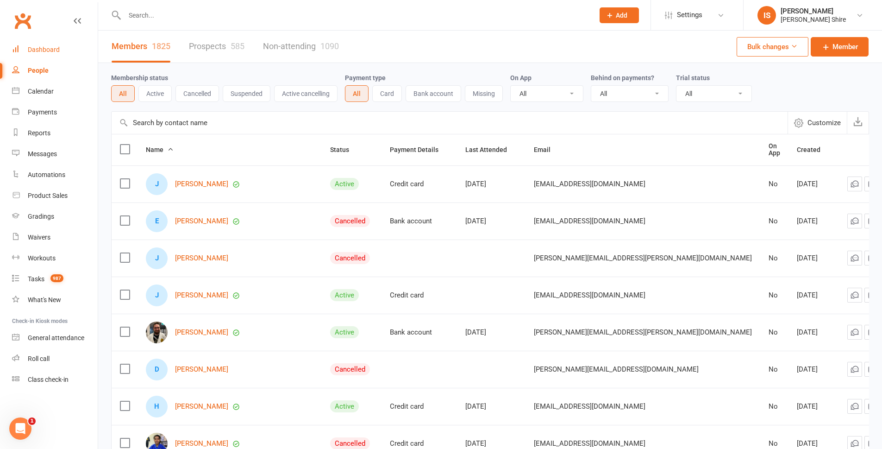
click at [43, 47] on div "Dashboard" at bounding box center [44, 49] width 32 height 7
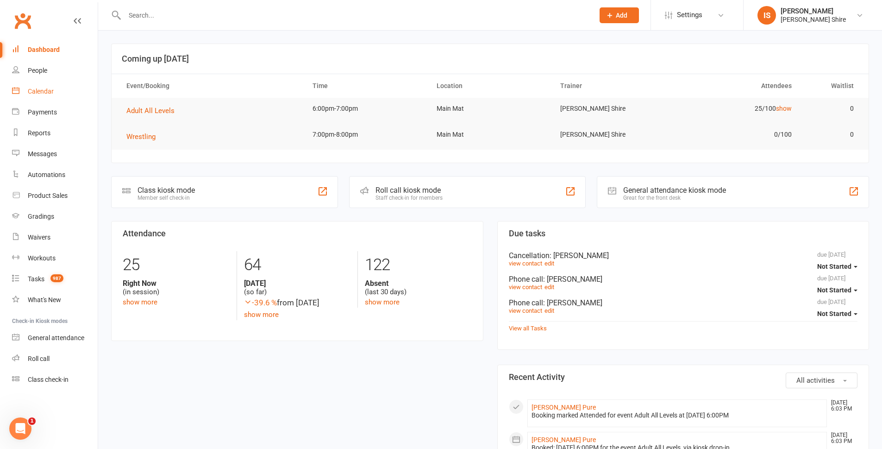
click at [32, 88] on div "Calendar" at bounding box center [41, 91] width 26 height 7
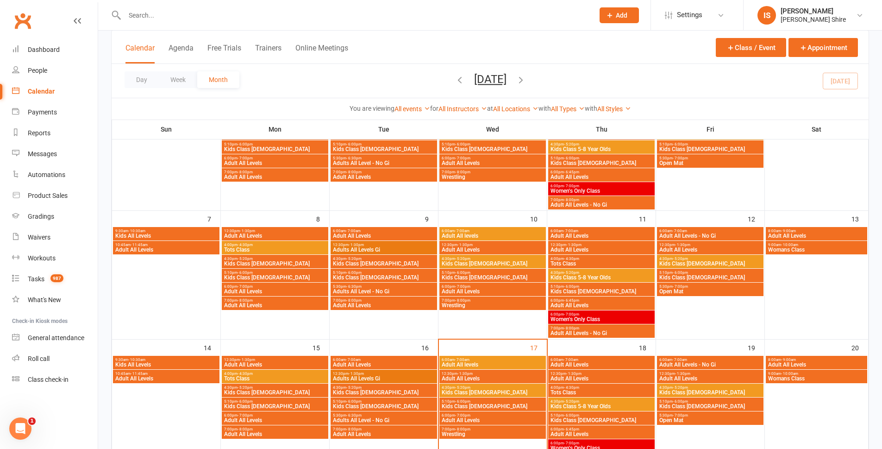
scroll to position [139, 0]
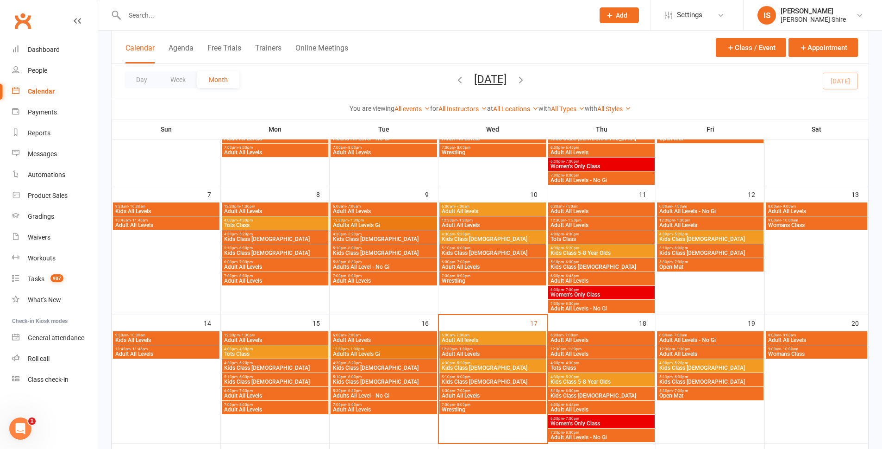
click at [367, 347] on span "12:30pm - 1:30pm" at bounding box center [383, 349] width 103 height 4
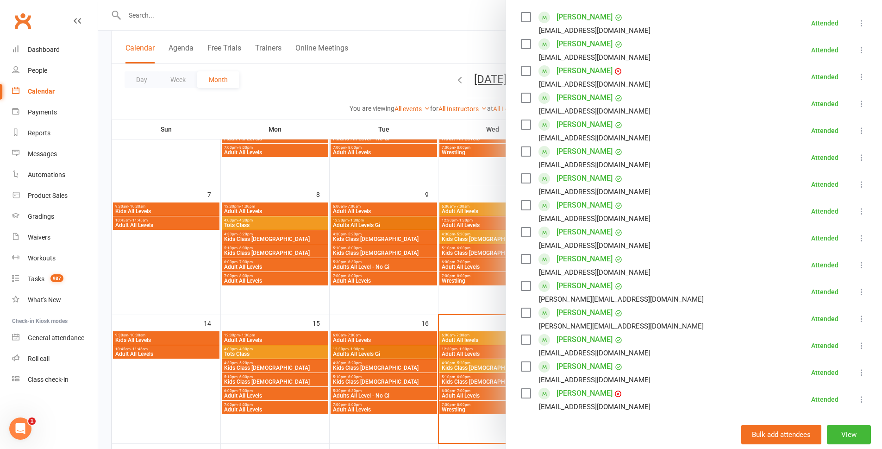
scroll to position [185, 0]
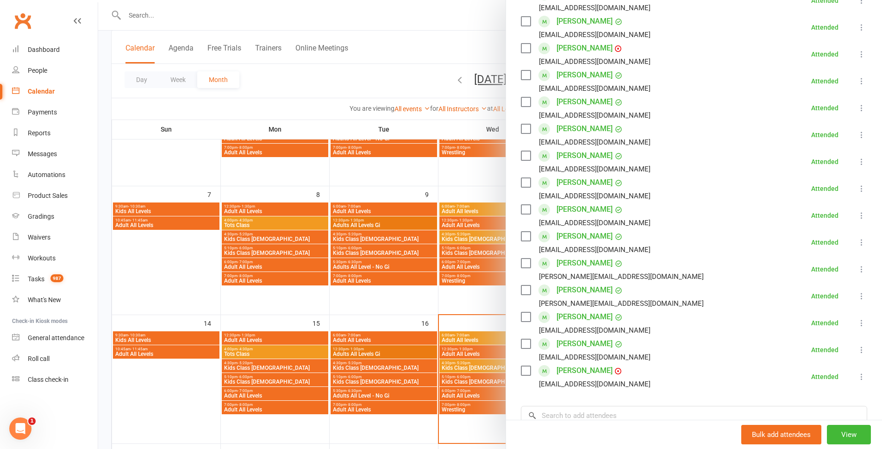
click at [381, 313] on div at bounding box center [490, 224] width 784 height 449
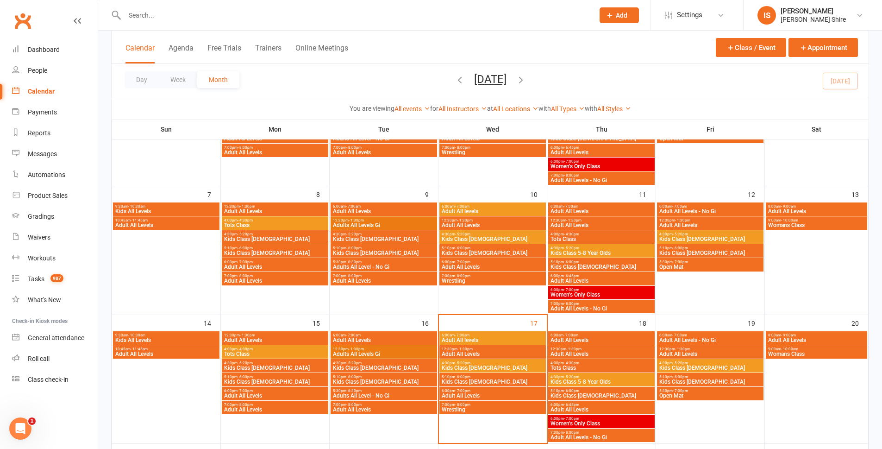
click at [386, 225] on span "Adults All Levels Gi" at bounding box center [383, 225] width 103 height 6
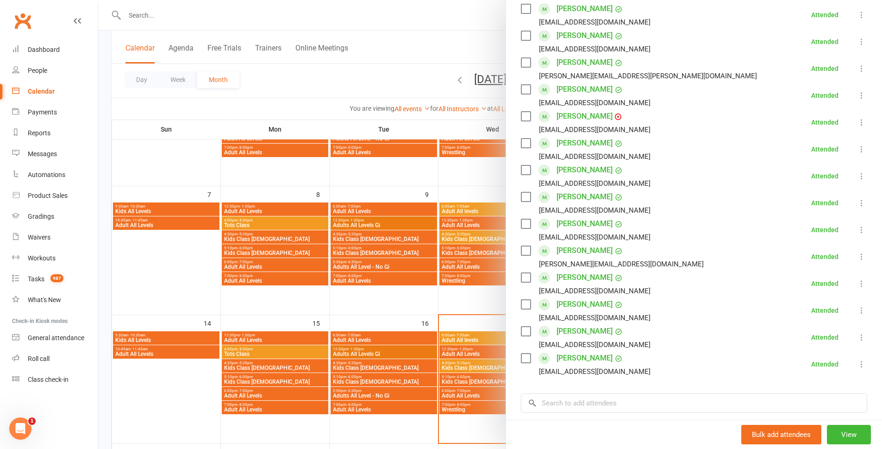
scroll to position [46, 0]
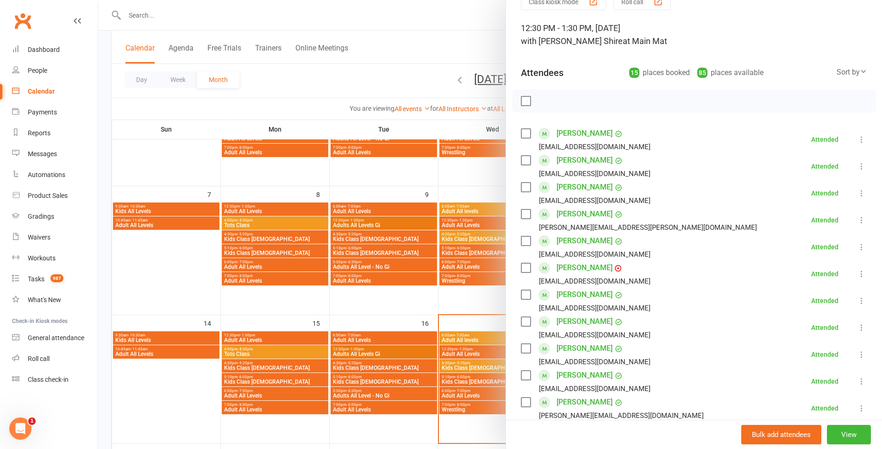
click at [597, 263] on link "[PERSON_NAME]" at bounding box center [585, 267] width 56 height 15
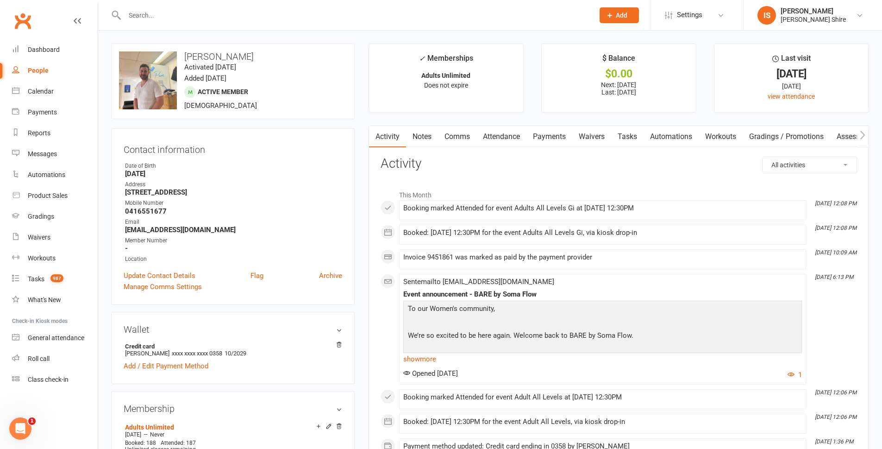
click at [544, 136] on link "Payments" at bounding box center [549, 136] width 46 height 21
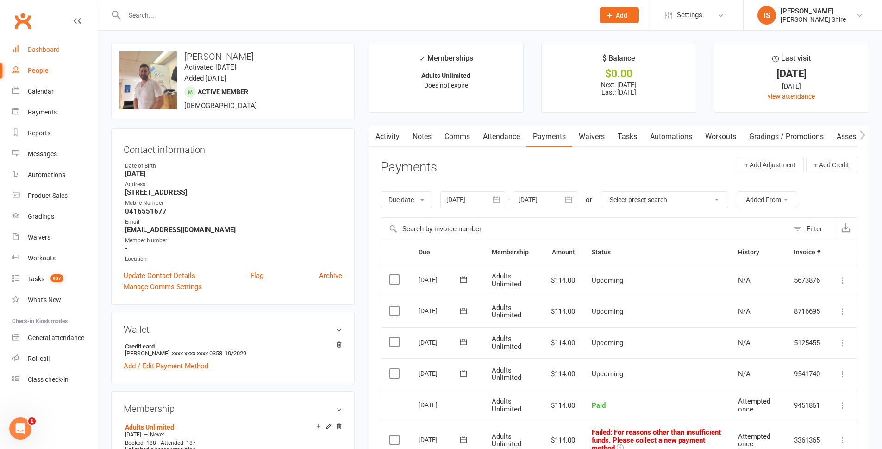
click at [49, 47] on div "Dashboard" at bounding box center [44, 49] width 32 height 7
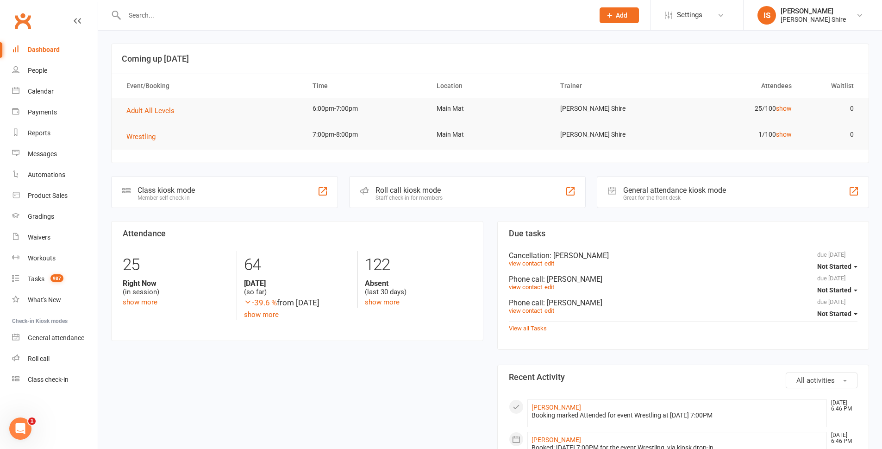
click at [44, 44] on link "Dashboard" at bounding box center [55, 49] width 86 height 21
click at [134, 19] on input "text" at bounding box center [355, 15] width 466 height 13
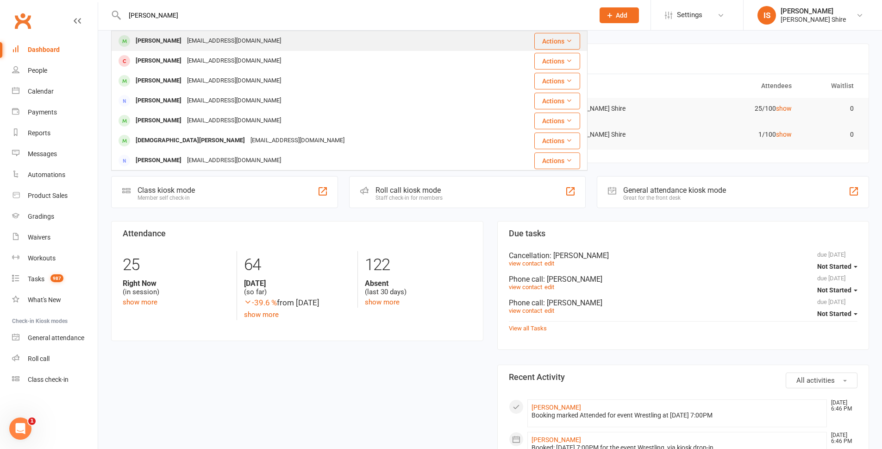
type input "[PERSON_NAME]"
drag, startPoint x: 230, startPoint y: 41, endPoint x: 231, endPoint y: 46, distance: 5.1
click at [231, 42] on div "[PERSON_NAME] [EMAIL_ADDRESS][DOMAIN_NAME]" at bounding box center [310, 40] width 397 height 19
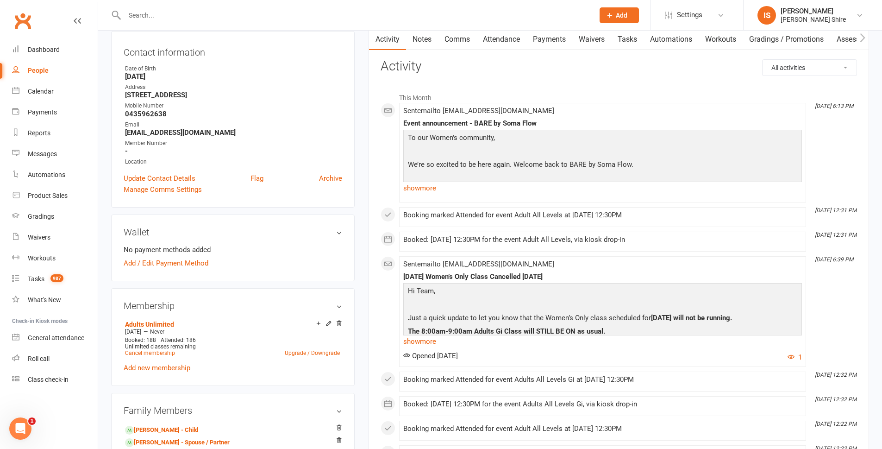
scroll to position [139, 0]
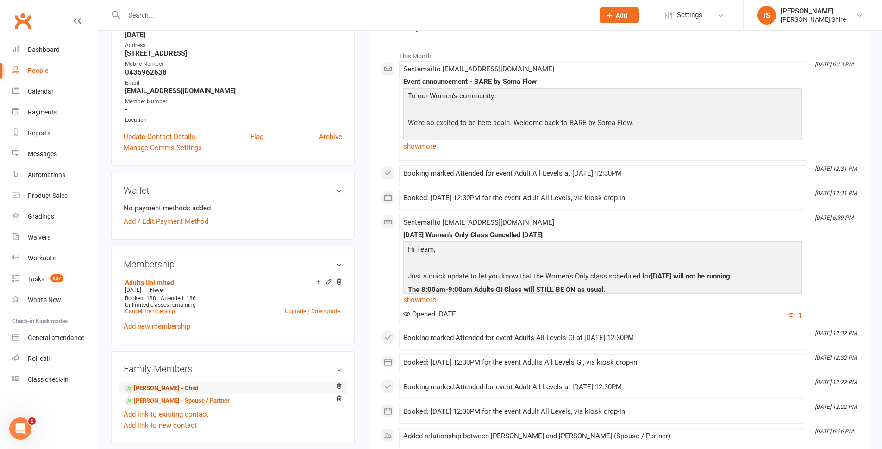
click at [140, 384] on link "[PERSON_NAME] - Child" at bounding box center [161, 388] width 73 height 10
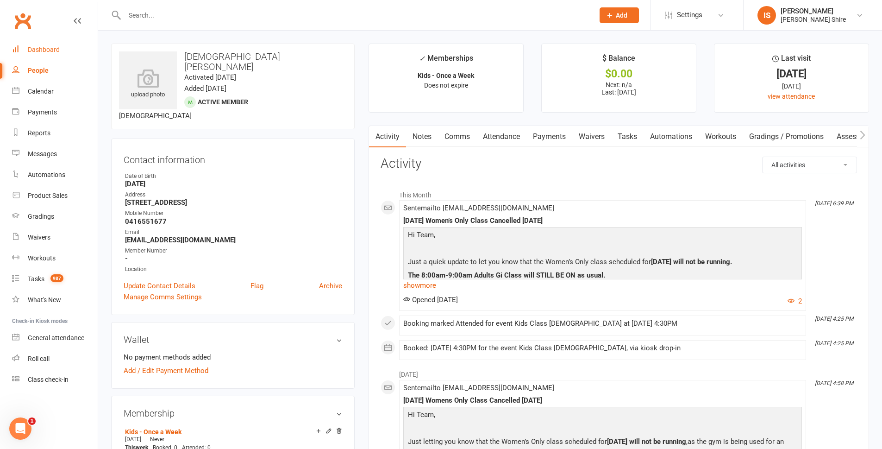
click at [74, 44] on link "Dashboard" at bounding box center [55, 49] width 86 height 21
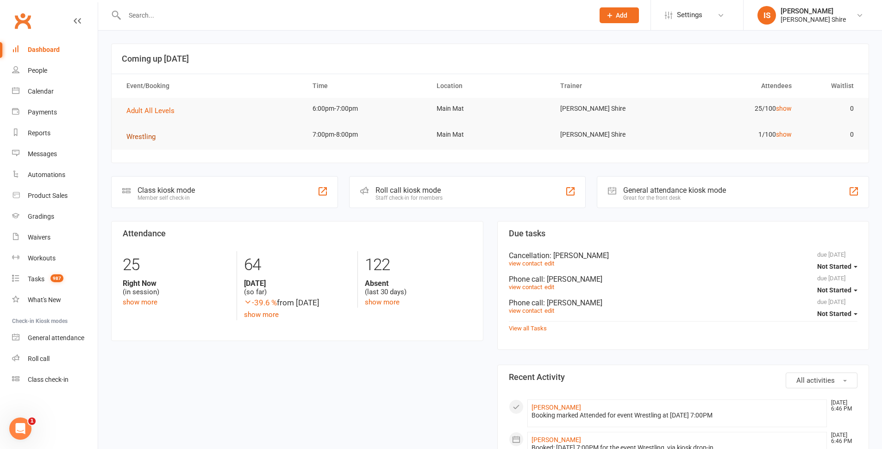
click at [144, 140] on span "Wrestling" at bounding box center [140, 136] width 29 height 8
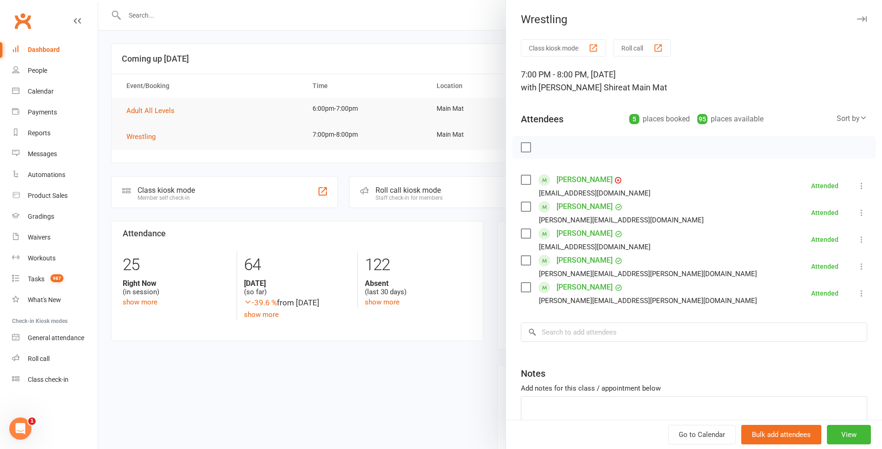
click at [306, 14] on div at bounding box center [490, 224] width 784 height 449
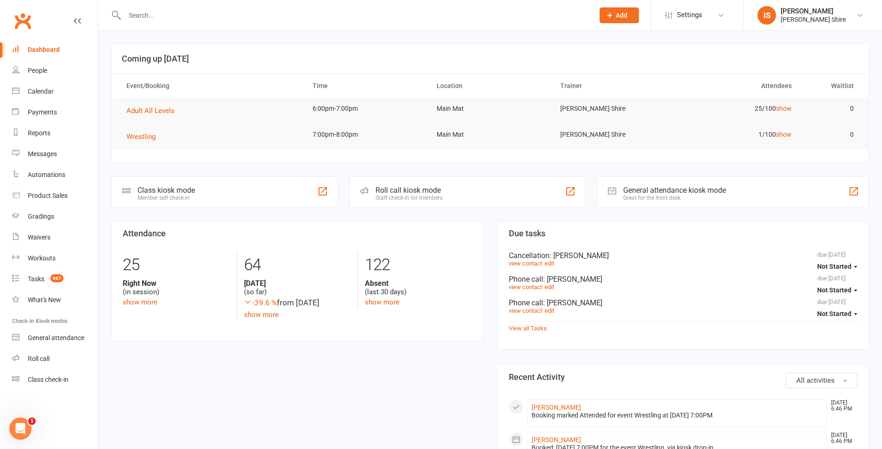
click at [300, 14] on input "text" at bounding box center [355, 15] width 466 height 13
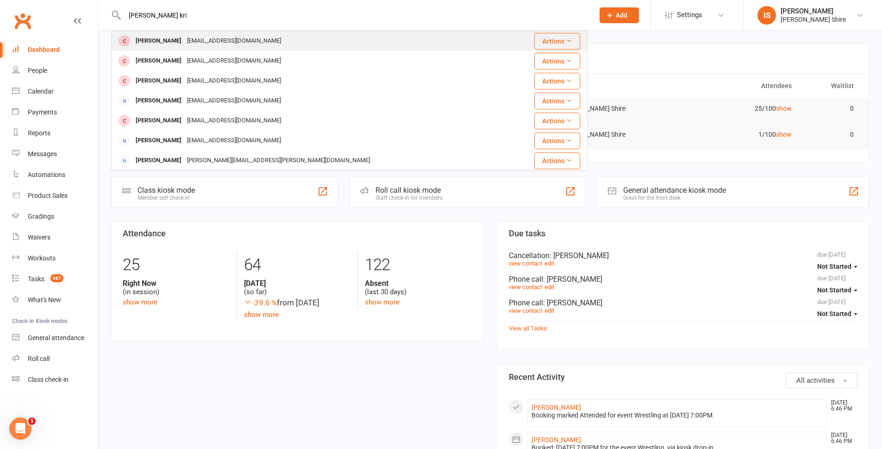
type input "[PERSON_NAME] kri"
click at [373, 38] on div "[PERSON_NAME] [EMAIL_ADDRESS][DOMAIN_NAME]" at bounding box center [309, 40] width 395 height 19
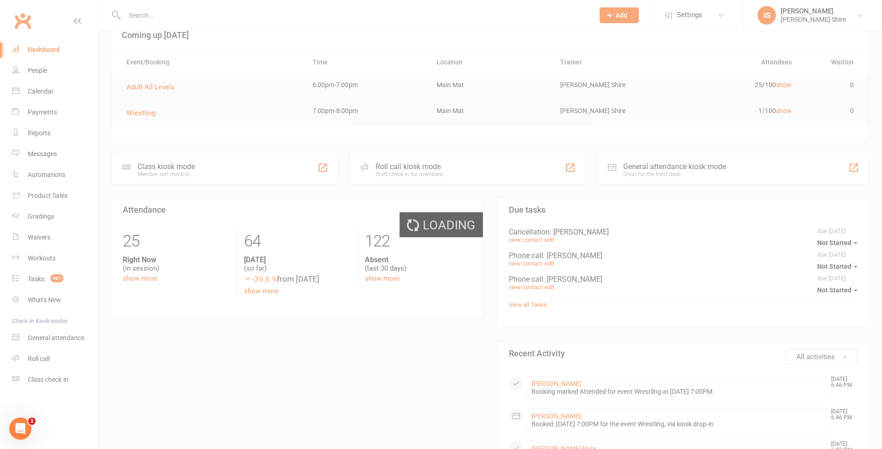
scroll to position [46, 0]
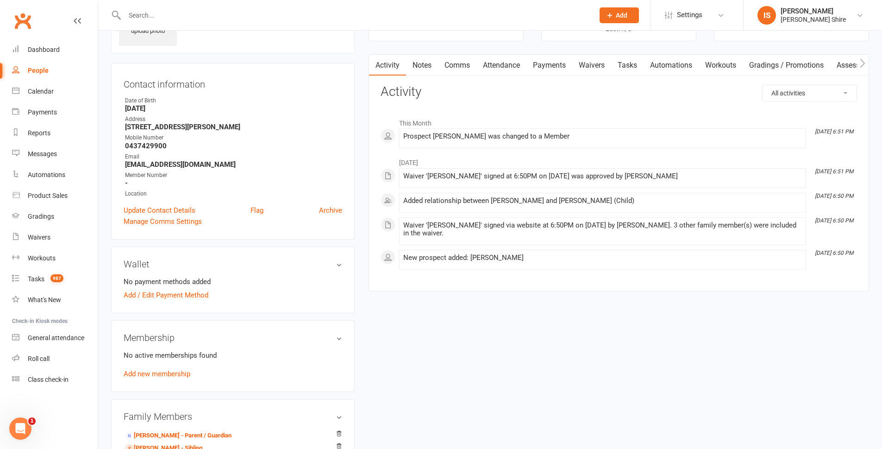
scroll to position [46, 0]
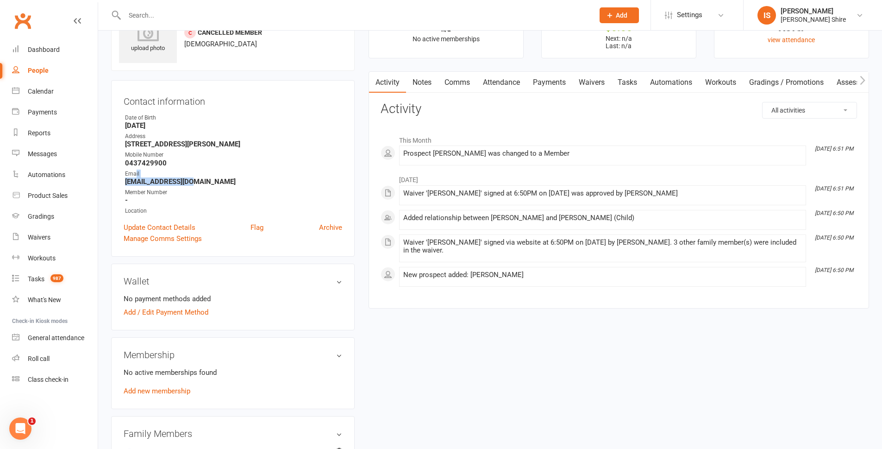
drag, startPoint x: 207, startPoint y: 181, endPoint x: 137, endPoint y: 176, distance: 70.5
click at [137, 176] on li "Email [EMAIL_ADDRESS][DOMAIN_NAME]" at bounding box center [233, 177] width 219 height 16
click at [200, 186] on ul "Owner Date of Birth [DEMOGRAPHIC_DATA] Address [STREET_ADDRESS][PERSON_NAME] Mo…" at bounding box center [233, 164] width 219 height 102
drag, startPoint x: 200, startPoint y: 183, endPoint x: 120, endPoint y: 179, distance: 80.2
click at [120, 179] on div "Contact information Owner Date of Birth [DEMOGRAPHIC_DATA] Address [STREET_ADDR…" at bounding box center [233, 168] width 244 height 176
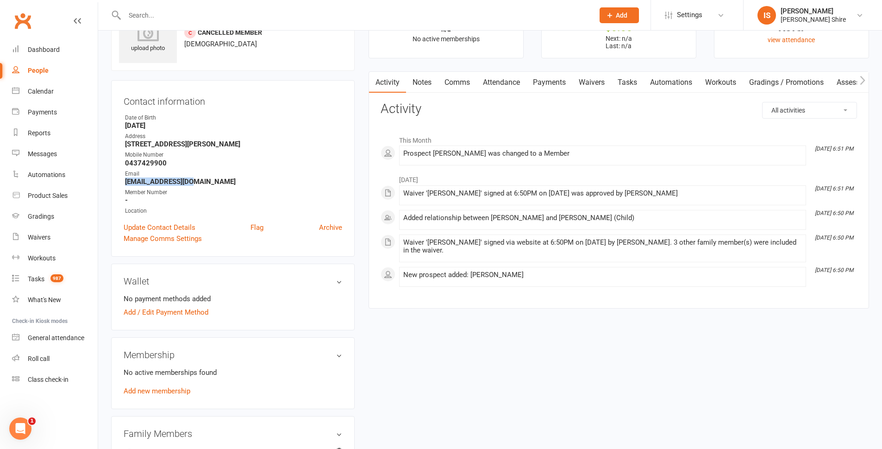
copy strong "[EMAIL_ADDRESS][DOMAIN_NAME]"
click at [55, 241] on link "Waivers" at bounding box center [55, 237] width 86 height 21
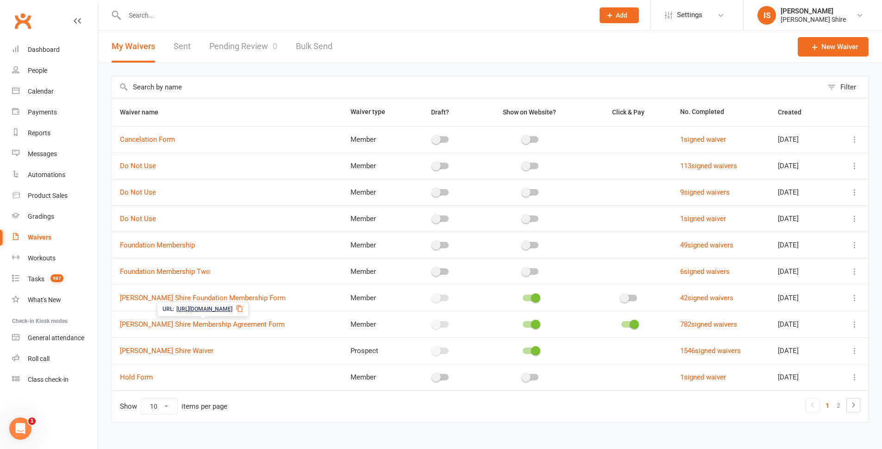
click at [244, 307] on icon at bounding box center [239, 308] width 7 height 7
click at [151, 14] on input "text" at bounding box center [355, 15] width 466 height 13
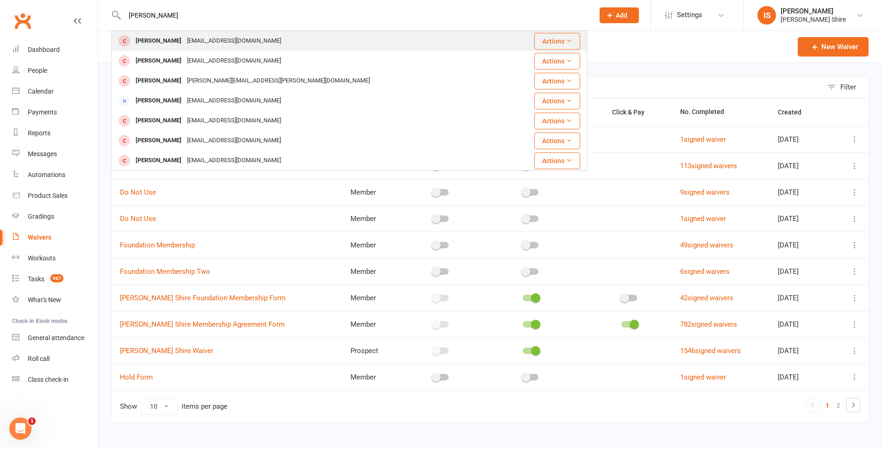
type input "[PERSON_NAME]"
click at [161, 47] on div "[PERSON_NAME]" at bounding box center [158, 40] width 51 height 13
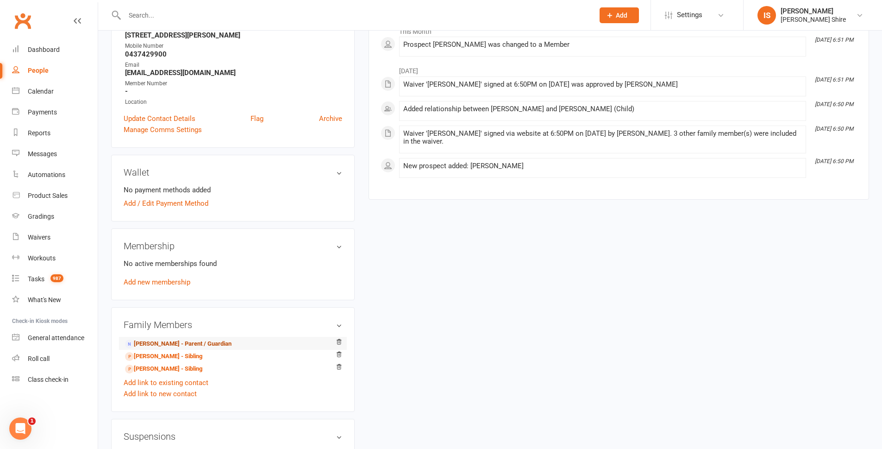
scroll to position [232, 0]
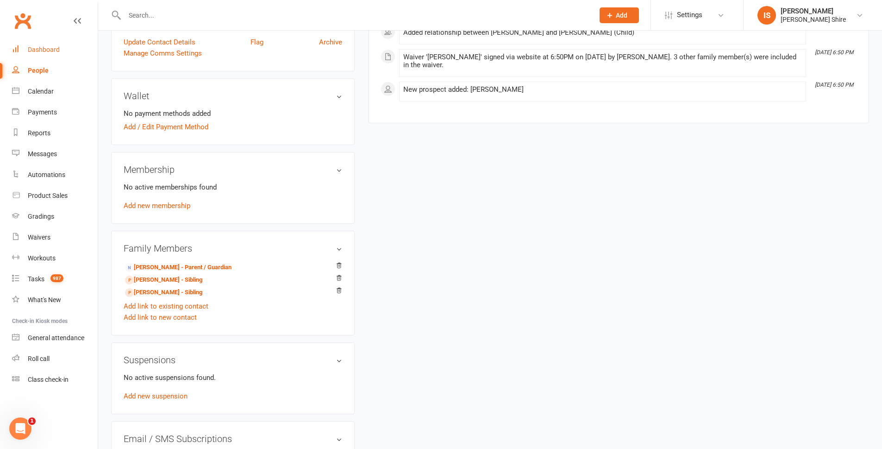
click at [34, 48] on div "Dashboard" at bounding box center [44, 49] width 32 height 7
